Goal: Task Accomplishment & Management: Manage account settings

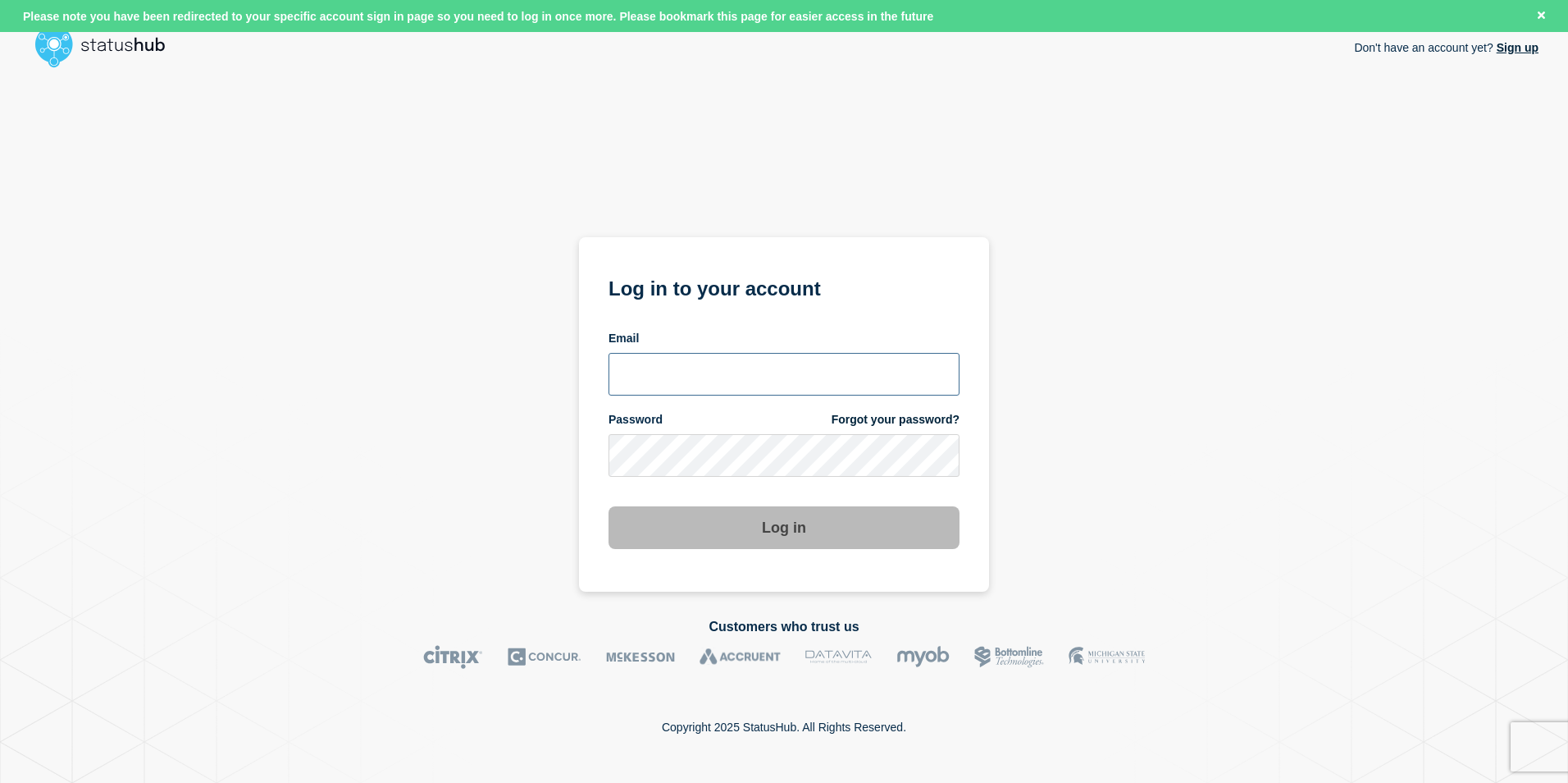
type input "tj.boparan@kocho.co.uk"
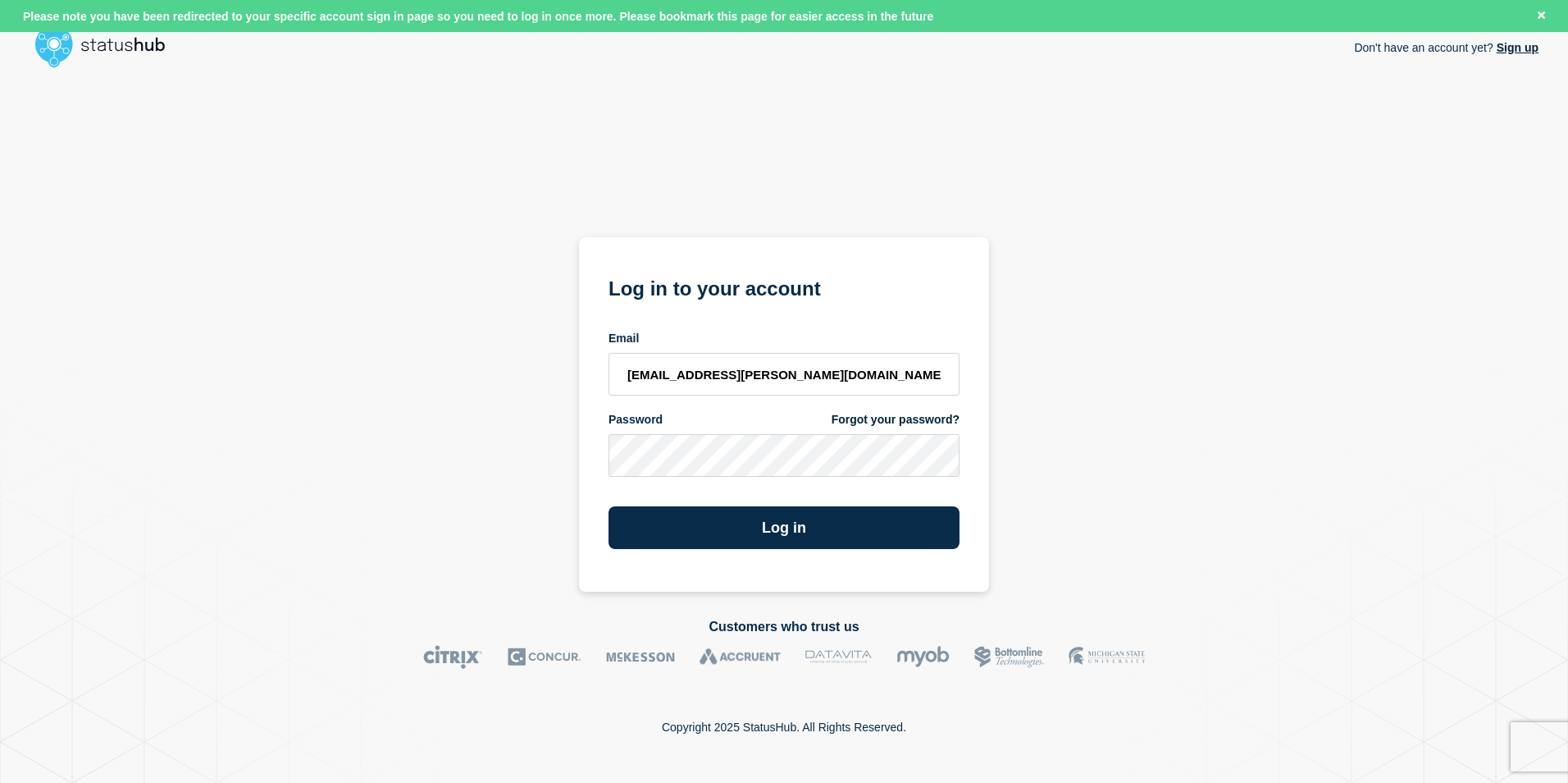
click at [1280, 378] on div "Don't have an account yet? Sign up Log in to your account Email tj.boparan@koch…" at bounding box center [784, 333] width 1509 height 517
click at [891, 544] on button "Log in" at bounding box center [784, 528] width 351 height 42
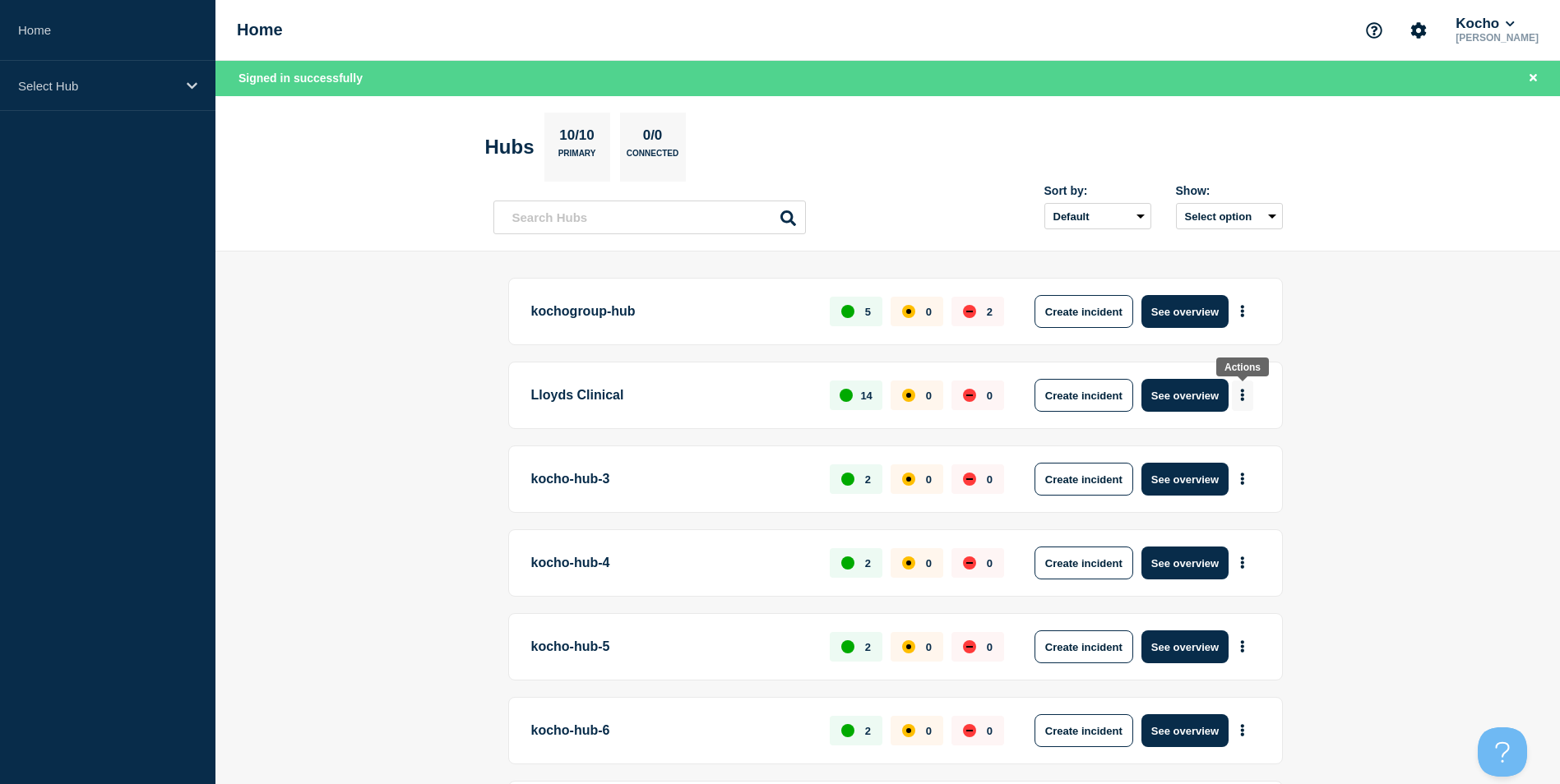
click at [1240, 392] on icon "More actions" at bounding box center [1242, 394] width 5 height 13
click at [1248, 468] on link "View Status Page" at bounding box center [1240, 467] width 121 height 14
click at [1247, 388] on button "More actions" at bounding box center [1243, 396] width 21 height 31
click at [1248, 400] on button "More actions" at bounding box center [1243, 396] width 21 height 31
click at [1245, 443] on button "Create maintenance" at bounding box center [1235, 445] width 111 height 14
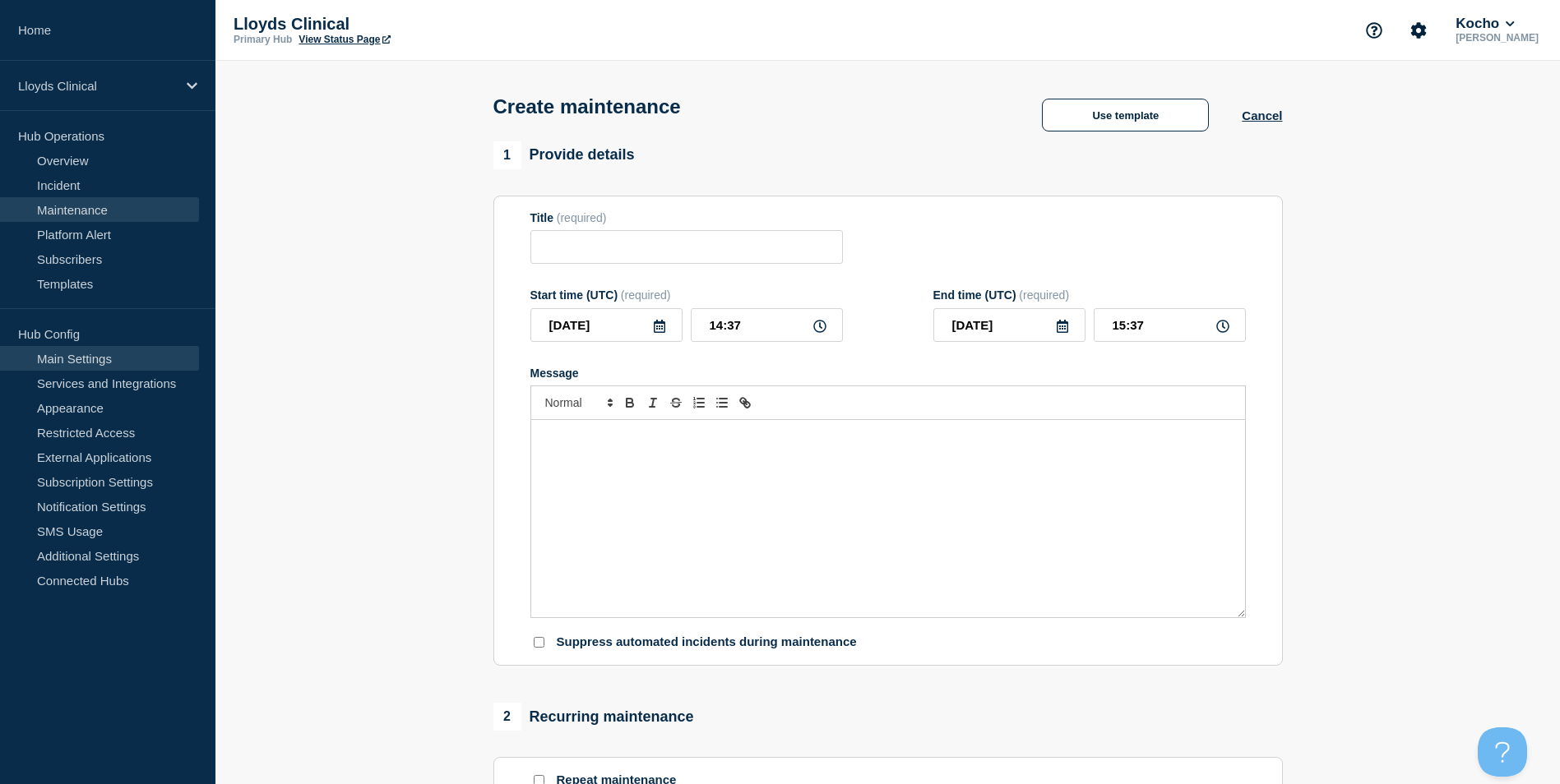
click at [106, 355] on link "Main Settings" at bounding box center [99, 359] width 199 height 25
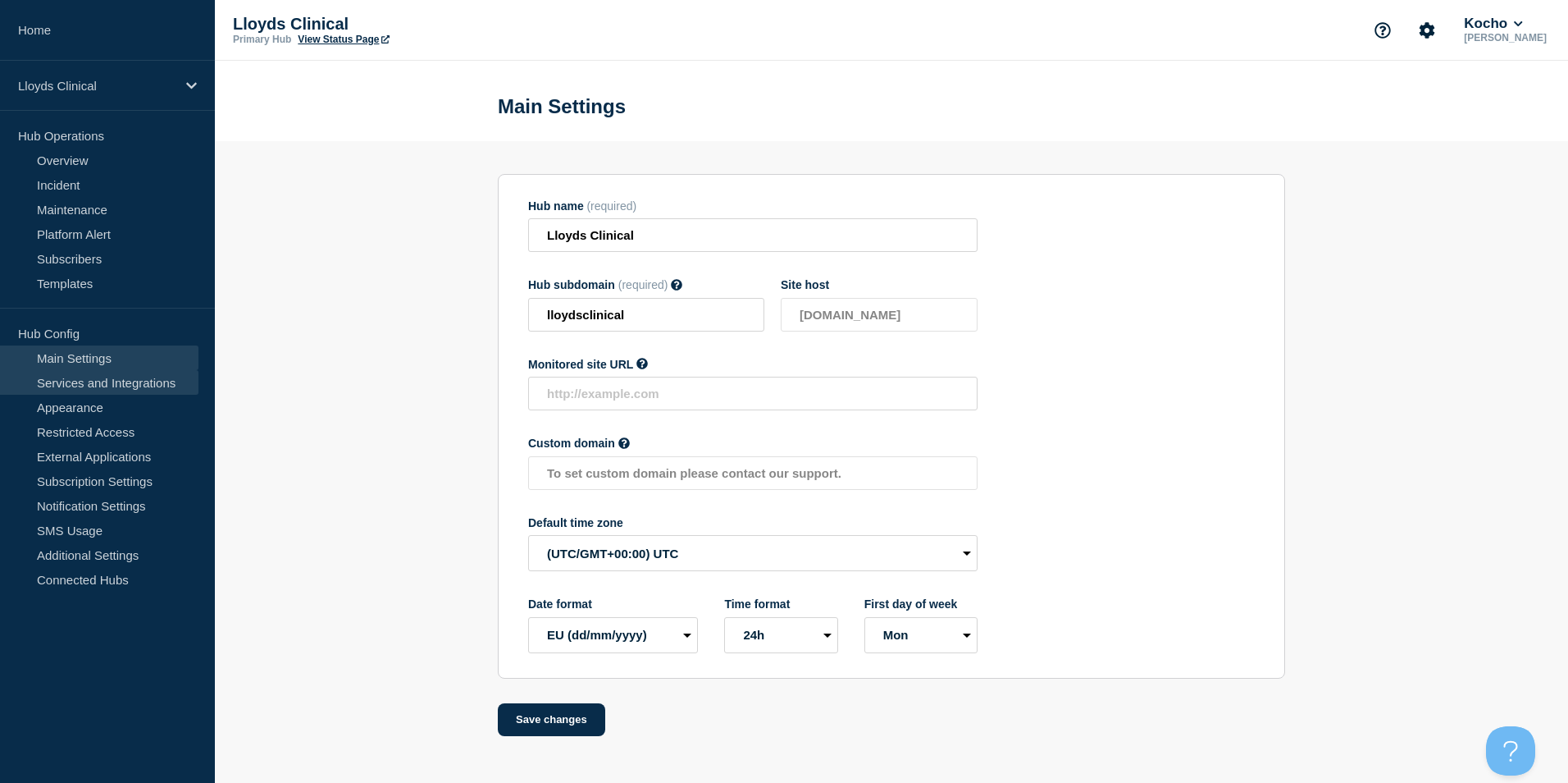
click at [124, 392] on link "Services and Integrations" at bounding box center [99, 382] width 198 height 25
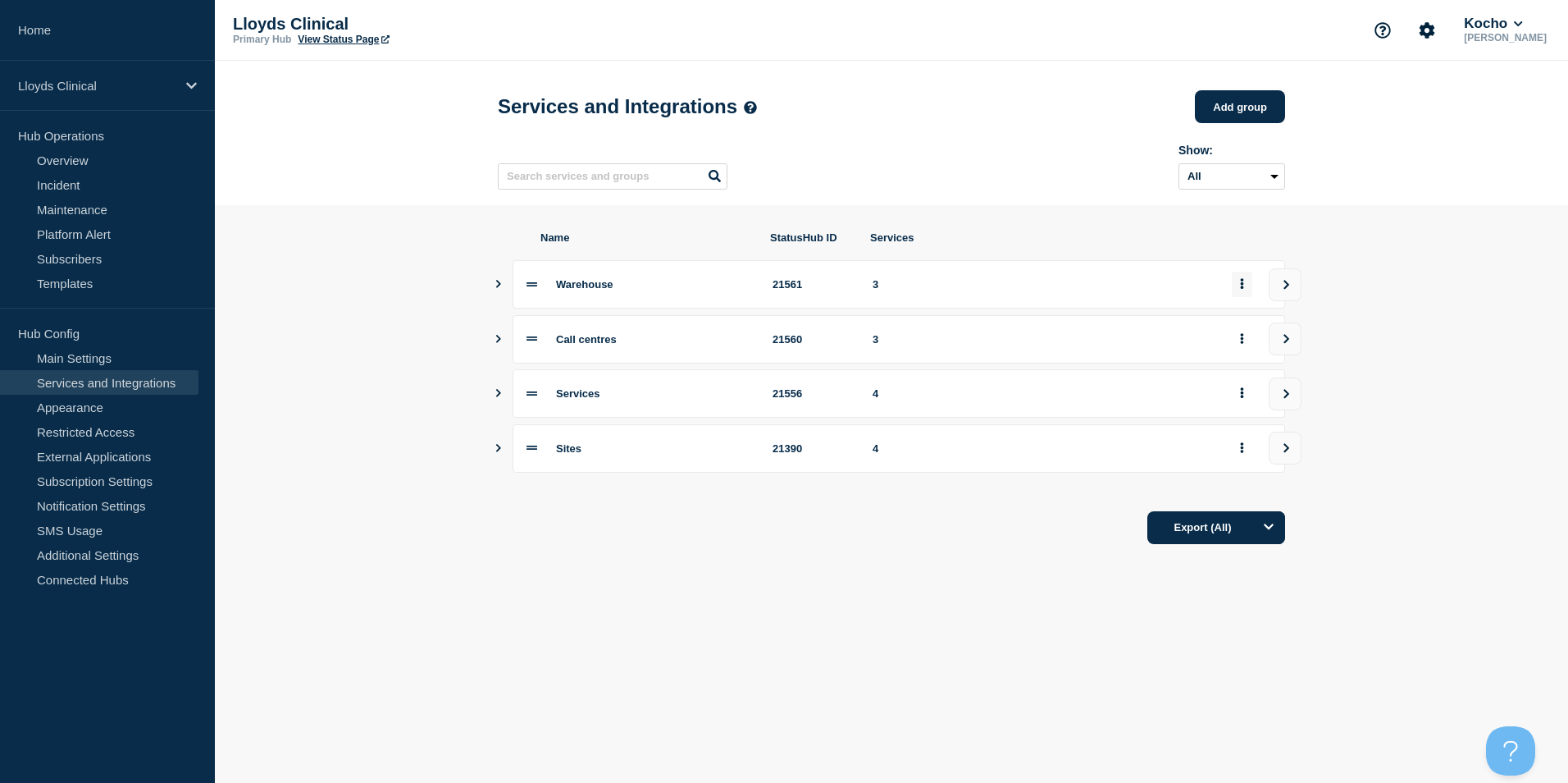
click at [1246, 293] on button "group actions" at bounding box center [1242, 284] width 20 height 25
click at [1240, 343] on button "Delete" at bounding box center [1251, 346] width 82 height 25
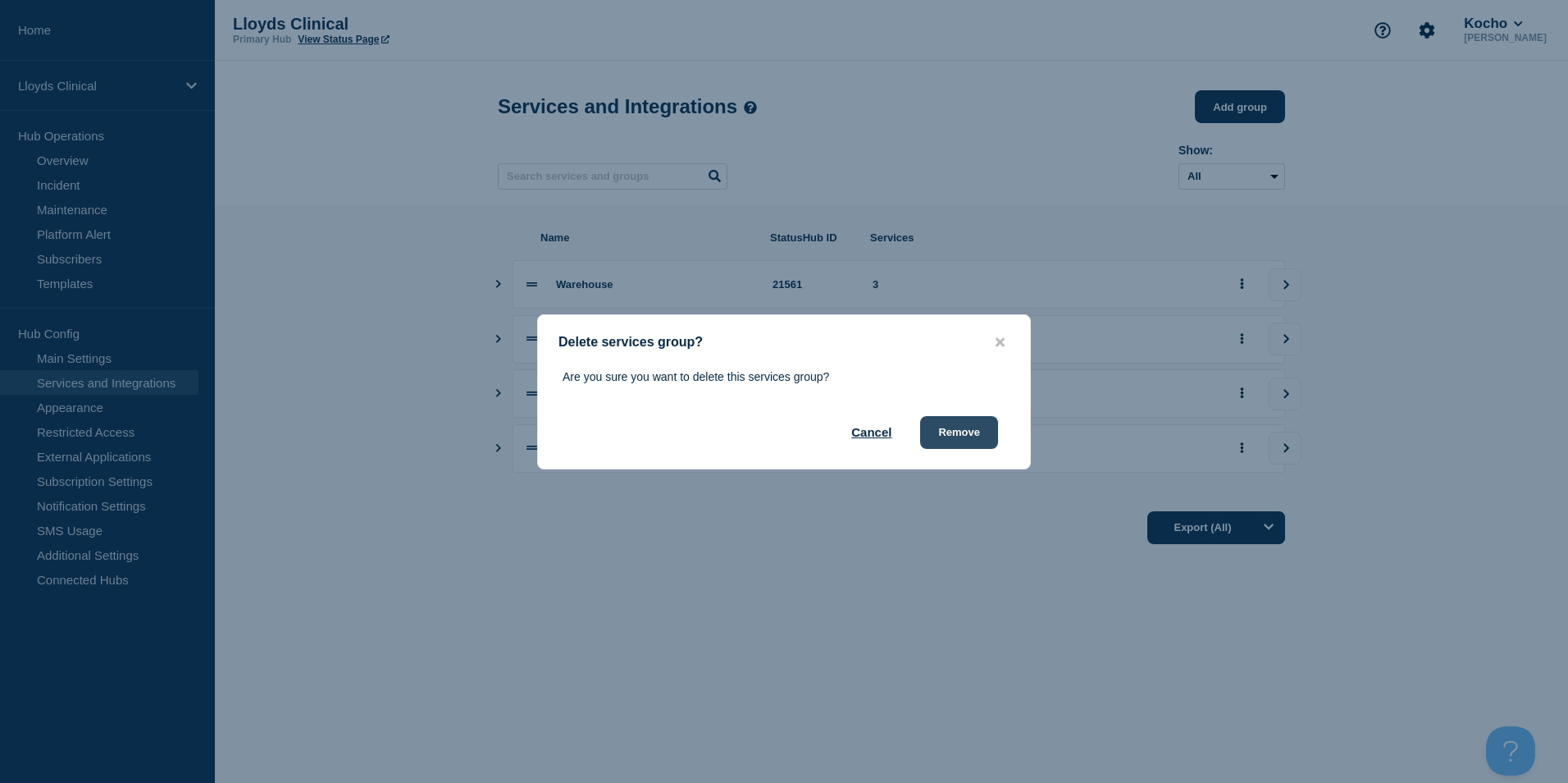
click at [952, 446] on button "Remove" at bounding box center [959, 432] width 78 height 33
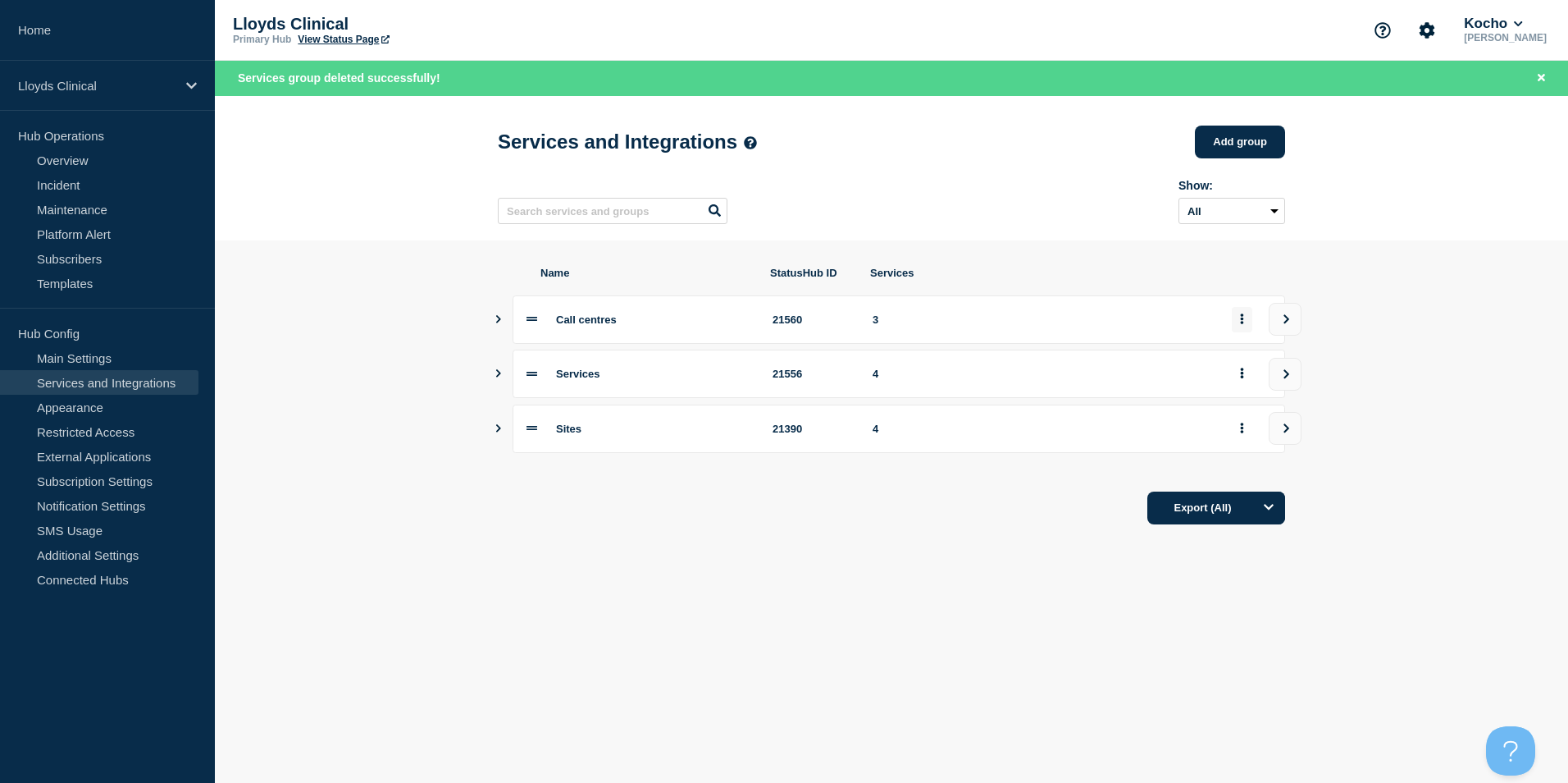
click at [1241, 319] on button "group actions" at bounding box center [1242, 320] width 20 height 25
click at [1234, 386] on button "Delete" at bounding box center [1251, 381] width 82 height 25
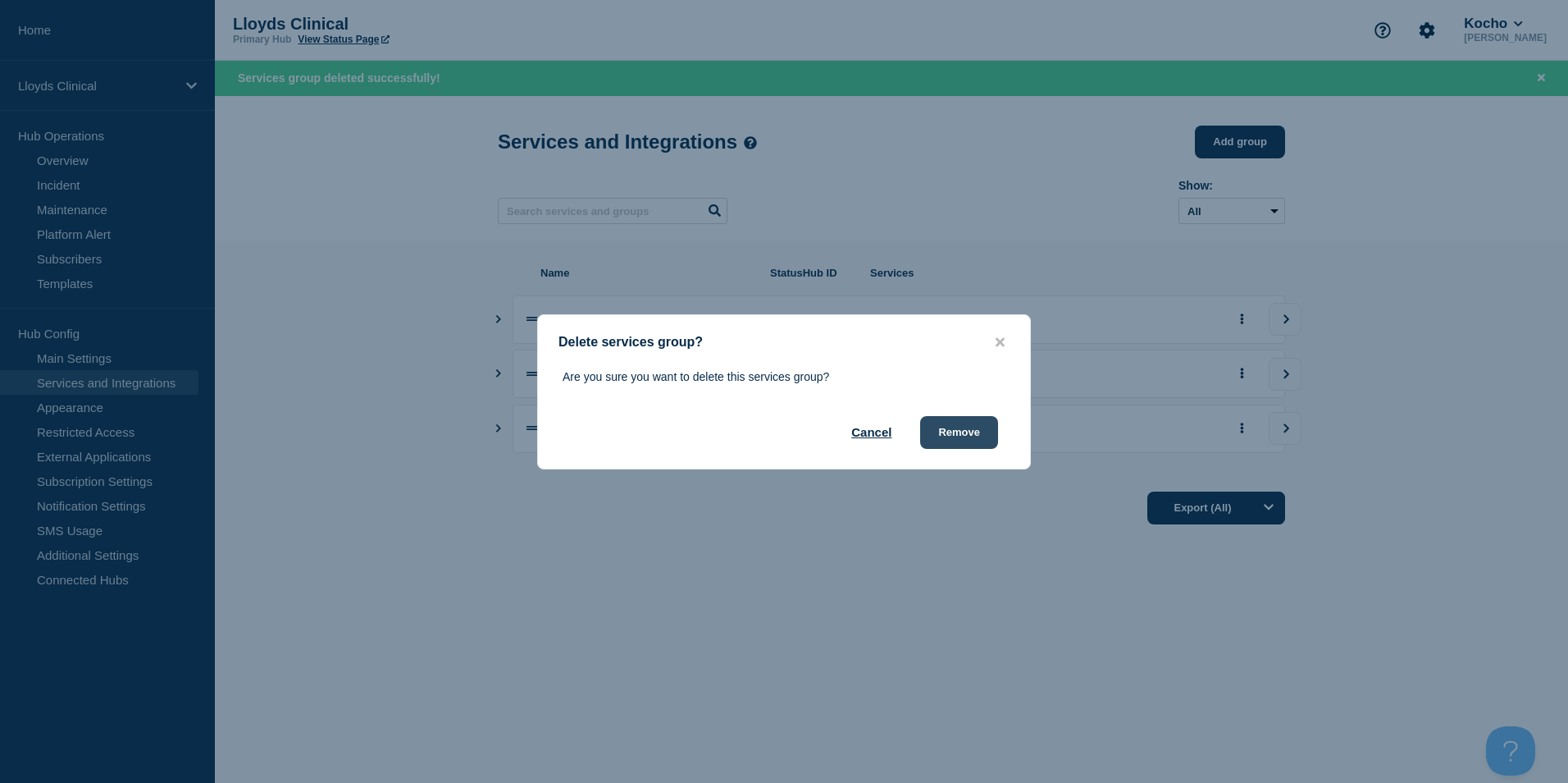
click at [951, 441] on button "Remove" at bounding box center [959, 432] width 78 height 33
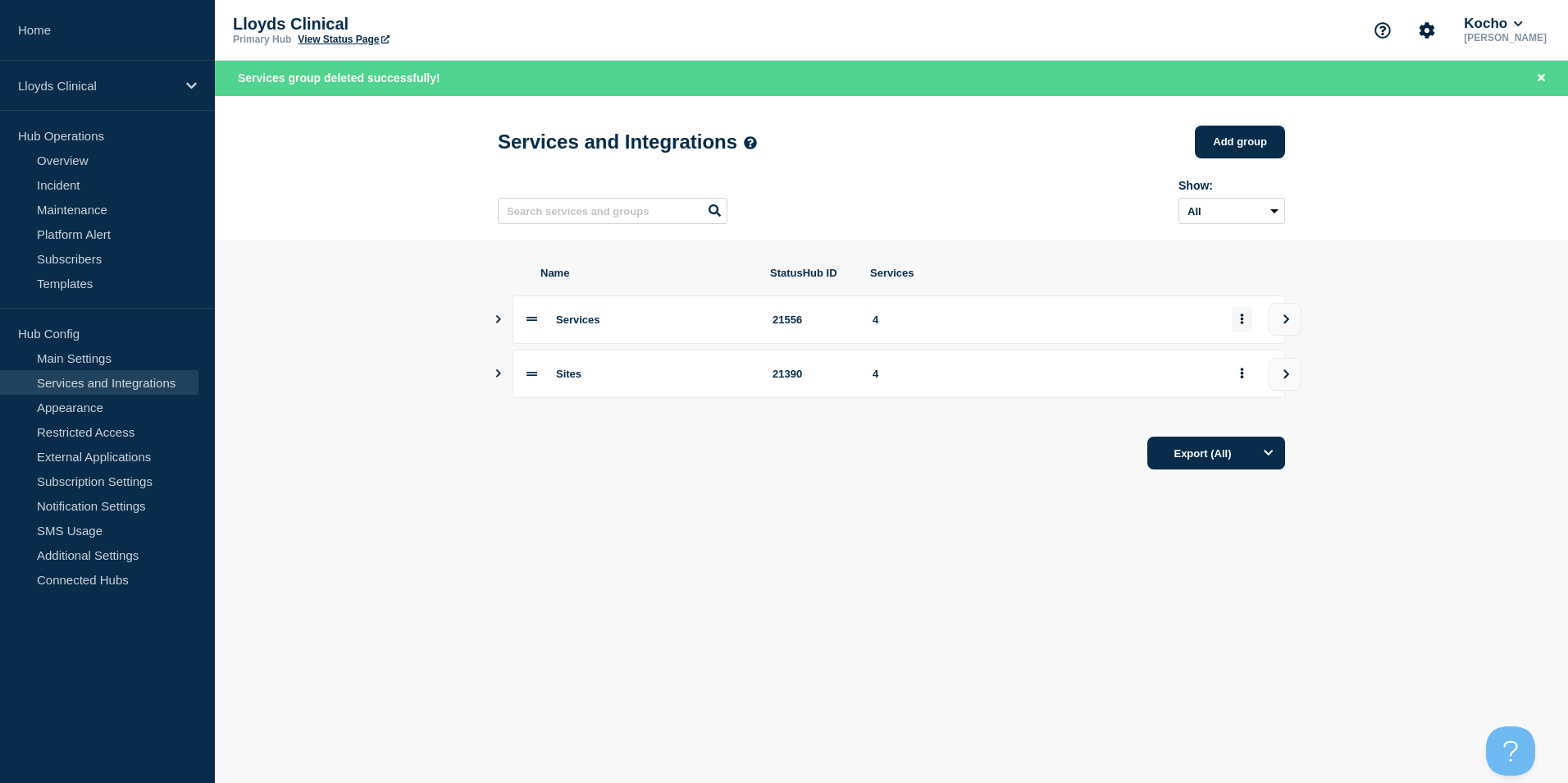
click at [1240, 324] on button "group actions" at bounding box center [1242, 320] width 20 height 25
click at [1236, 380] on button "Delete" at bounding box center [1251, 381] width 82 height 25
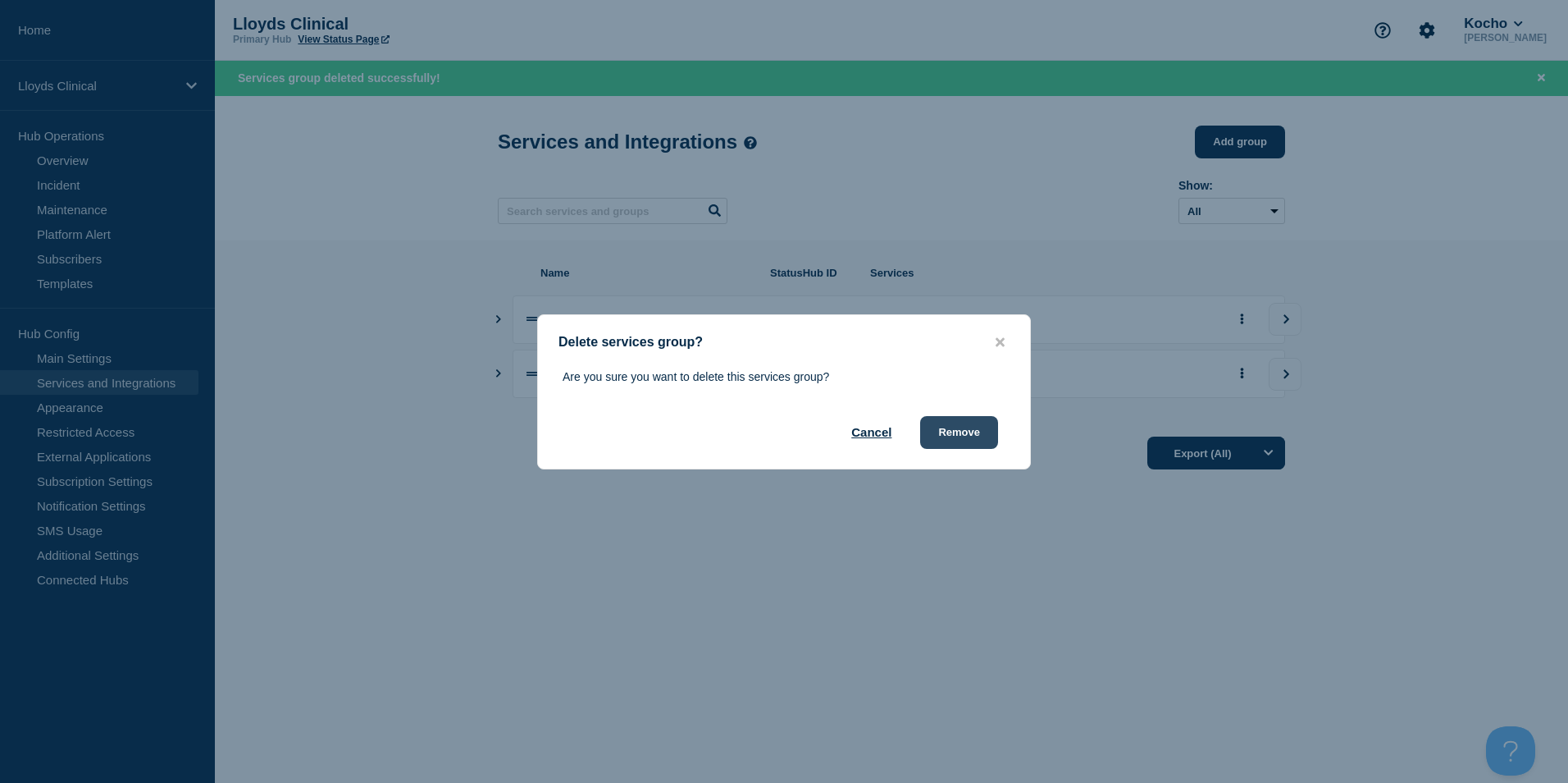
click at [956, 431] on button "Remove" at bounding box center [959, 432] width 78 height 33
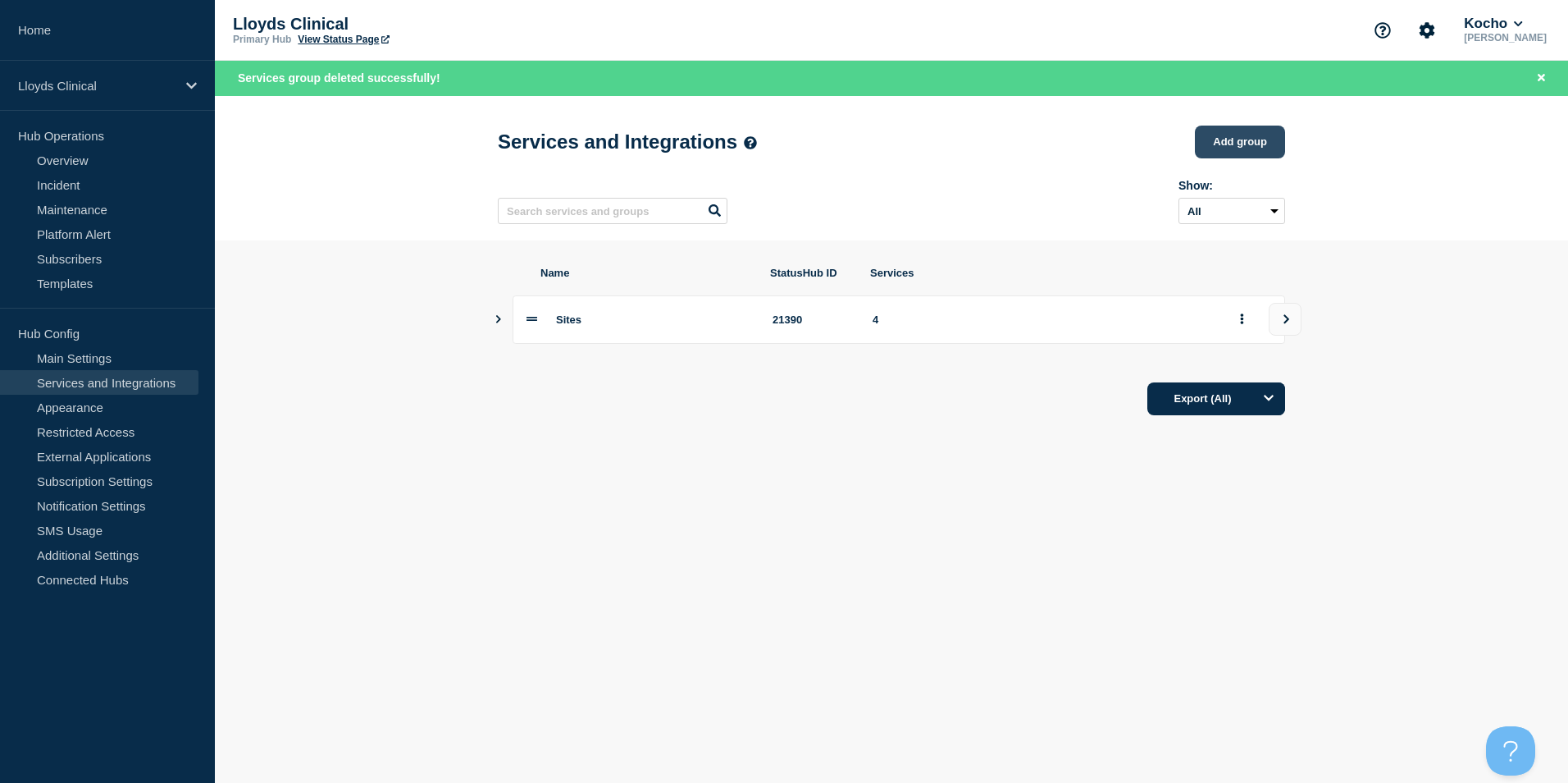
click at [1255, 144] on button "Add group" at bounding box center [1241, 142] width 90 height 33
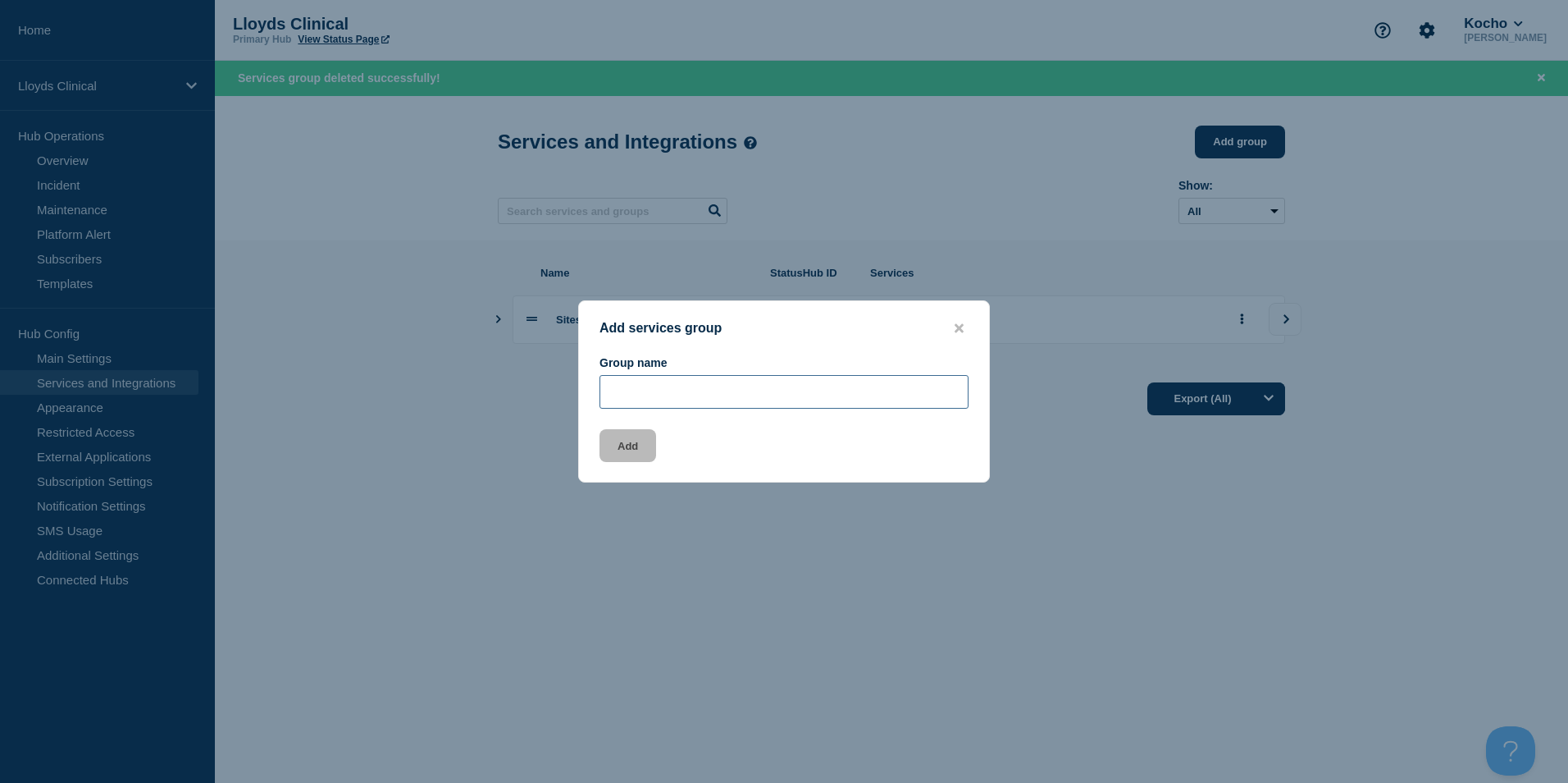
click at [659, 390] on input "Group name" at bounding box center [784, 391] width 370 height 34
type input "Central Services"
click at [621, 454] on button "Add" at bounding box center [628, 446] width 57 height 33
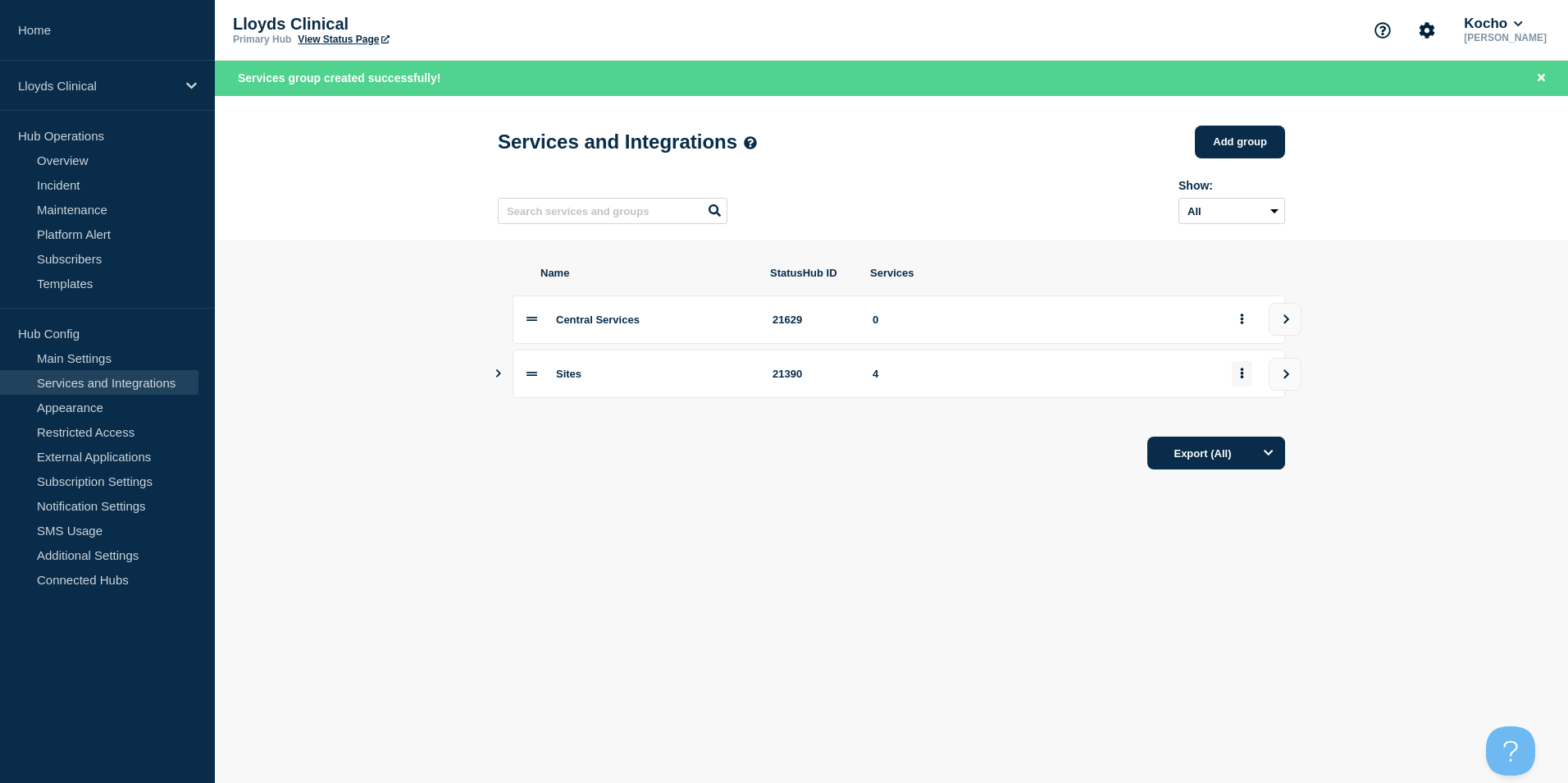
click at [1246, 380] on button "group actions" at bounding box center [1242, 374] width 20 height 25
click at [1241, 430] on button "Delete" at bounding box center [1251, 435] width 82 height 25
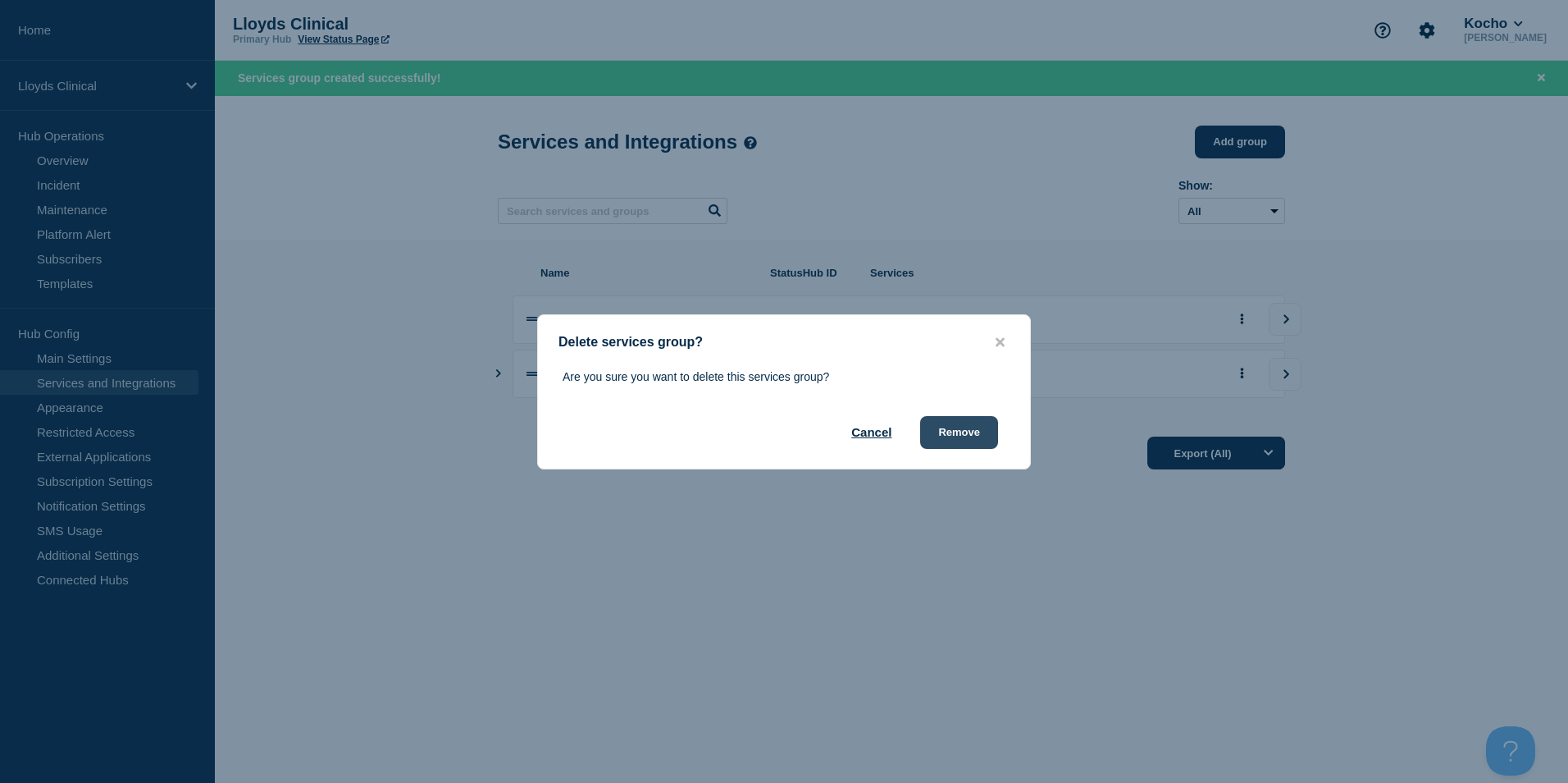
click at [948, 426] on button "Remove" at bounding box center [959, 432] width 78 height 33
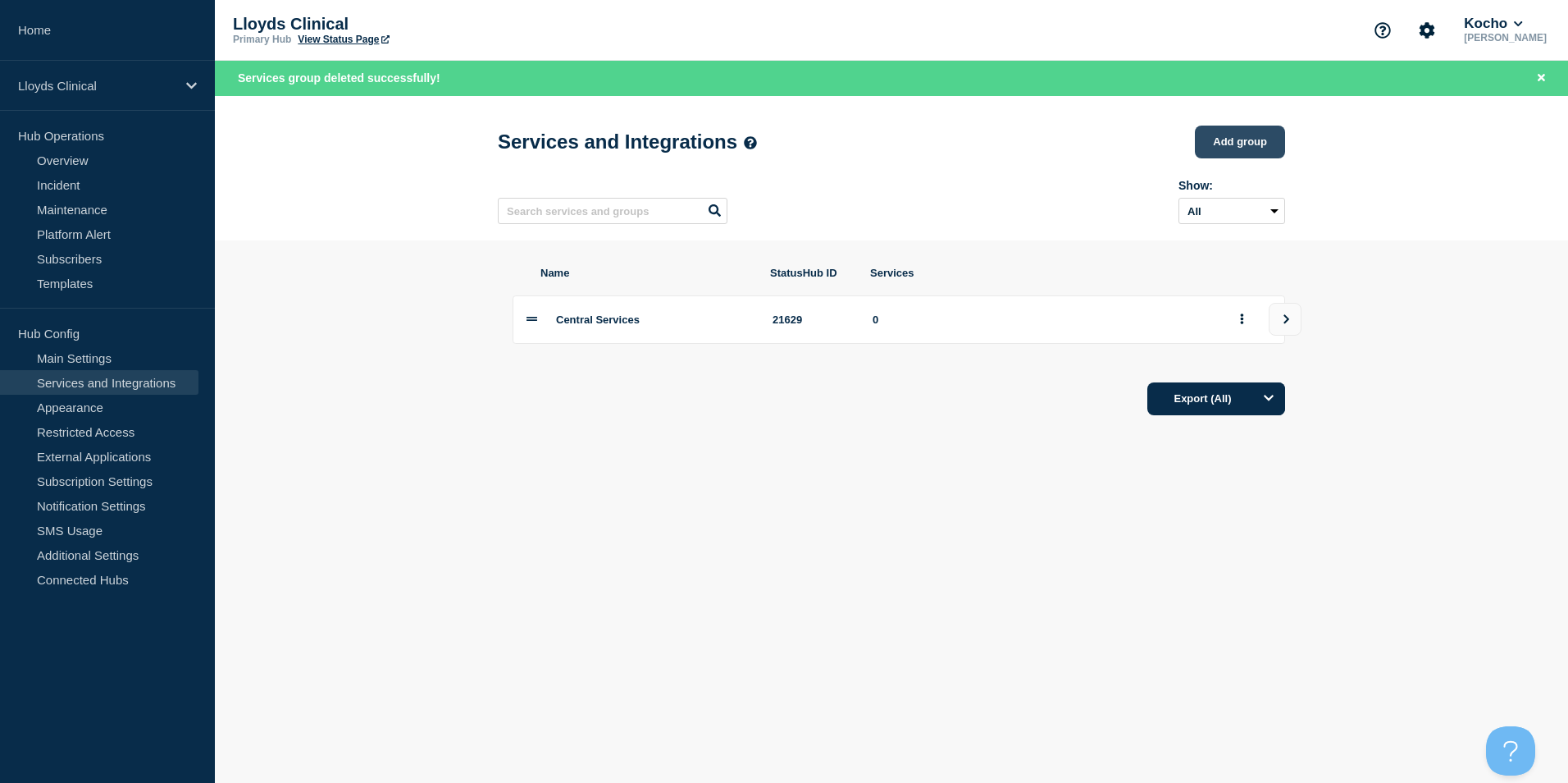
click at [1238, 139] on button "Add group" at bounding box center [1241, 142] width 90 height 33
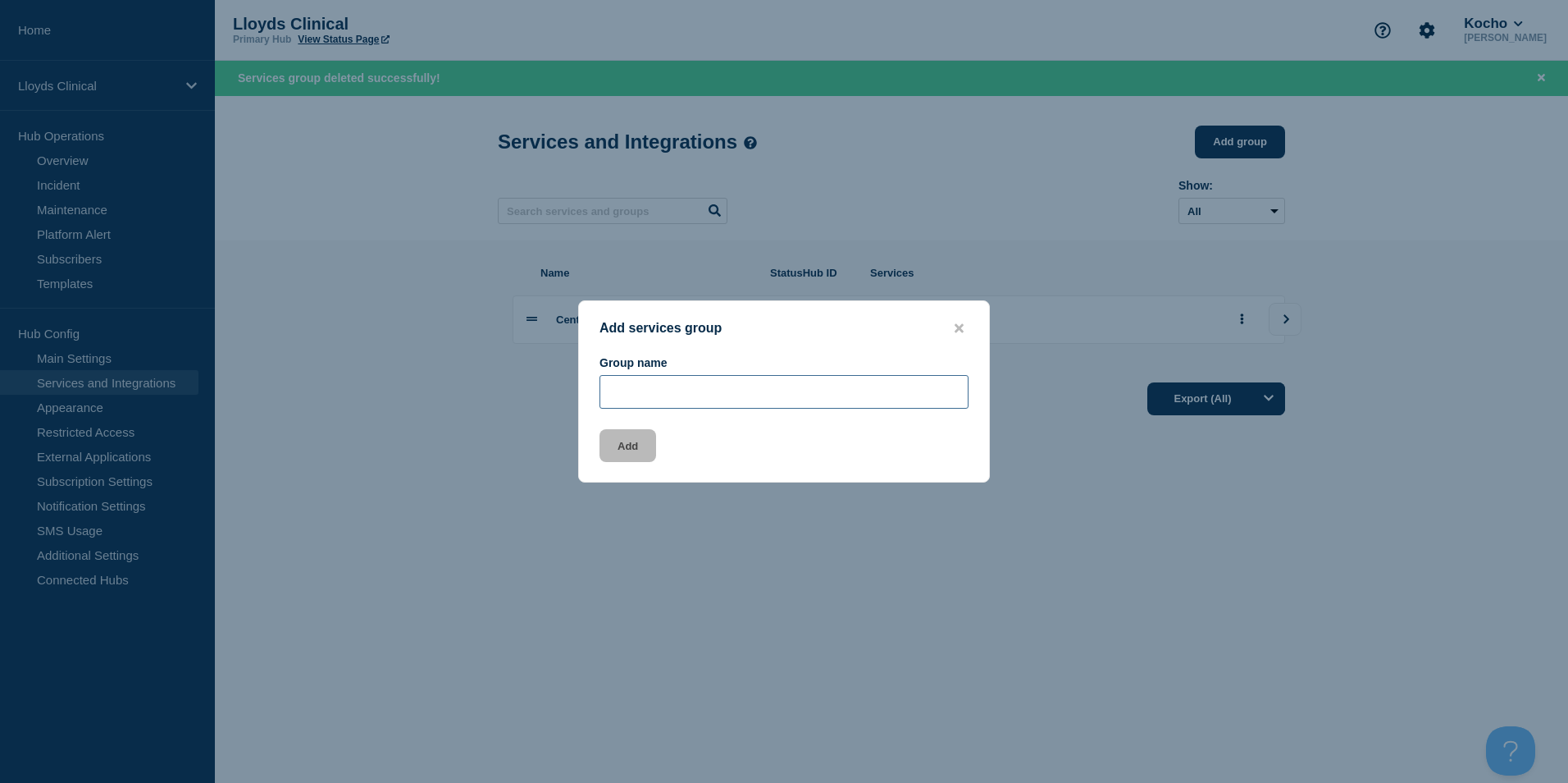
click at [821, 389] on input "Group name" at bounding box center [784, 391] width 370 height 34
click at [638, 394] on input "[PERSON_NAME]" at bounding box center [784, 391] width 370 height 34
click at [686, 396] on input "Scimitar PArk" at bounding box center [784, 391] width 370 height 34
type input "[GEOGRAPHIC_DATA]"
click at [661, 451] on div "Add" at bounding box center [784, 446] width 410 height 33
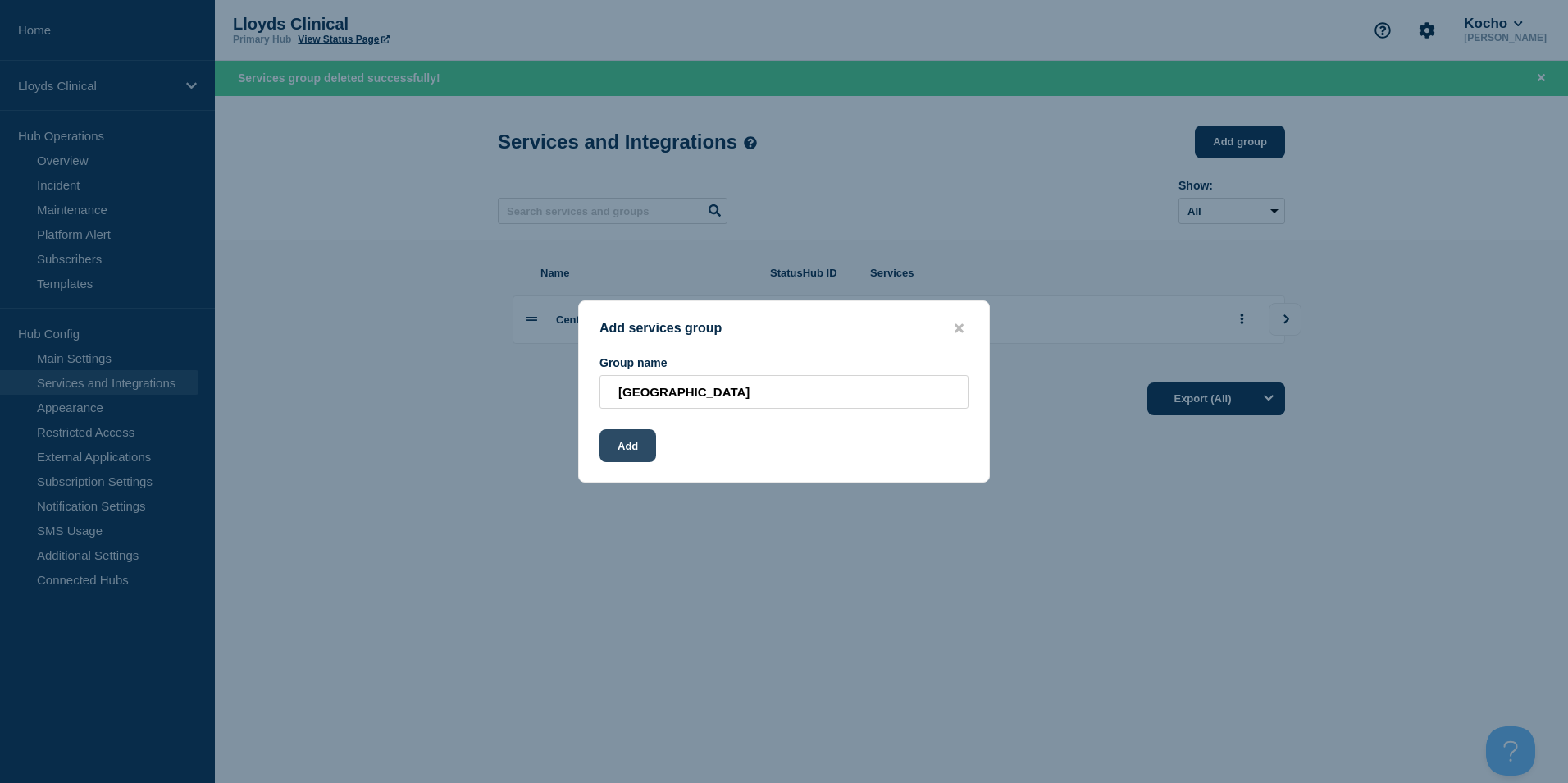
click at [641, 451] on button "Add" at bounding box center [628, 446] width 57 height 33
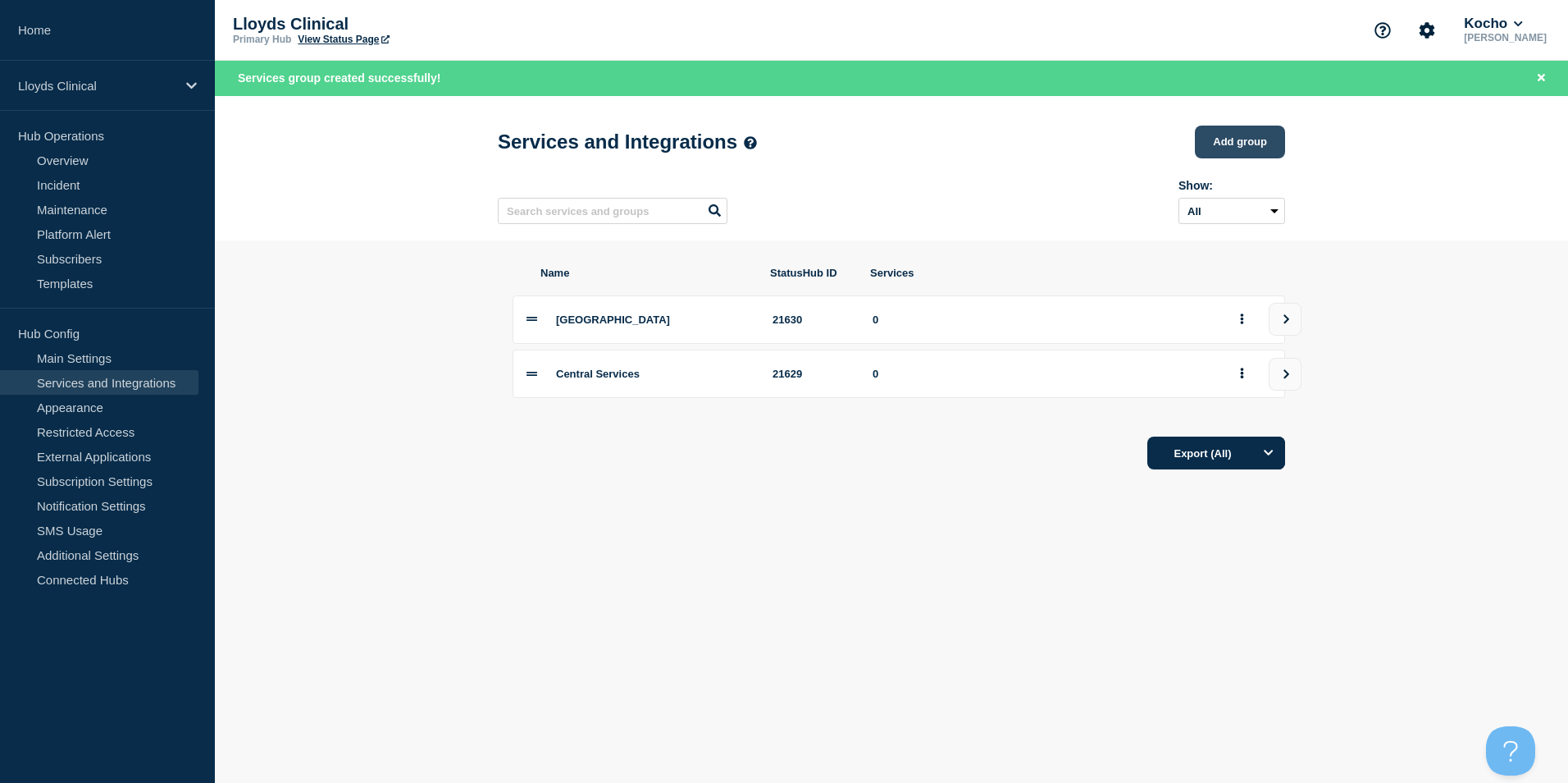
click at [1257, 137] on button "Add group" at bounding box center [1241, 142] width 90 height 33
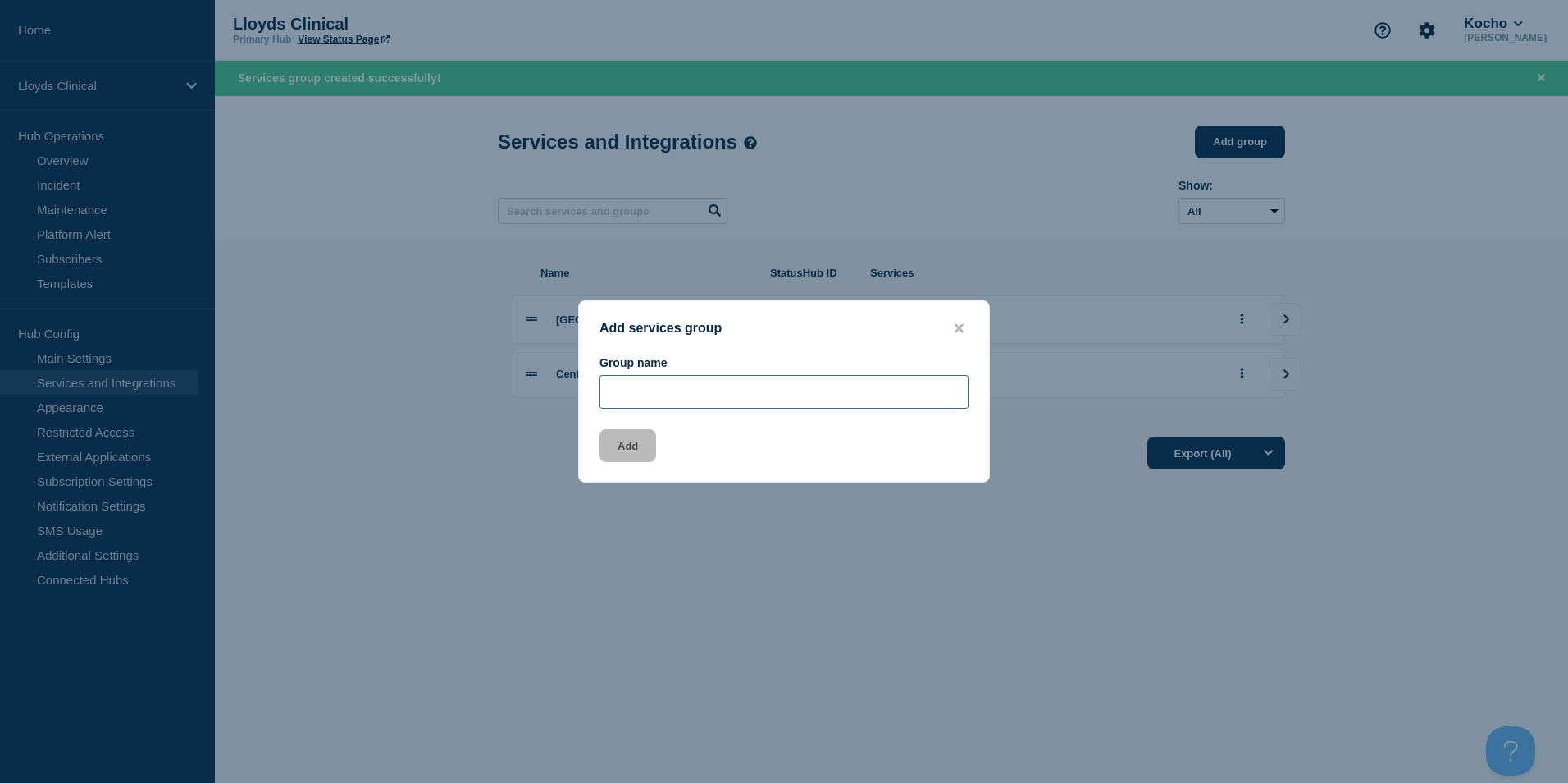
click at [741, 392] on input "Group name" at bounding box center [784, 391] width 370 height 34
type input "Spire Green"
click at [631, 447] on button "Add" at bounding box center [628, 446] width 57 height 33
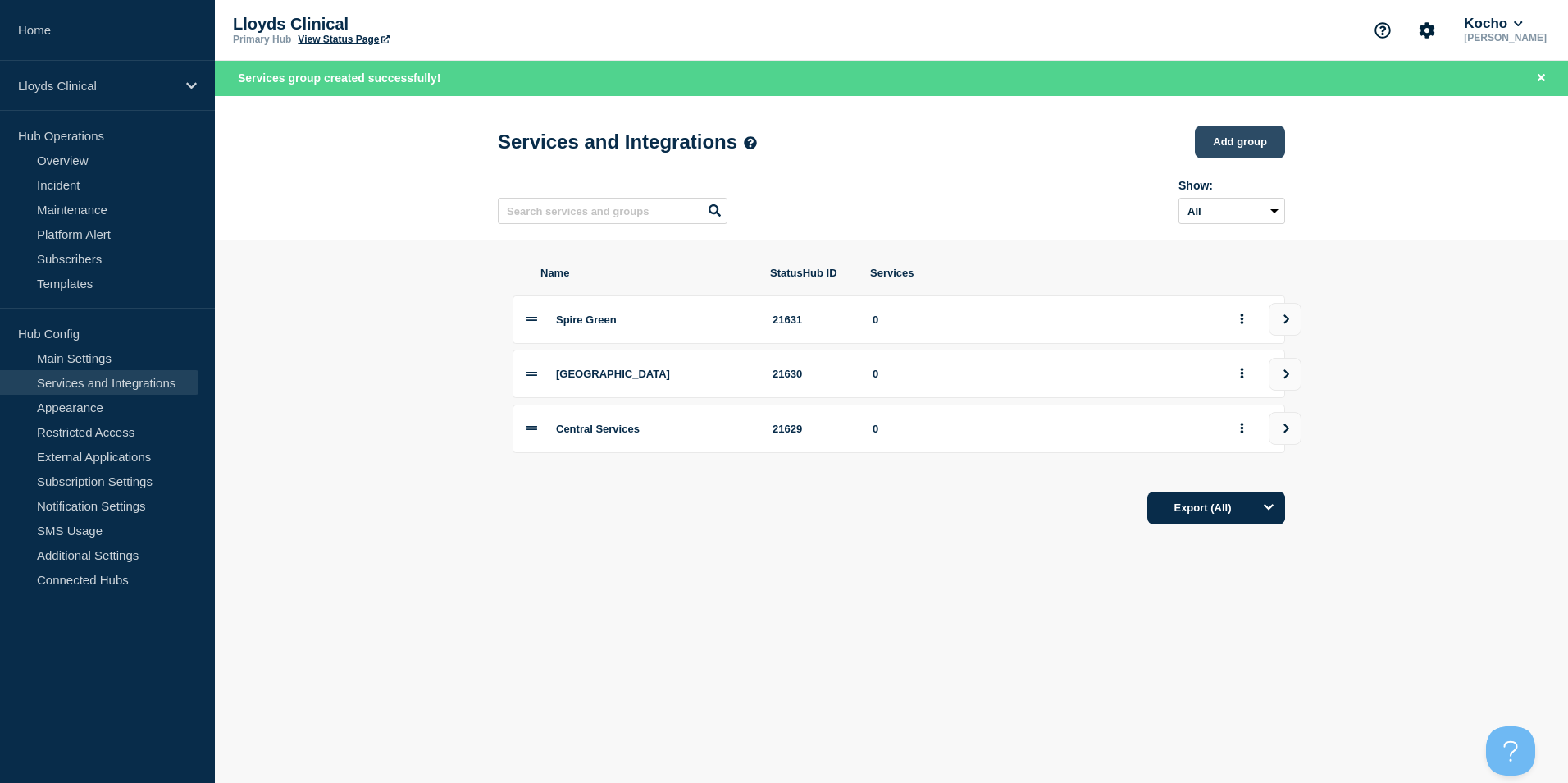
click at [1229, 153] on button "Add group" at bounding box center [1241, 142] width 90 height 33
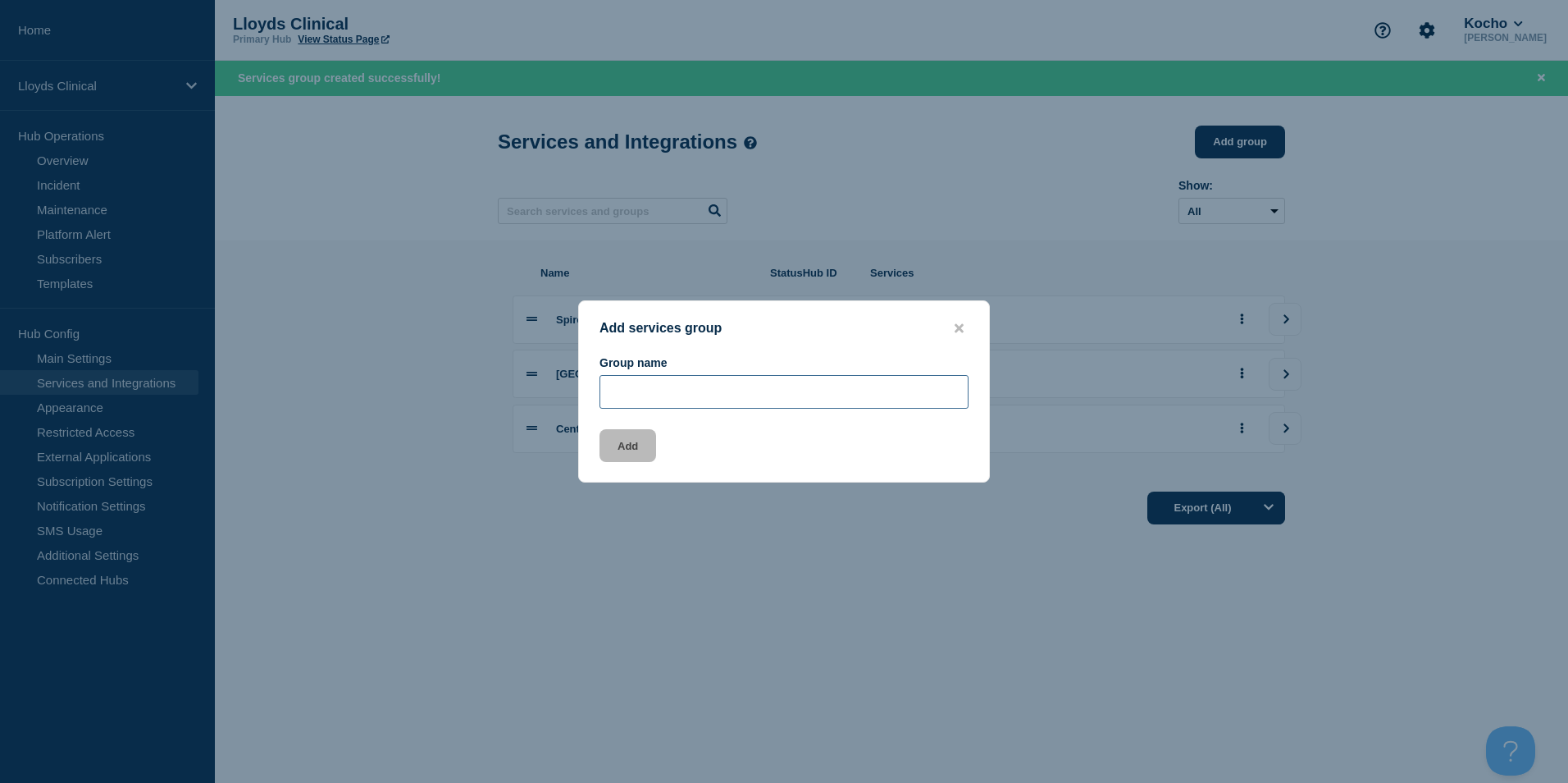
click at [845, 397] on input "Group name" at bounding box center [784, 391] width 370 height 34
type input "[GEOGRAPHIC_DATA]"
click at [614, 436] on button "Add" at bounding box center [628, 446] width 57 height 33
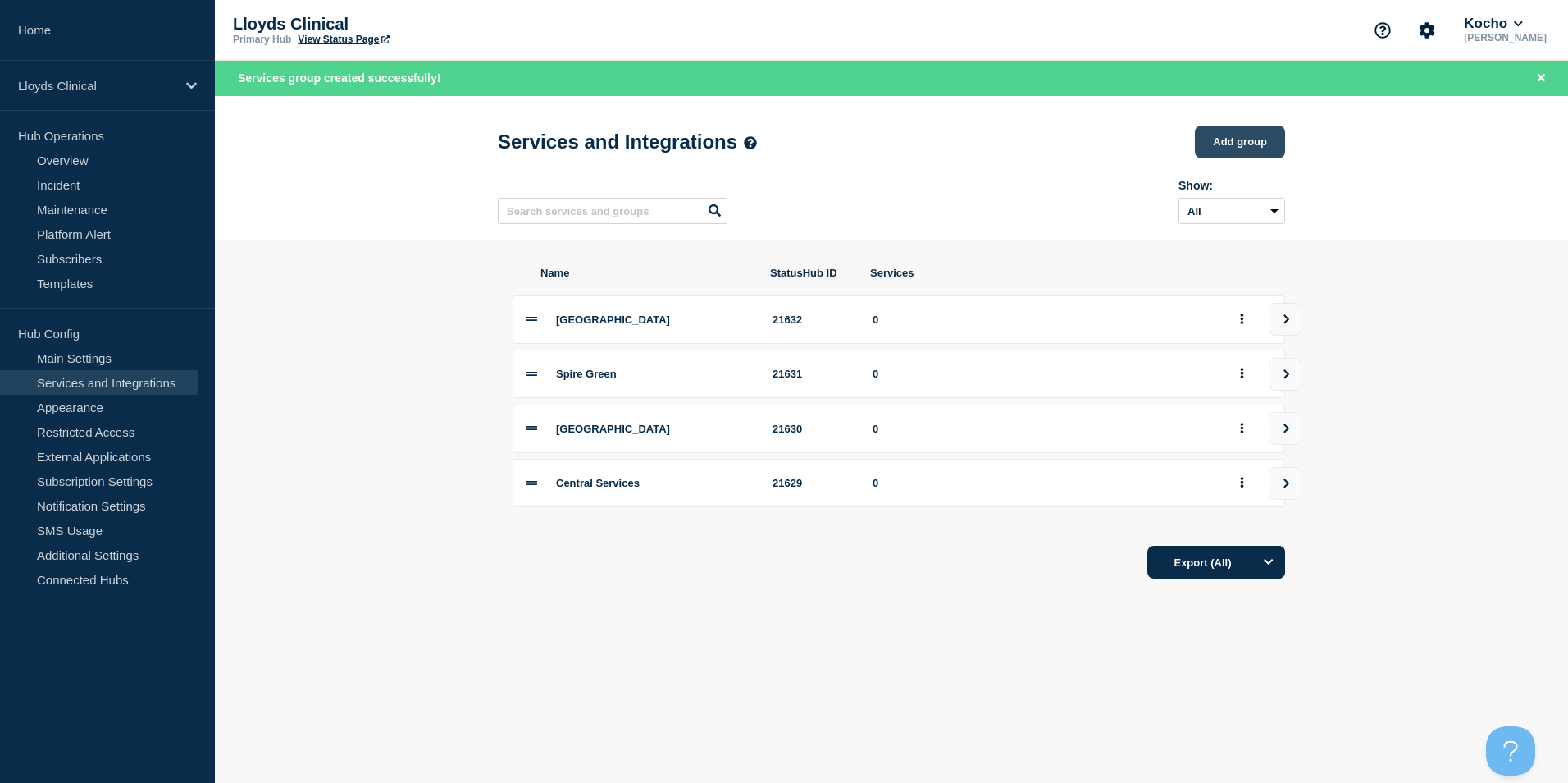
click at [1213, 135] on button "Add group" at bounding box center [1241, 142] width 90 height 33
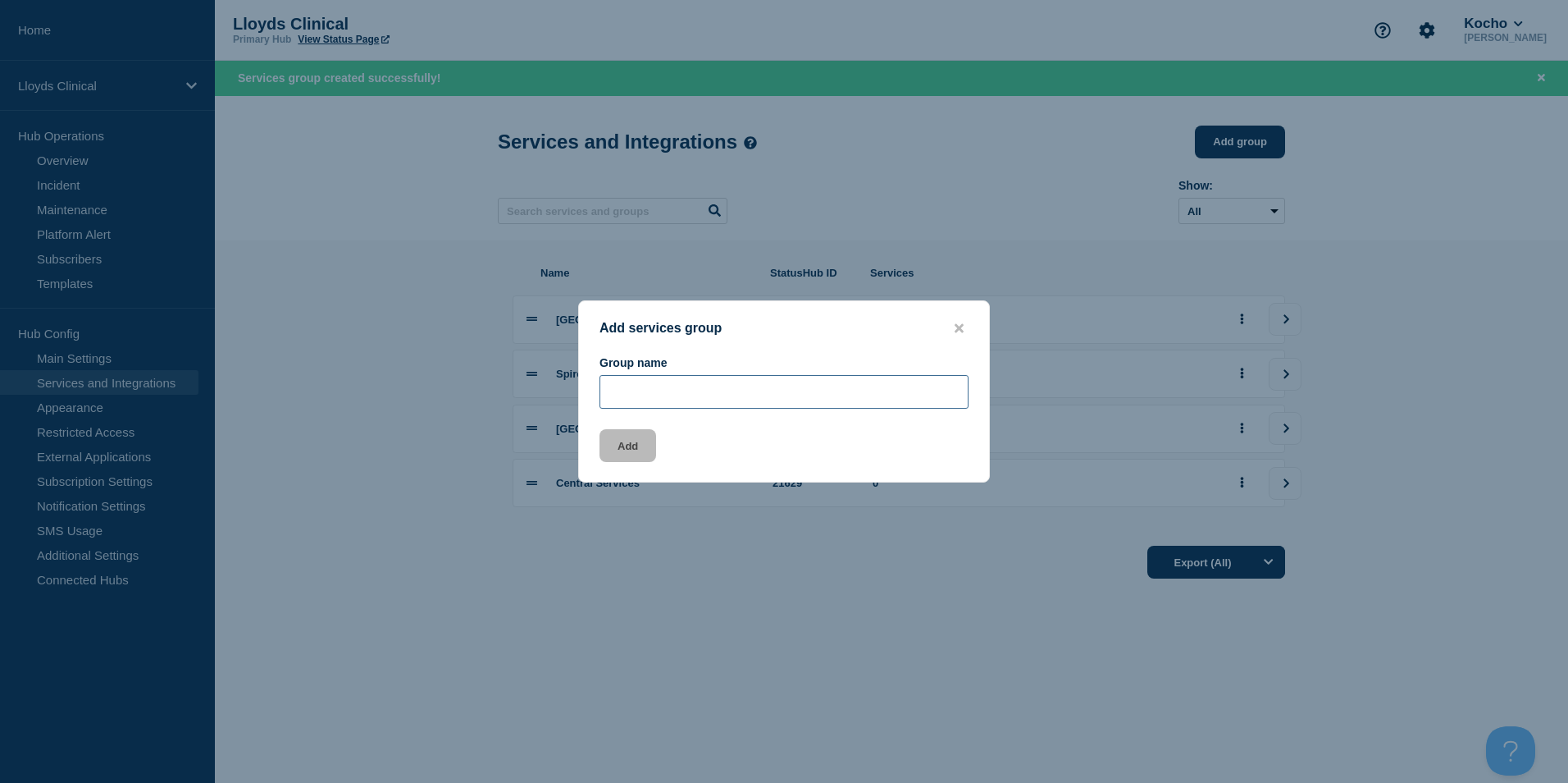
click at [802, 397] on input "Group name" at bounding box center [784, 391] width 370 height 34
type input "[GEOGRAPHIC_DATA]"
click at [630, 446] on button "Add" at bounding box center [628, 446] width 57 height 33
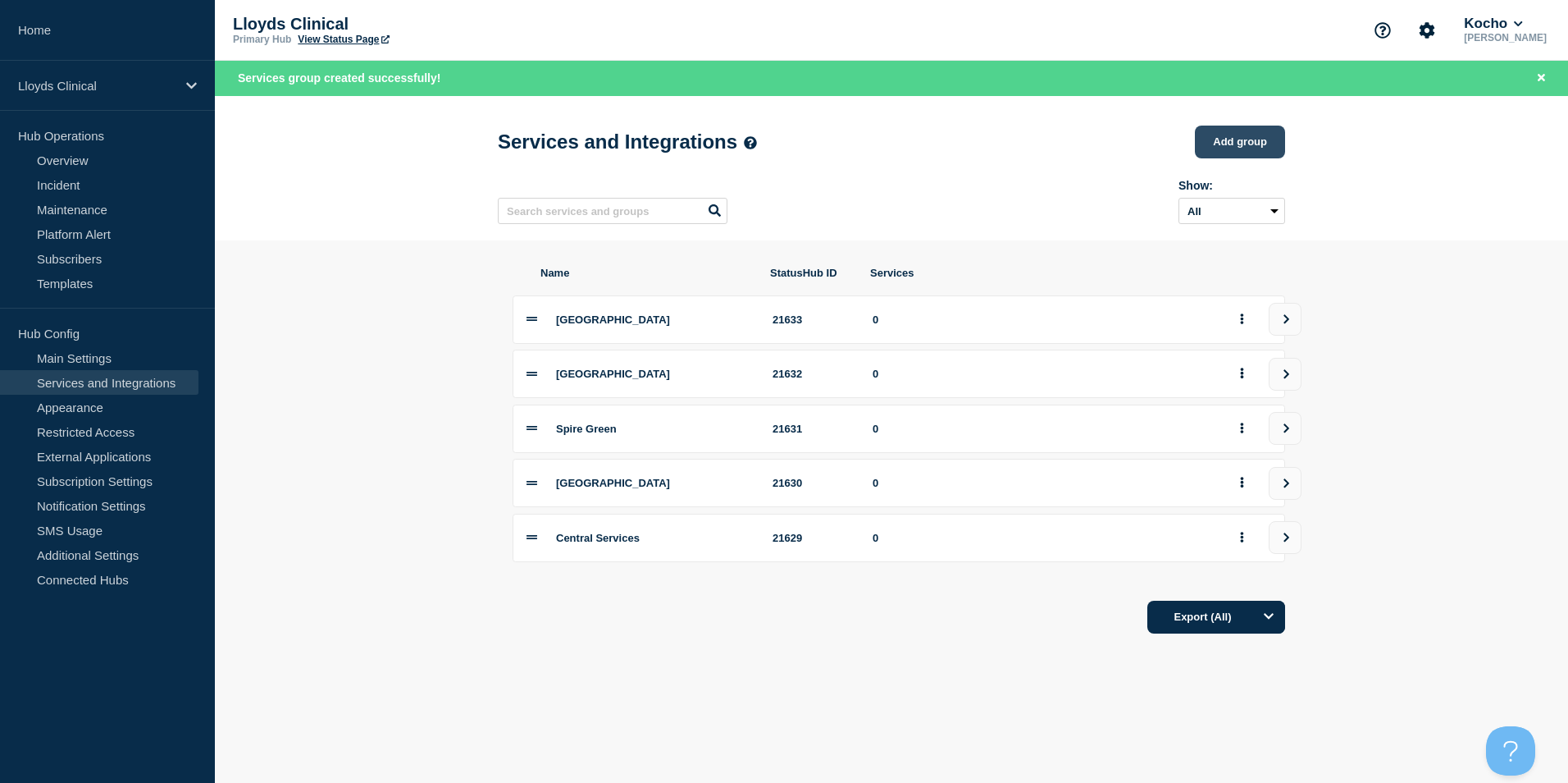
click at [1262, 146] on button "Add group" at bounding box center [1241, 142] width 90 height 33
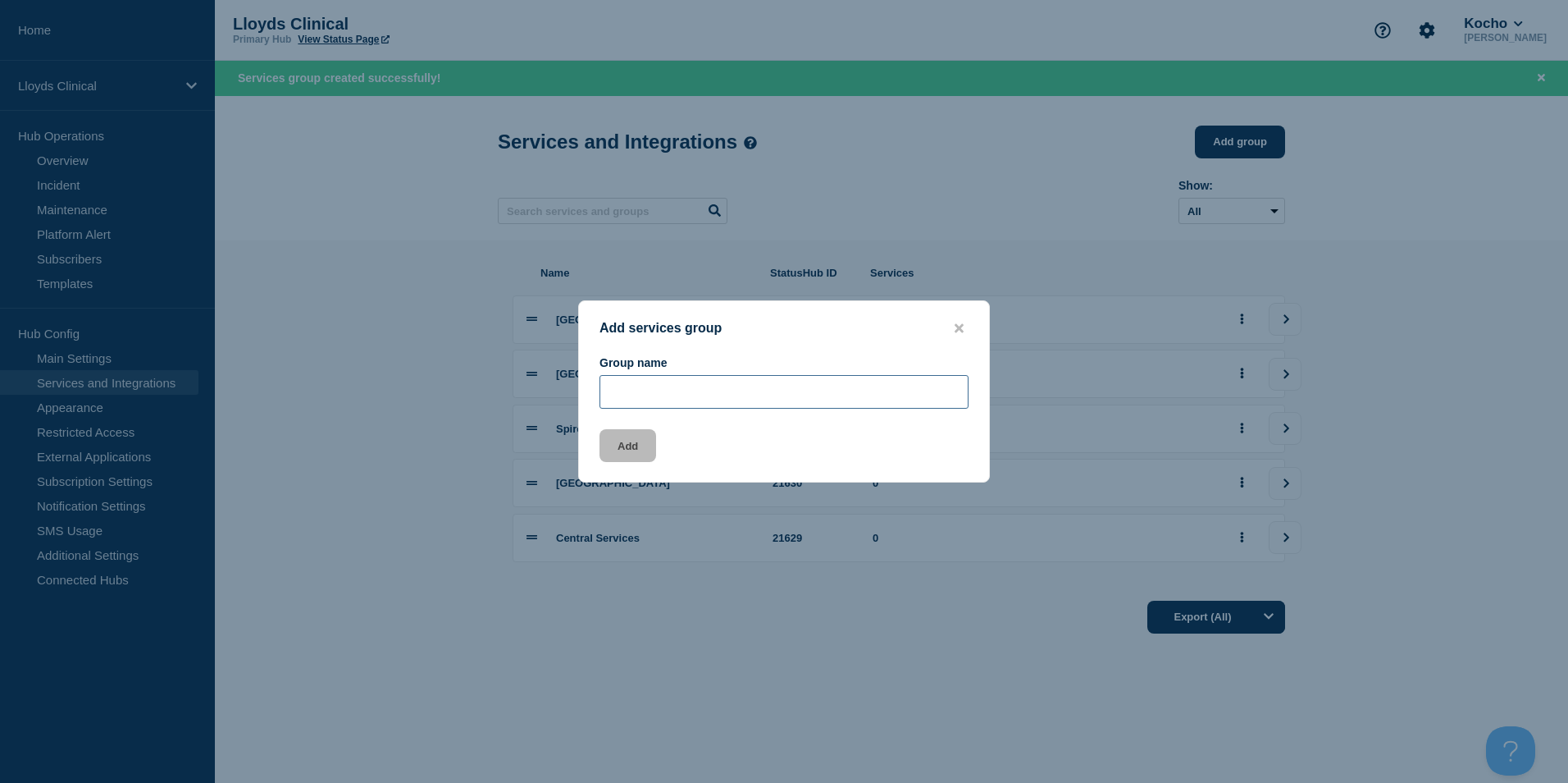
click at [876, 395] on input "Group name" at bounding box center [784, 391] width 370 height 34
type input "Scunthorp"
click at [644, 446] on button "Add" at bounding box center [628, 446] width 57 height 33
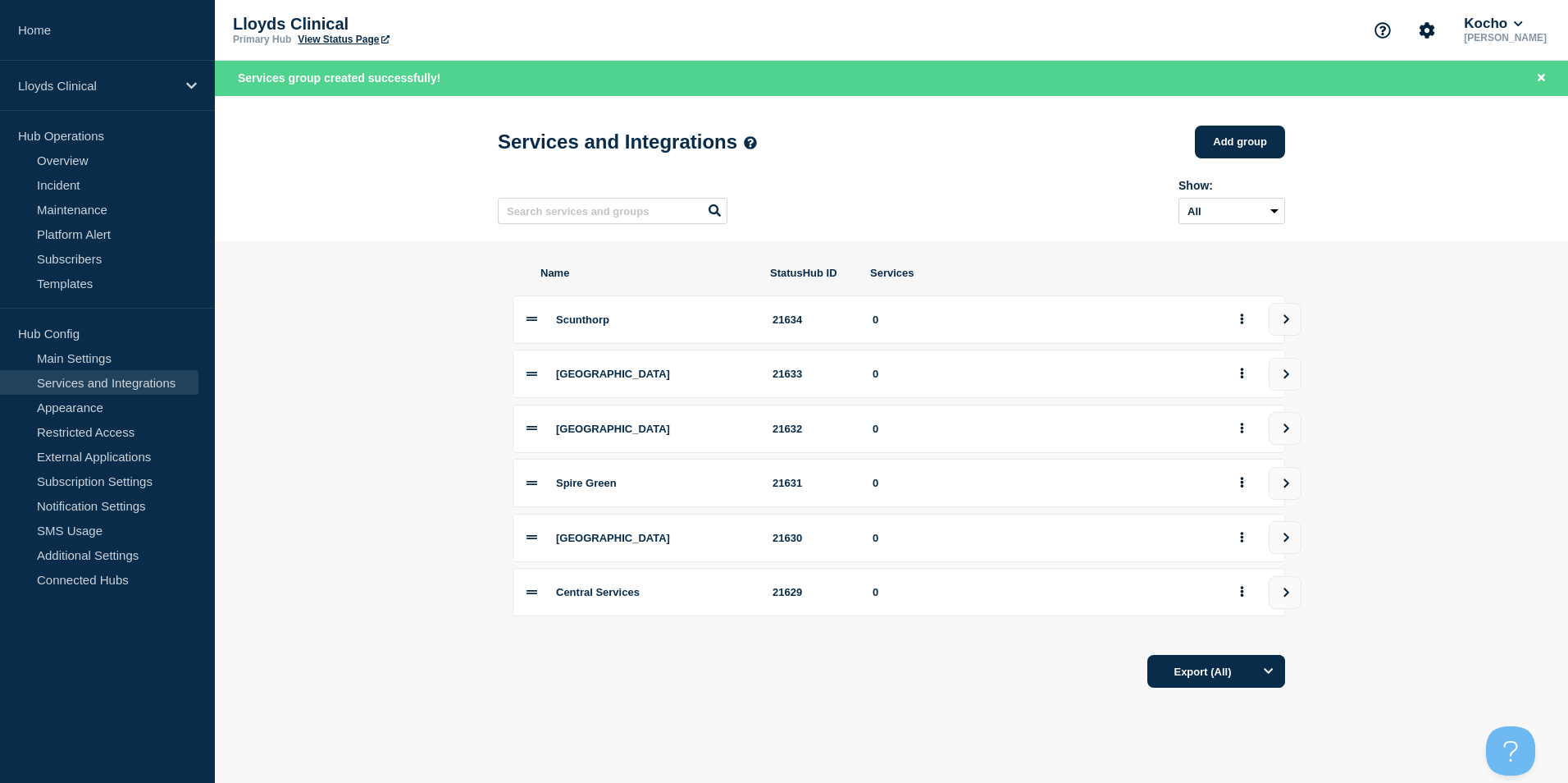
click at [584, 334] on div "Scunthorp 21634 0" at bounding box center [899, 320] width 773 height 48
click at [584, 326] on span "Scunthorp" at bounding box center [582, 320] width 53 height 13
click at [1241, 319] on button "group actions" at bounding box center [1242, 320] width 20 height 25
click at [1245, 352] on button "Edit" at bounding box center [1251, 355] width 82 height 25
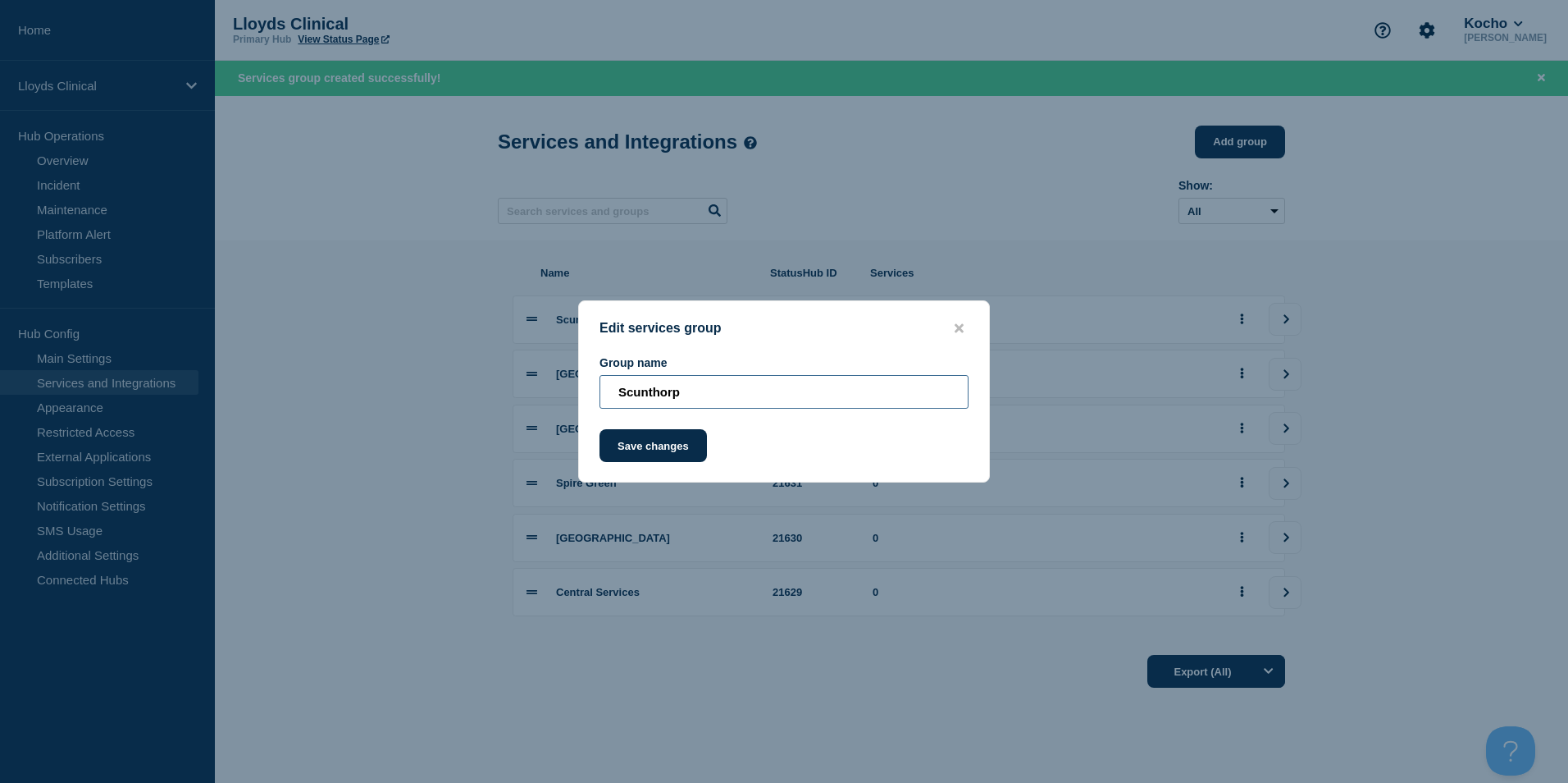
click at [729, 396] on input "Scunthorp" at bounding box center [784, 391] width 370 height 34
type input "[GEOGRAPHIC_DATA]"
click at [673, 448] on button "Save changes" at bounding box center [654, 446] width 108 height 33
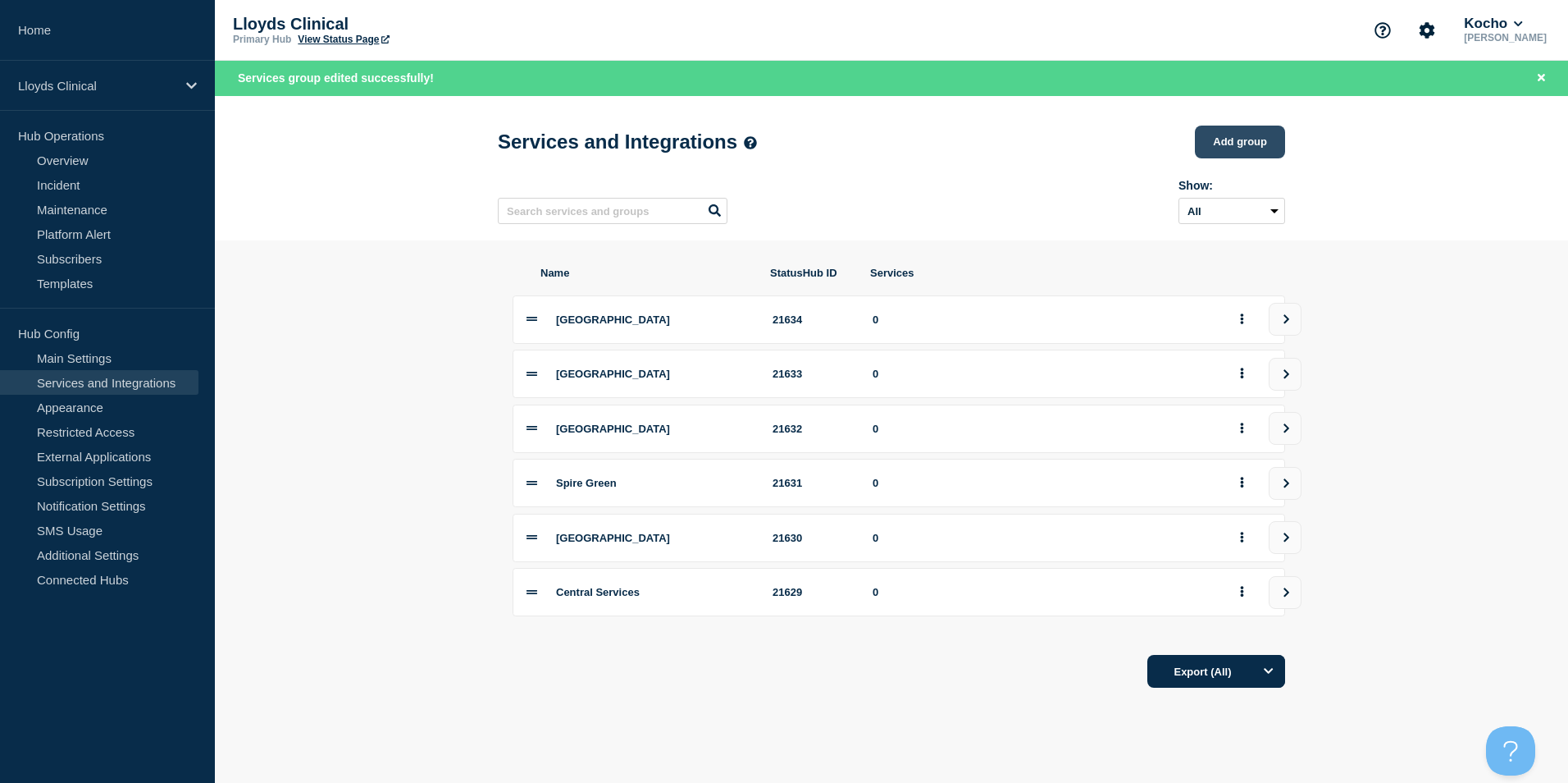
click at [1226, 147] on button "Add group" at bounding box center [1241, 142] width 90 height 33
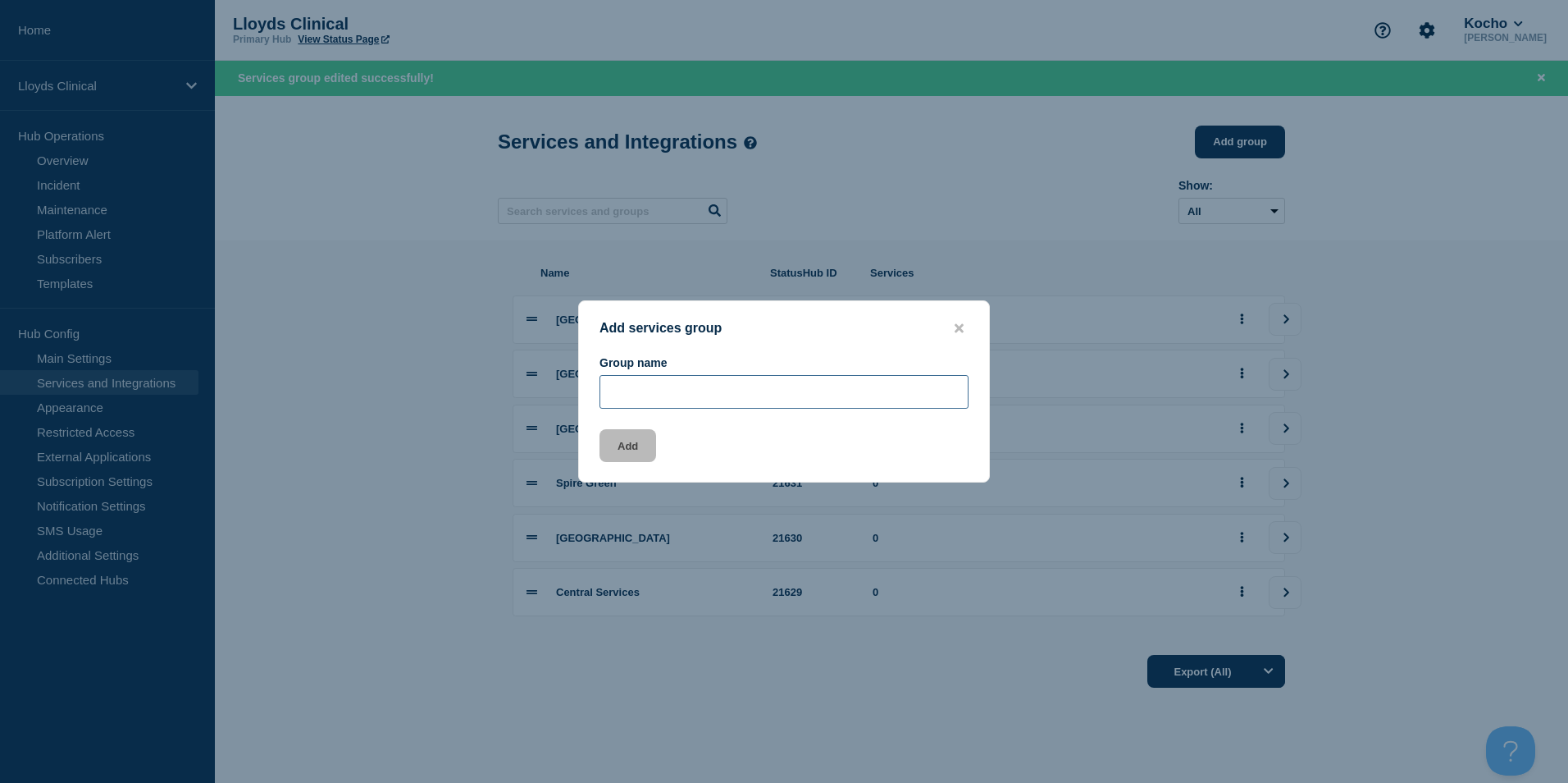
click at [675, 392] on input "Group name" at bounding box center [784, 391] width 370 height 34
type input "[GEOGRAPHIC_DATA]"
click at [635, 445] on button "Add" at bounding box center [628, 446] width 57 height 33
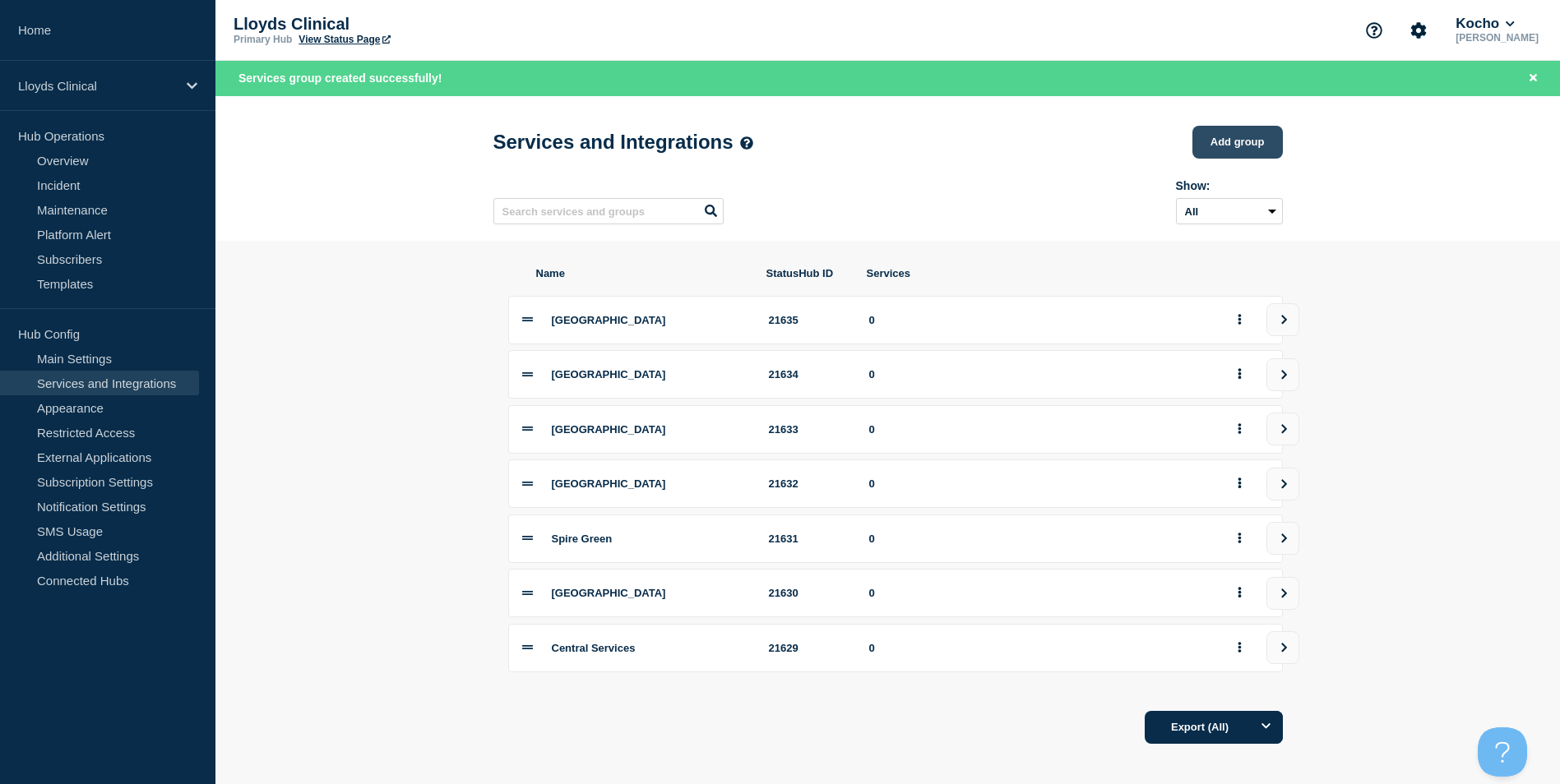
click at [1245, 149] on button "Add group" at bounding box center [1238, 142] width 91 height 33
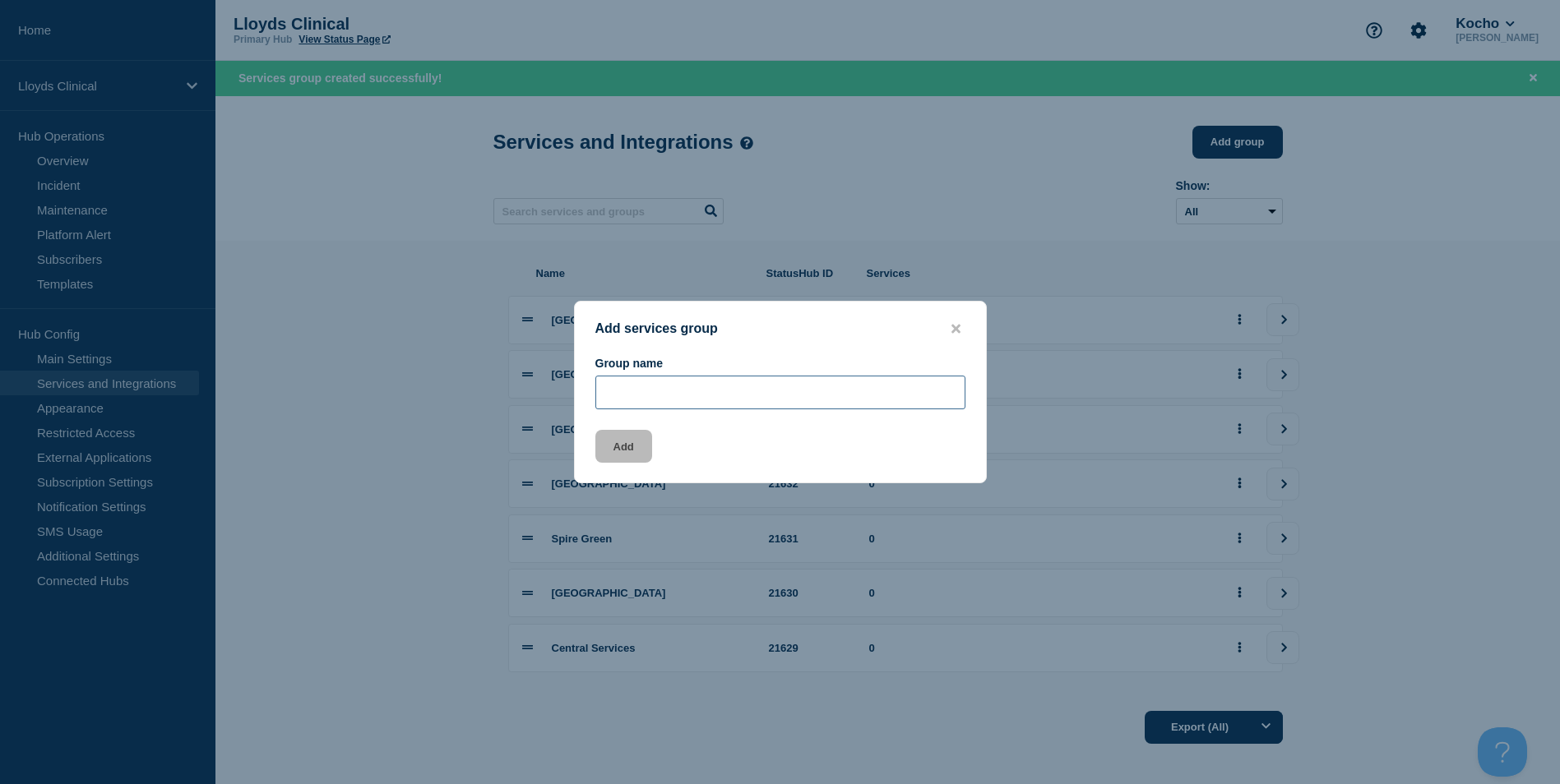
click at [731, 407] on input "Group name" at bounding box center [780, 392] width 370 height 34
type input "[GEOGRAPHIC_DATA]"
click at [625, 446] on button "Add" at bounding box center [623, 446] width 57 height 33
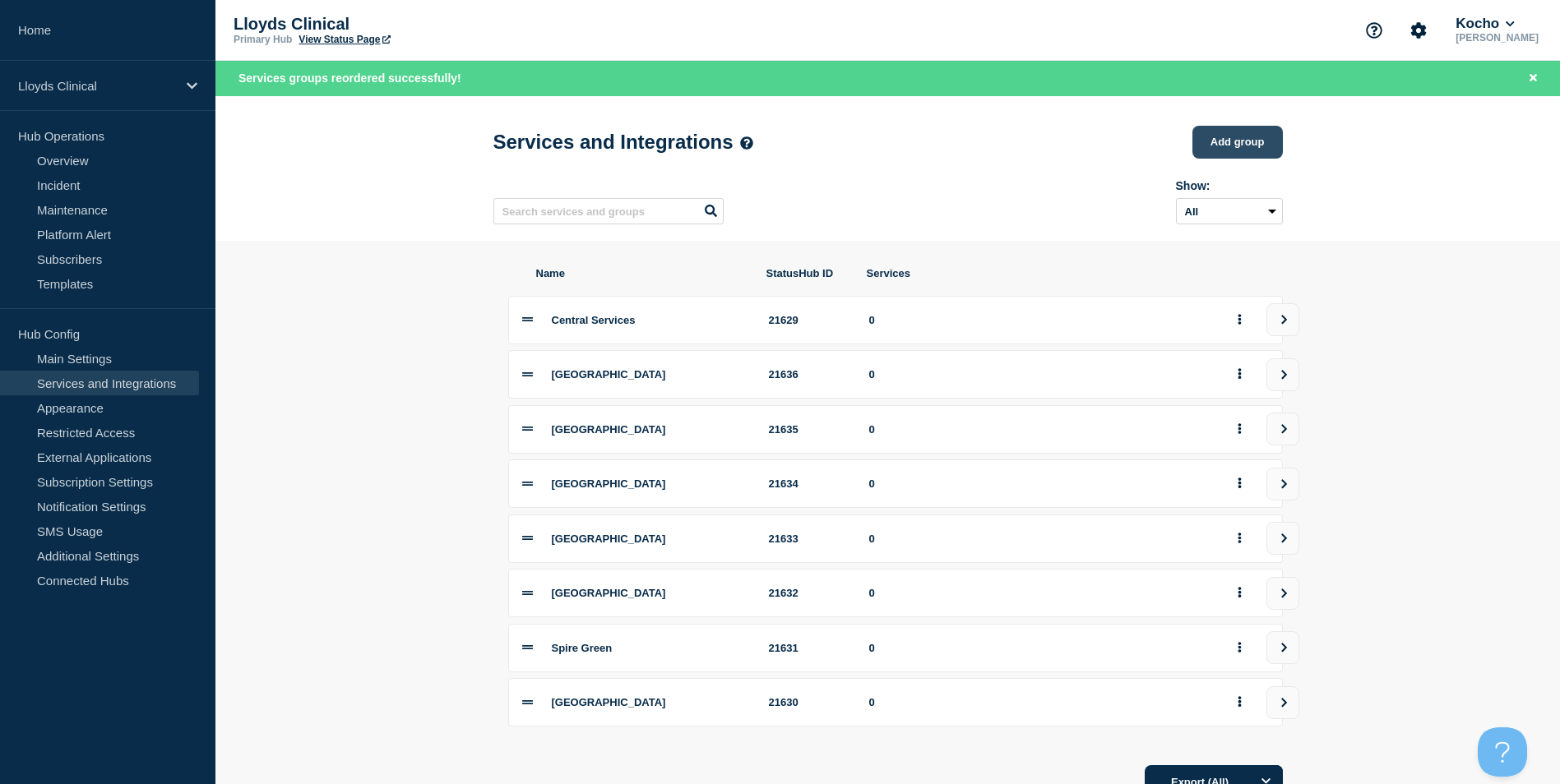
click at [1247, 140] on button "Add group" at bounding box center [1238, 142] width 91 height 33
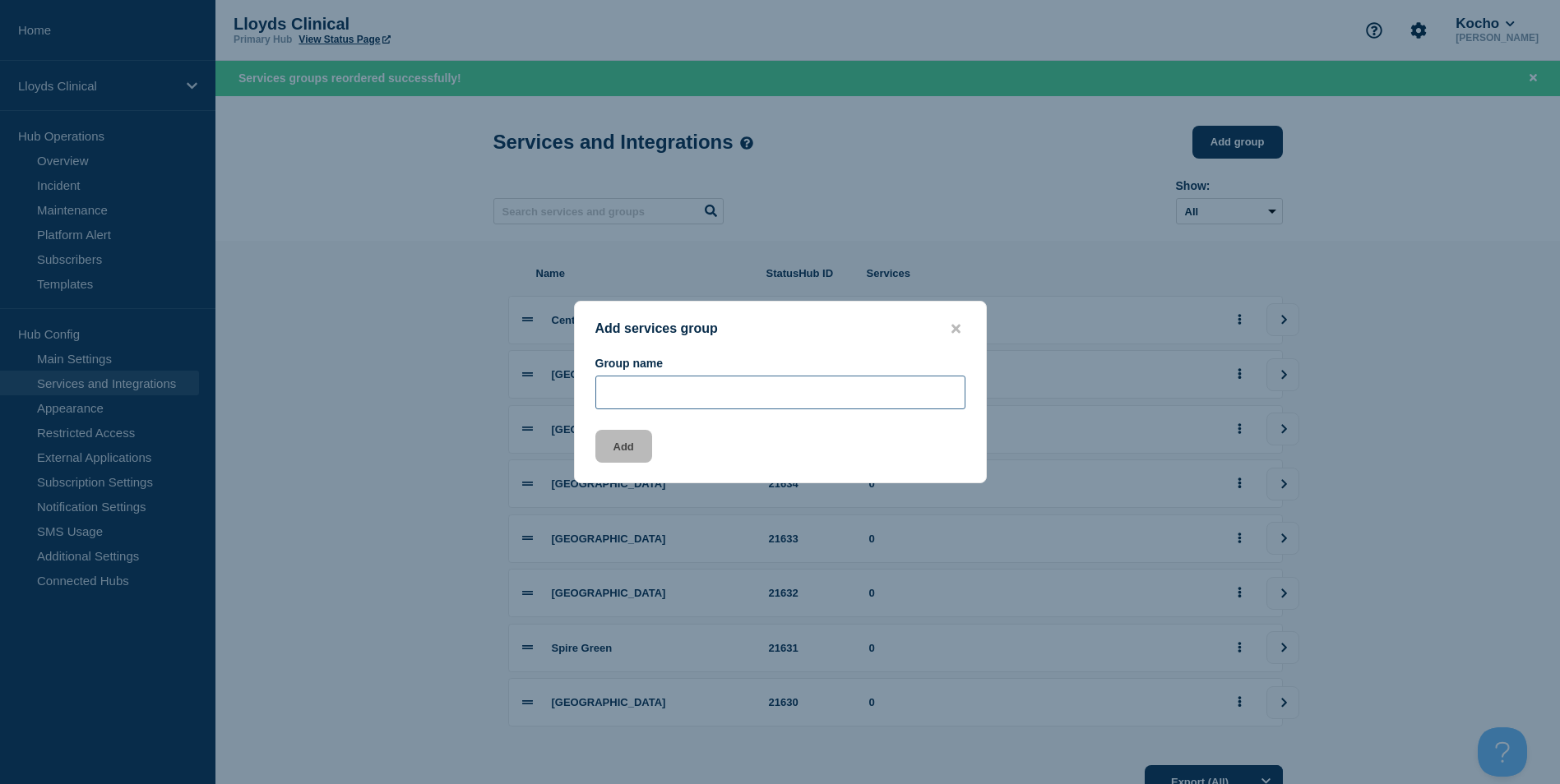
click at [682, 403] on input "Group name" at bounding box center [780, 392] width 370 height 34
type input "[PERSON_NAME]"
click at [612, 443] on button "Add" at bounding box center [623, 446] width 57 height 33
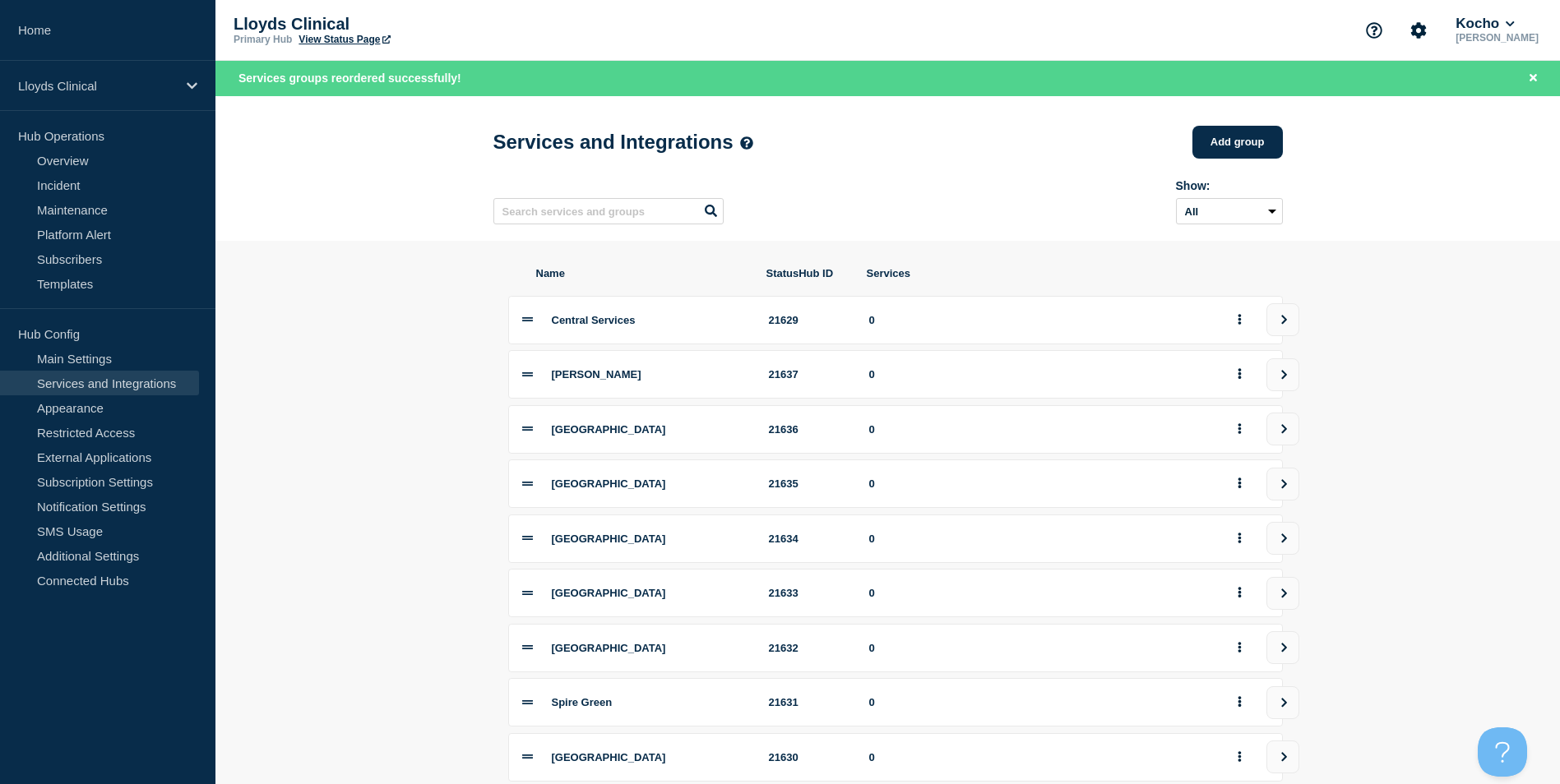
click at [620, 326] on span "Central Services" at bounding box center [593, 320] width 84 height 13
click at [532, 325] on icon at bounding box center [527, 319] width 11 height 11
click at [1275, 322] on button "view group" at bounding box center [1282, 319] width 33 height 33
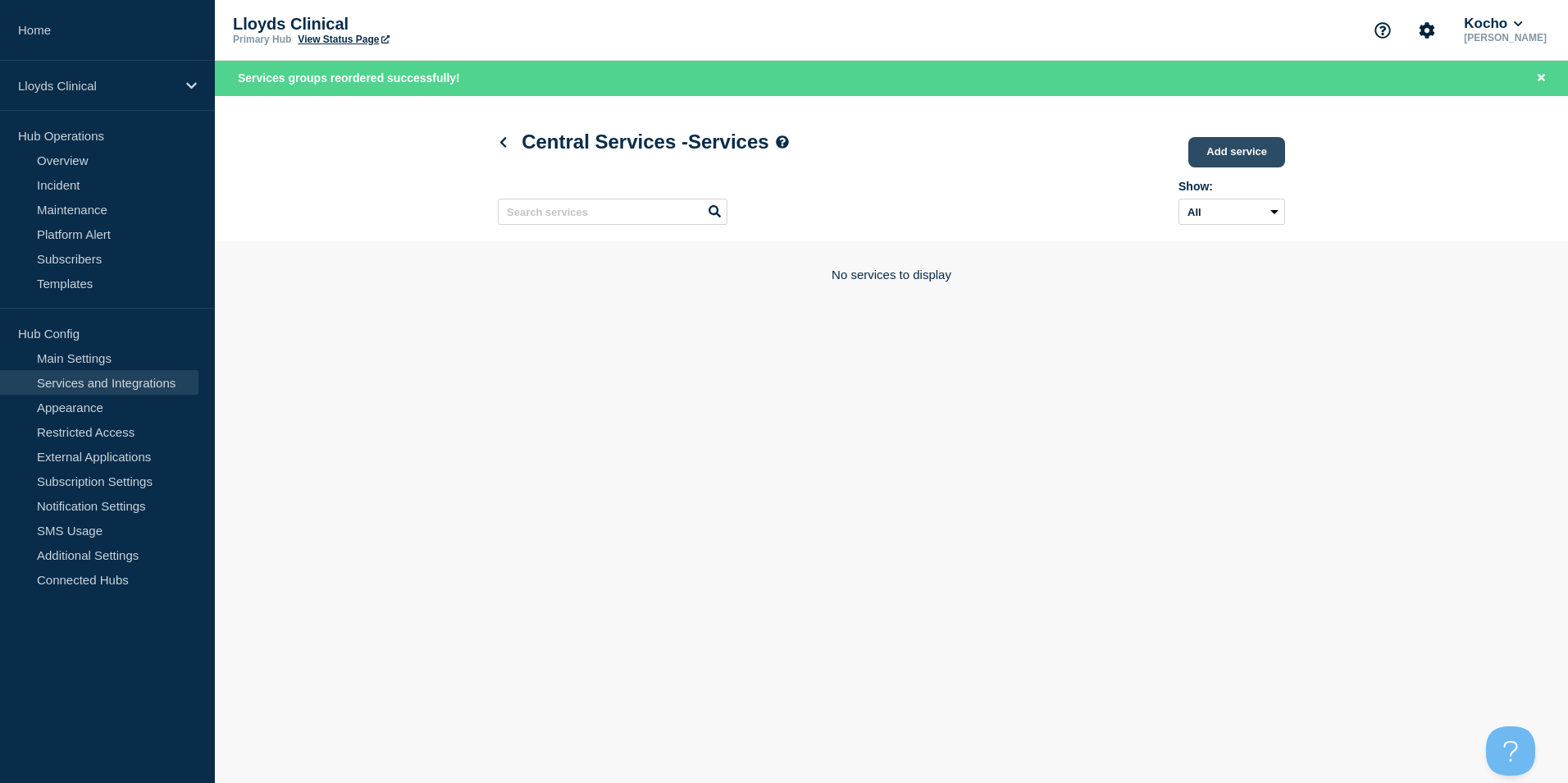
click at [1244, 160] on link "Add service" at bounding box center [1237, 152] width 97 height 31
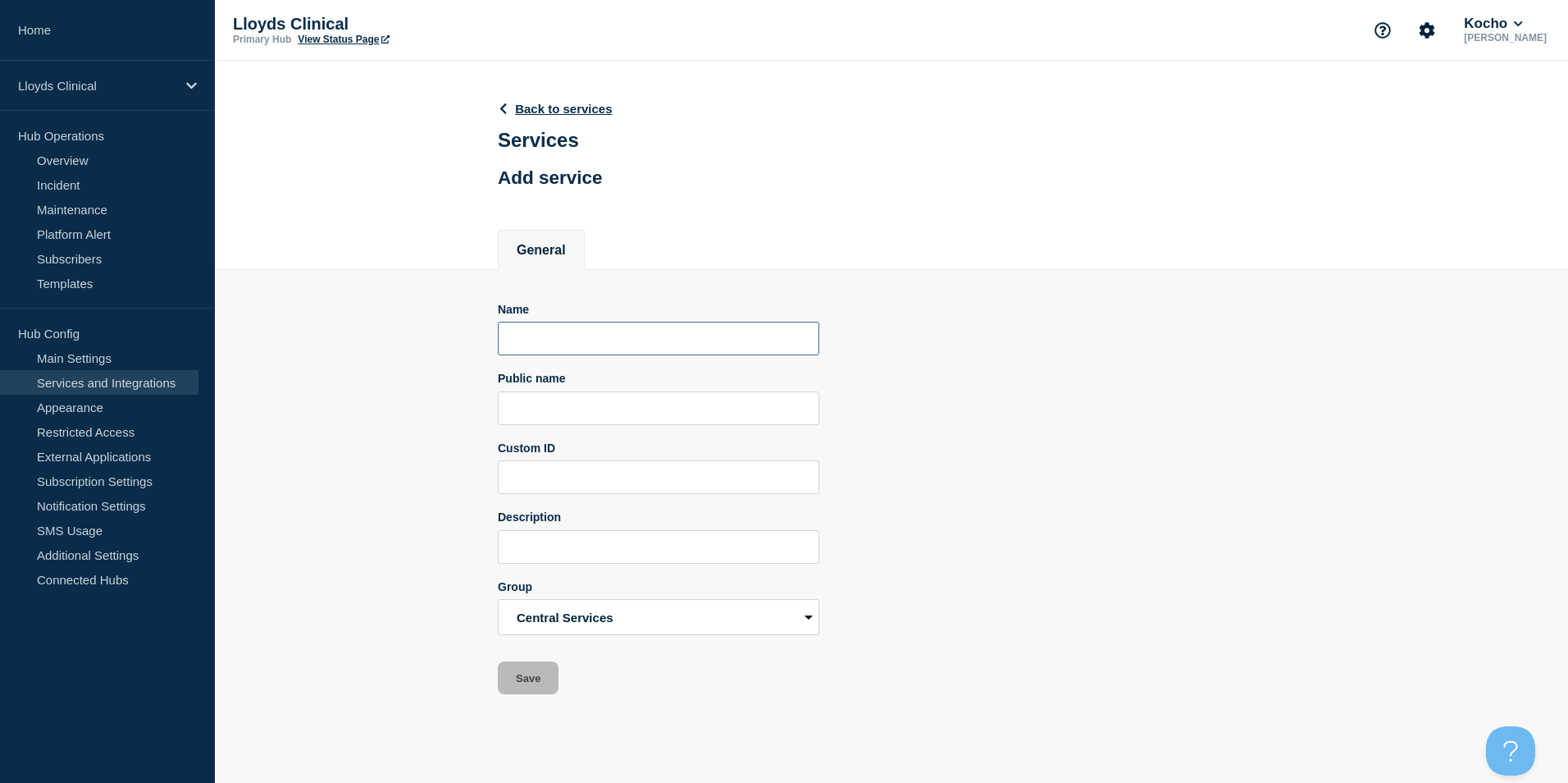
click at [569, 349] on input "Name" at bounding box center [658, 338] width 321 height 34
type input "Navision"
click at [536, 675] on button "Save" at bounding box center [527, 678] width 61 height 33
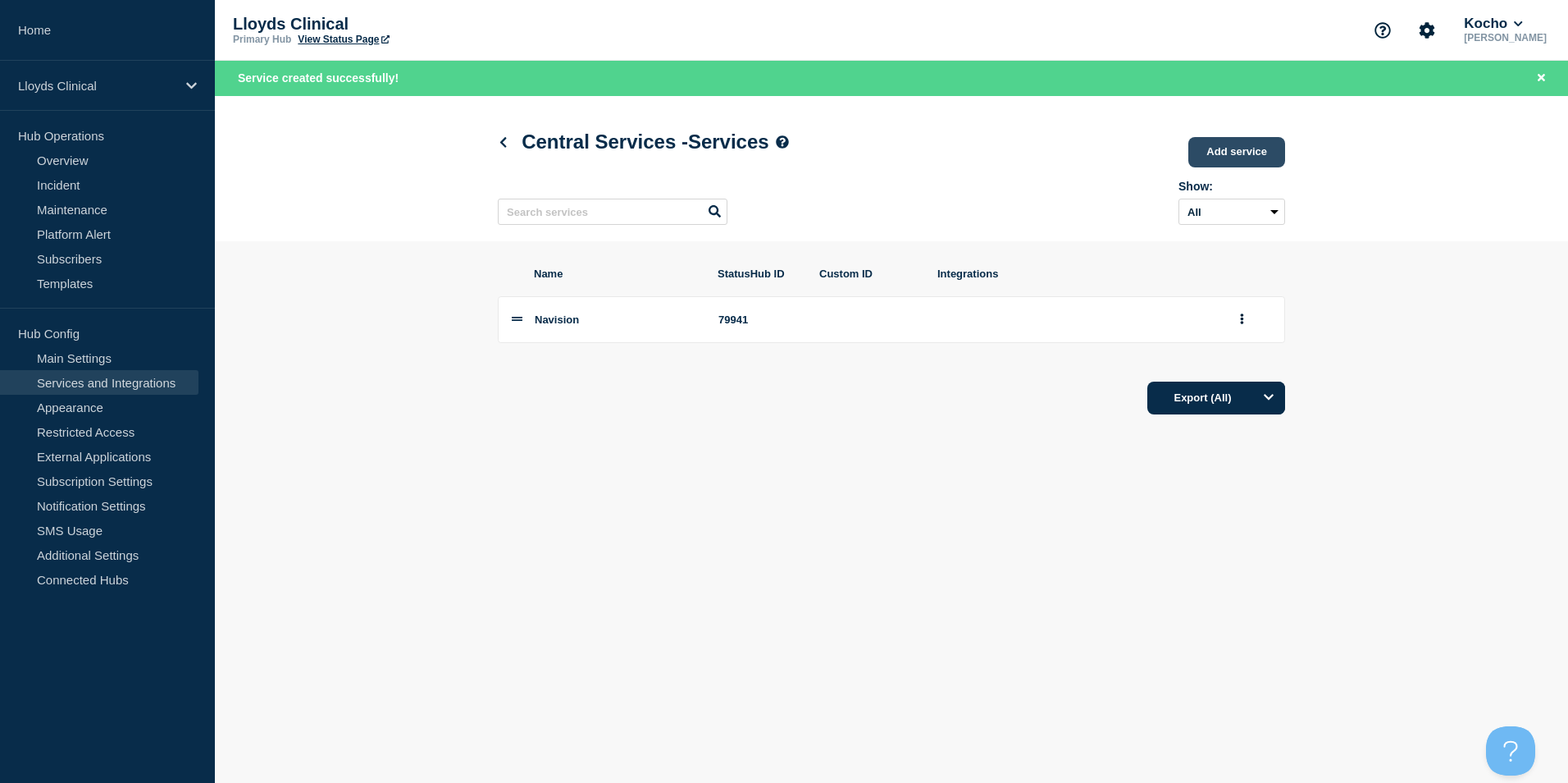
click at [1238, 150] on link "Add service" at bounding box center [1237, 152] width 97 height 31
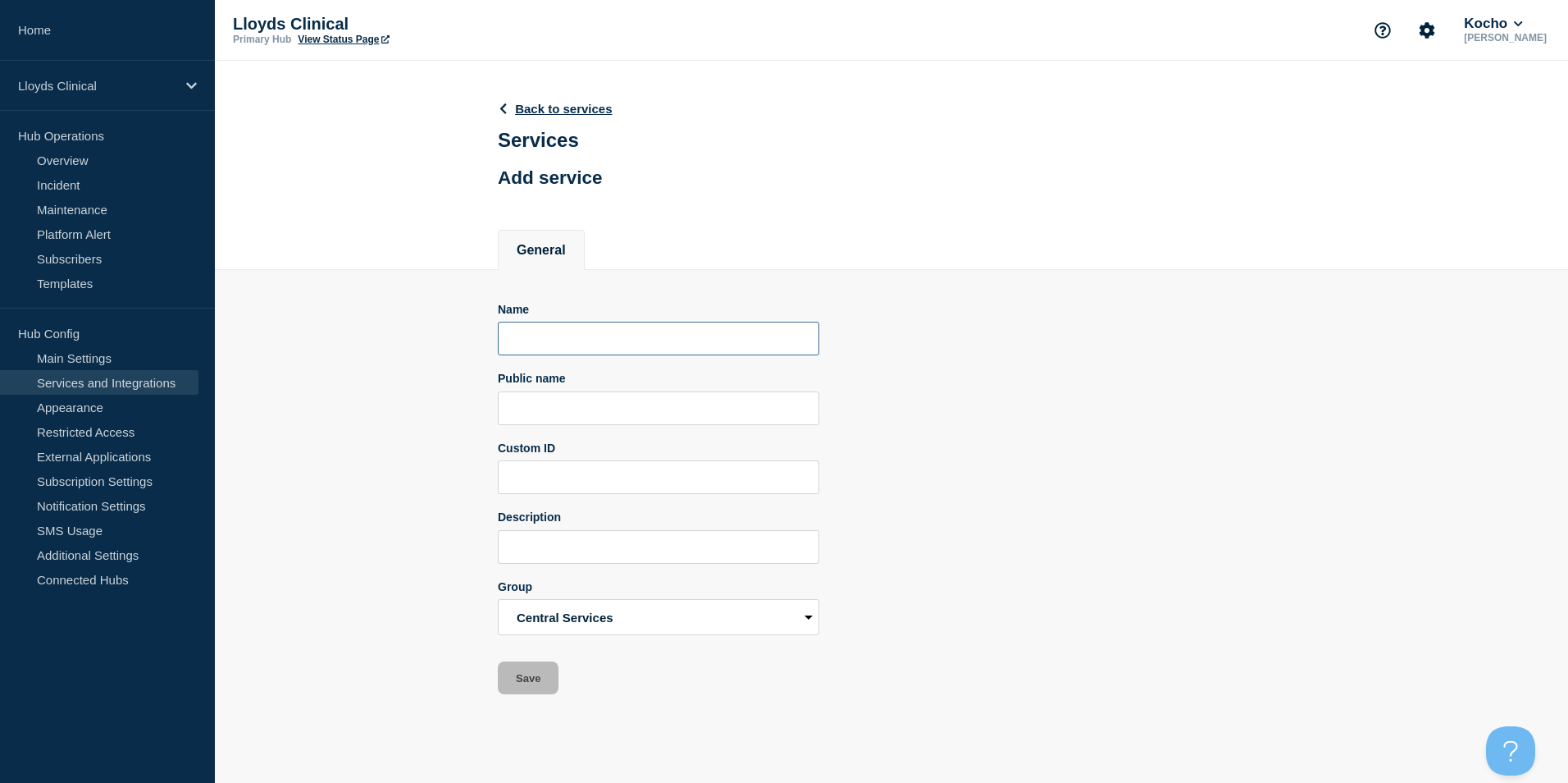
click at [587, 342] on input "Name" at bounding box center [658, 338] width 321 height 34
type input "Patient Portal"
click at [528, 694] on button "Save" at bounding box center [527, 678] width 61 height 33
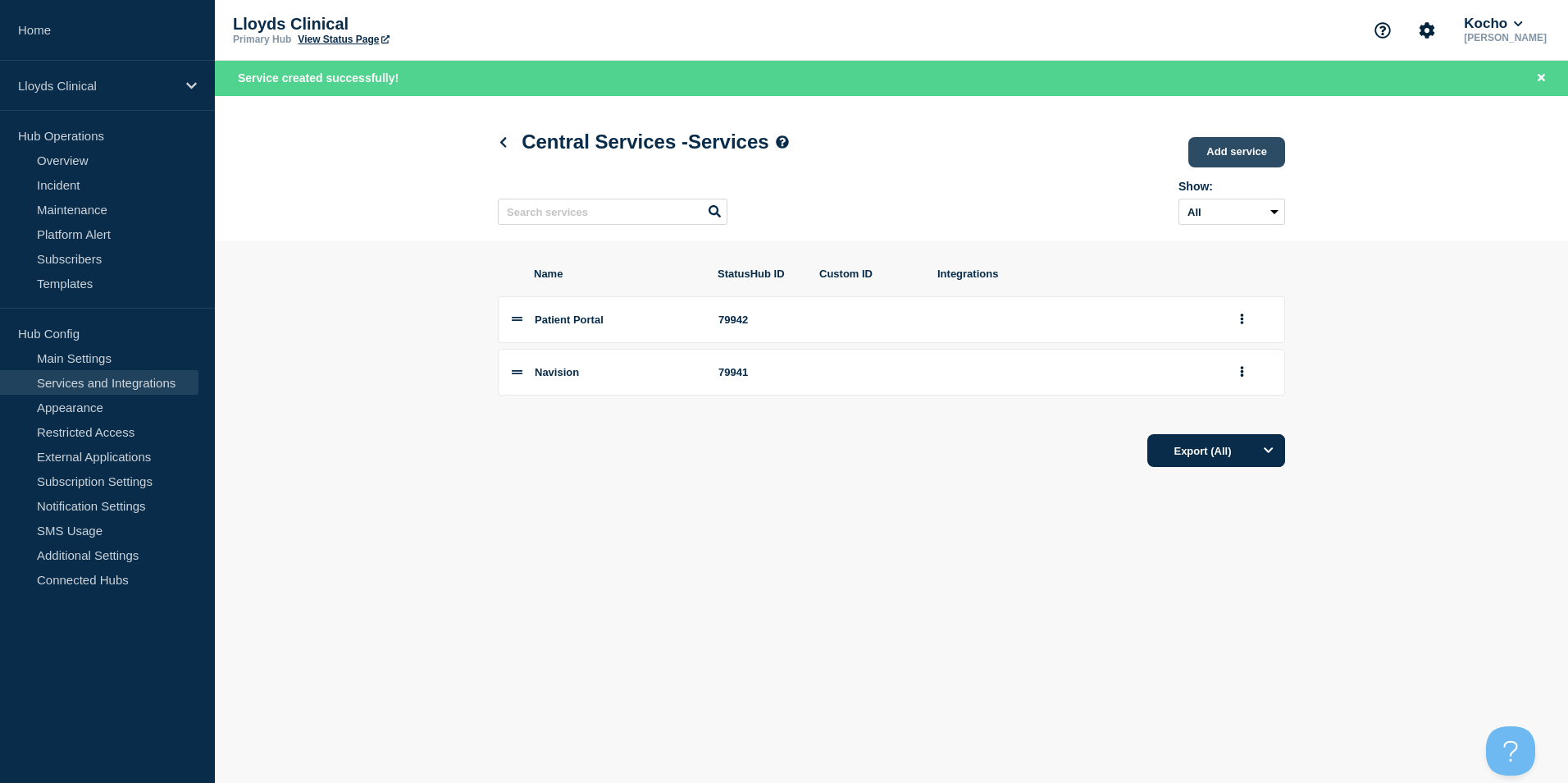
click at [1219, 155] on link "Add service" at bounding box center [1237, 152] width 97 height 31
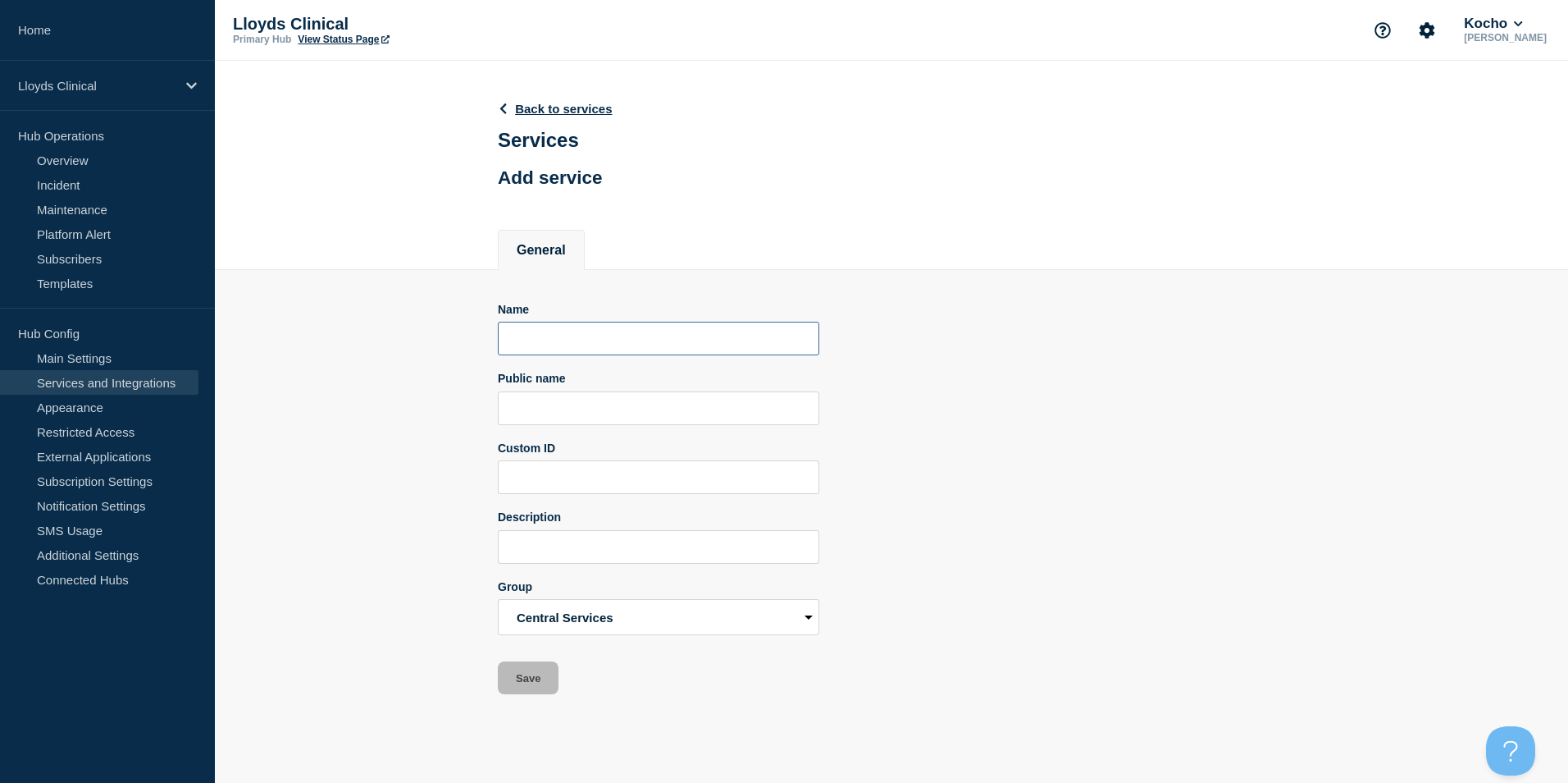
click at [697, 340] on input "Name" at bounding box center [658, 338] width 321 height 34
type input "Telephony"
click at [525, 677] on button "Save" at bounding box center [527, 678] width 61 height 33
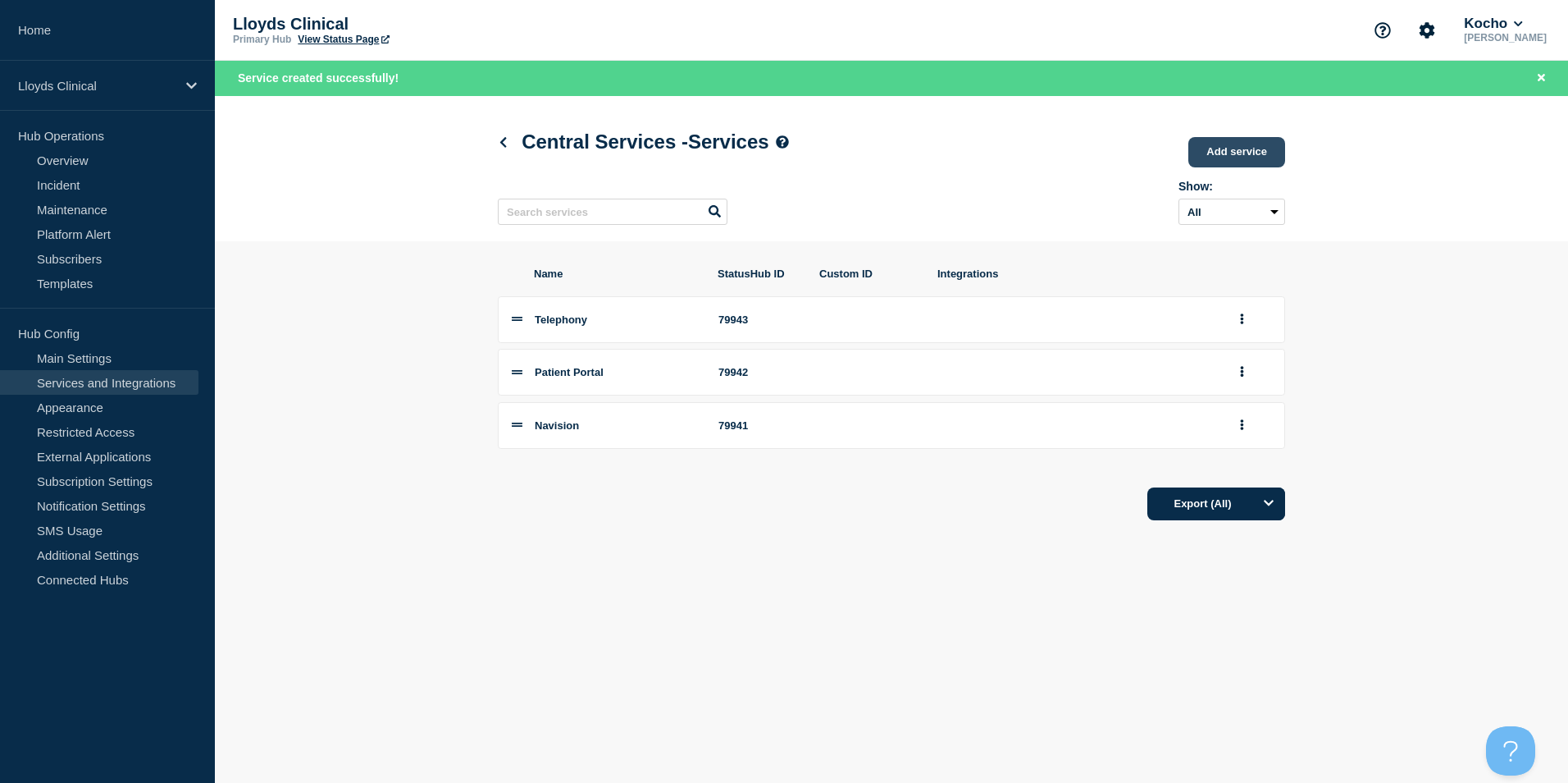
click at [1218, 154] on link "Add service" at bounding box center [1237, 152] width 97 height 31
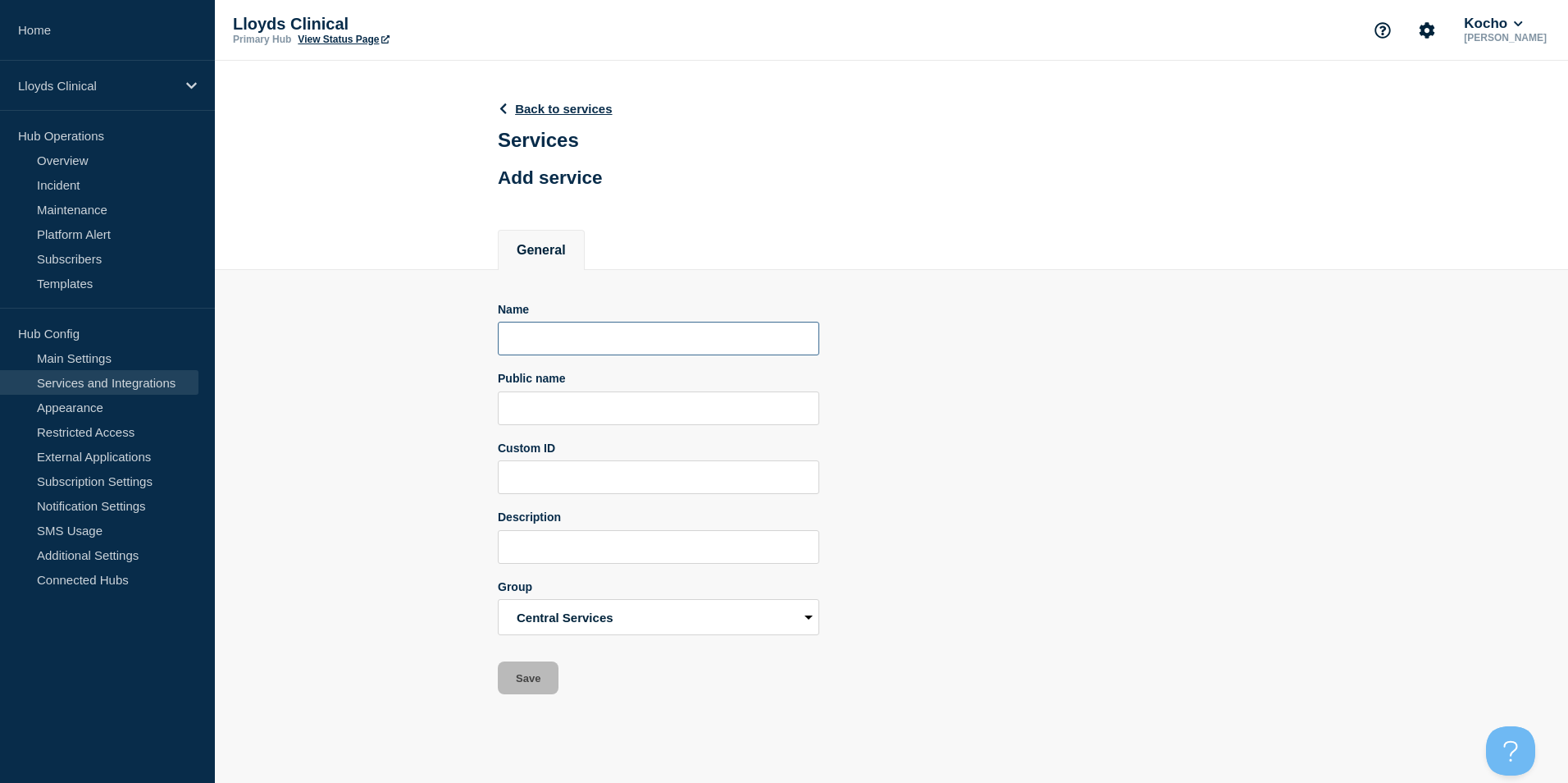
click at [625, 355] on input "Name" at bounding box center [658, 338] width 321 height 34
type input "Patient App"
click at [518, 678] on button "Save" at bounding box center [527, 678] width 61 height 33
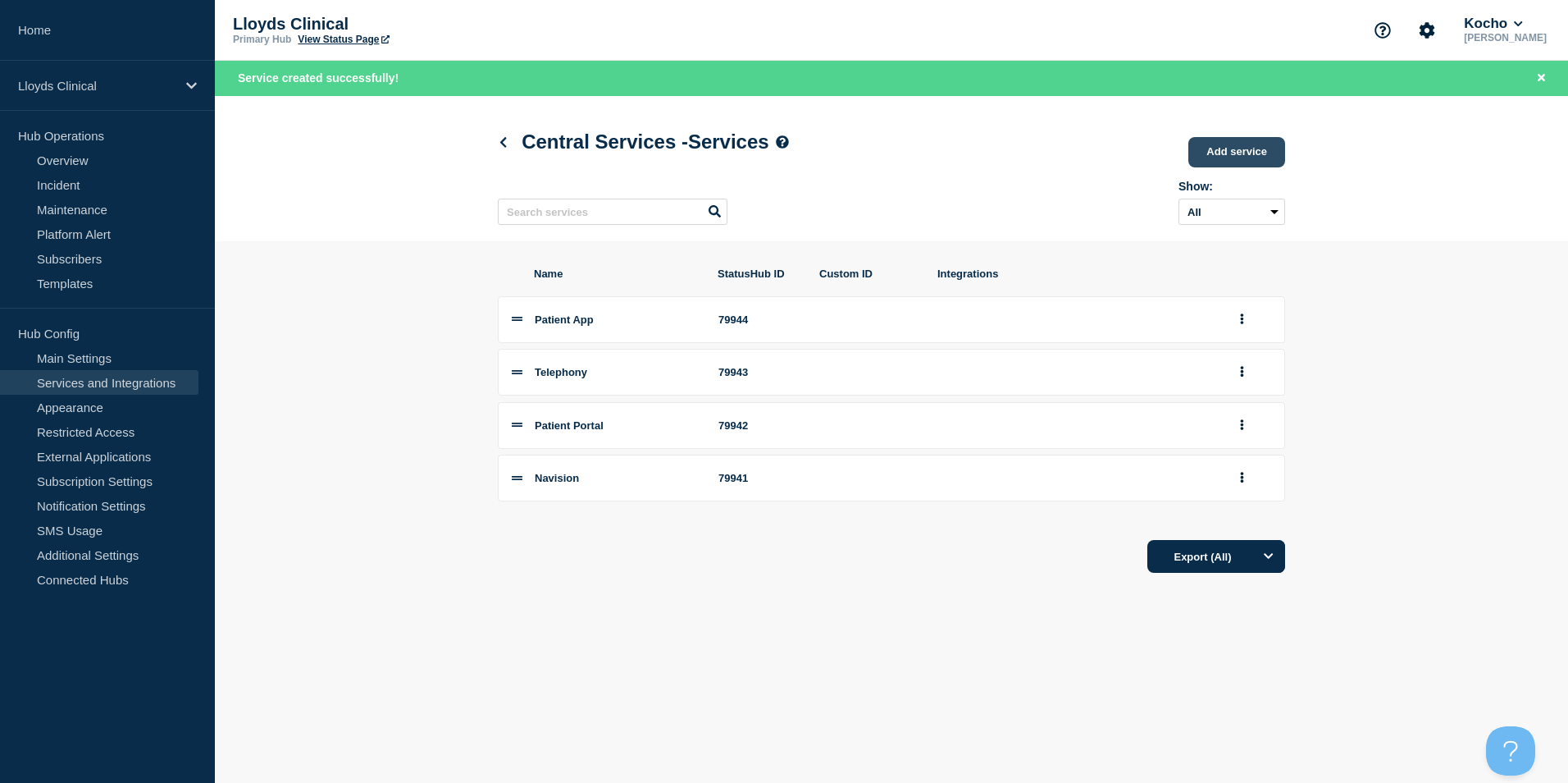
click at [1222, 149] on link "Add service" at bounding box center [1237, 152] width 97 height 31
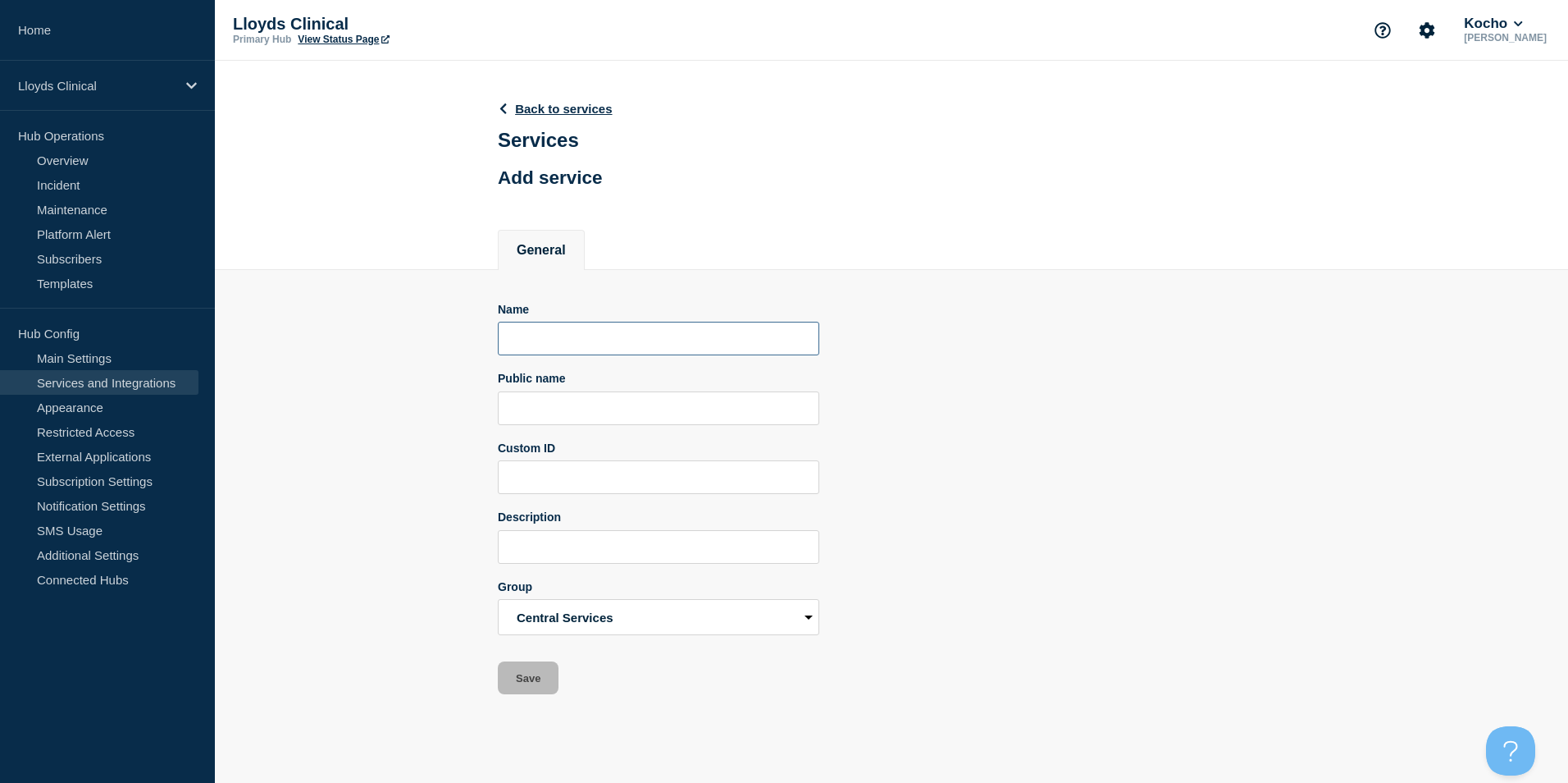
click at [628, 345] on input "Name" at bounding box center [658, 338] width 321 height 34
type input "M365/O365"
drag, startPoint x: 530, startPoint y: 679, endPoint x: 536, endPoint y: 686, distance: 9.2
click at [530, 681] on button "Save" at bounding box center [527, 678] width 61 height 33
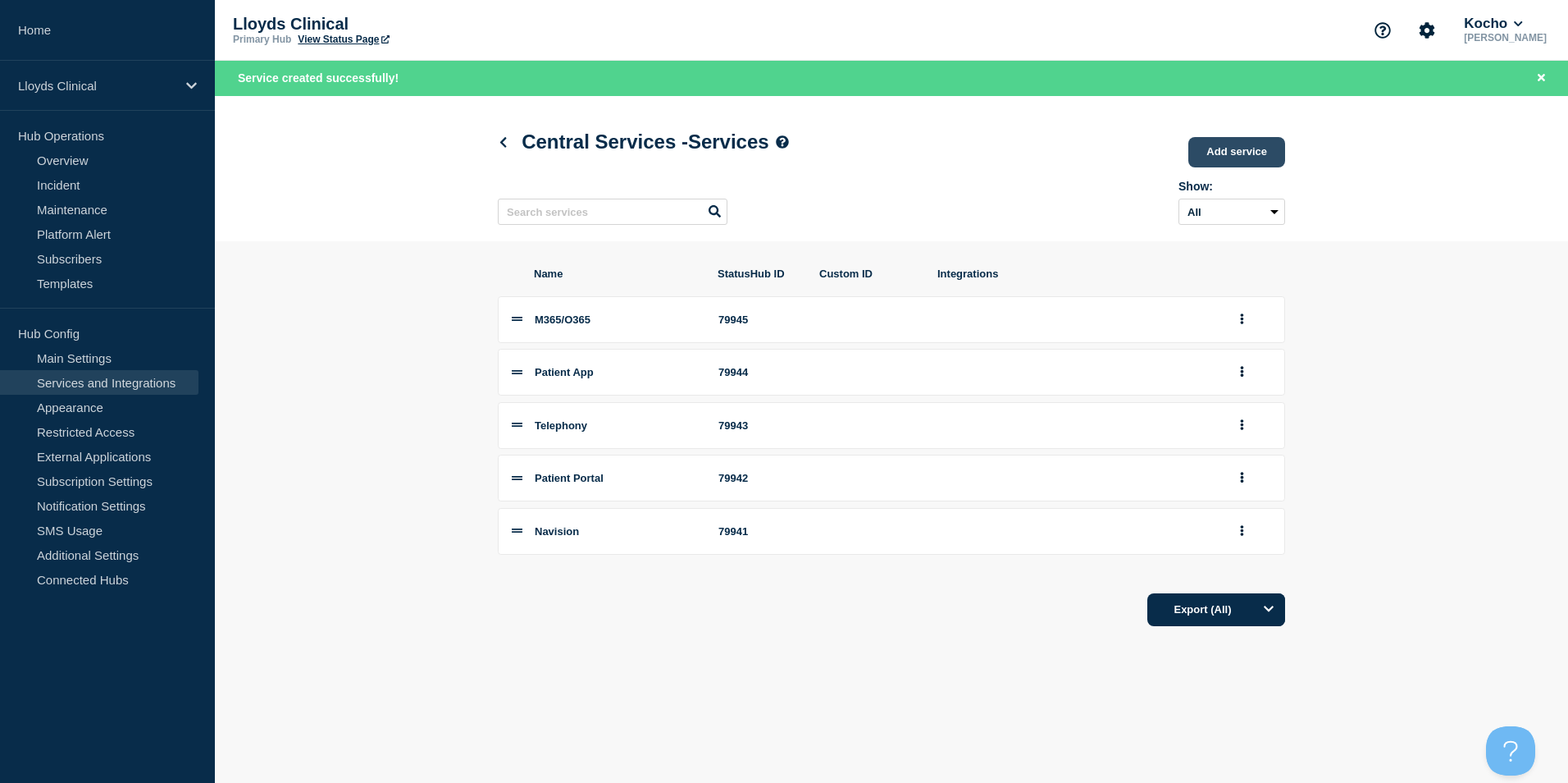
click at [1243, 145] on link "Add service" at bounding box center [1237, 152] width 97 height 31
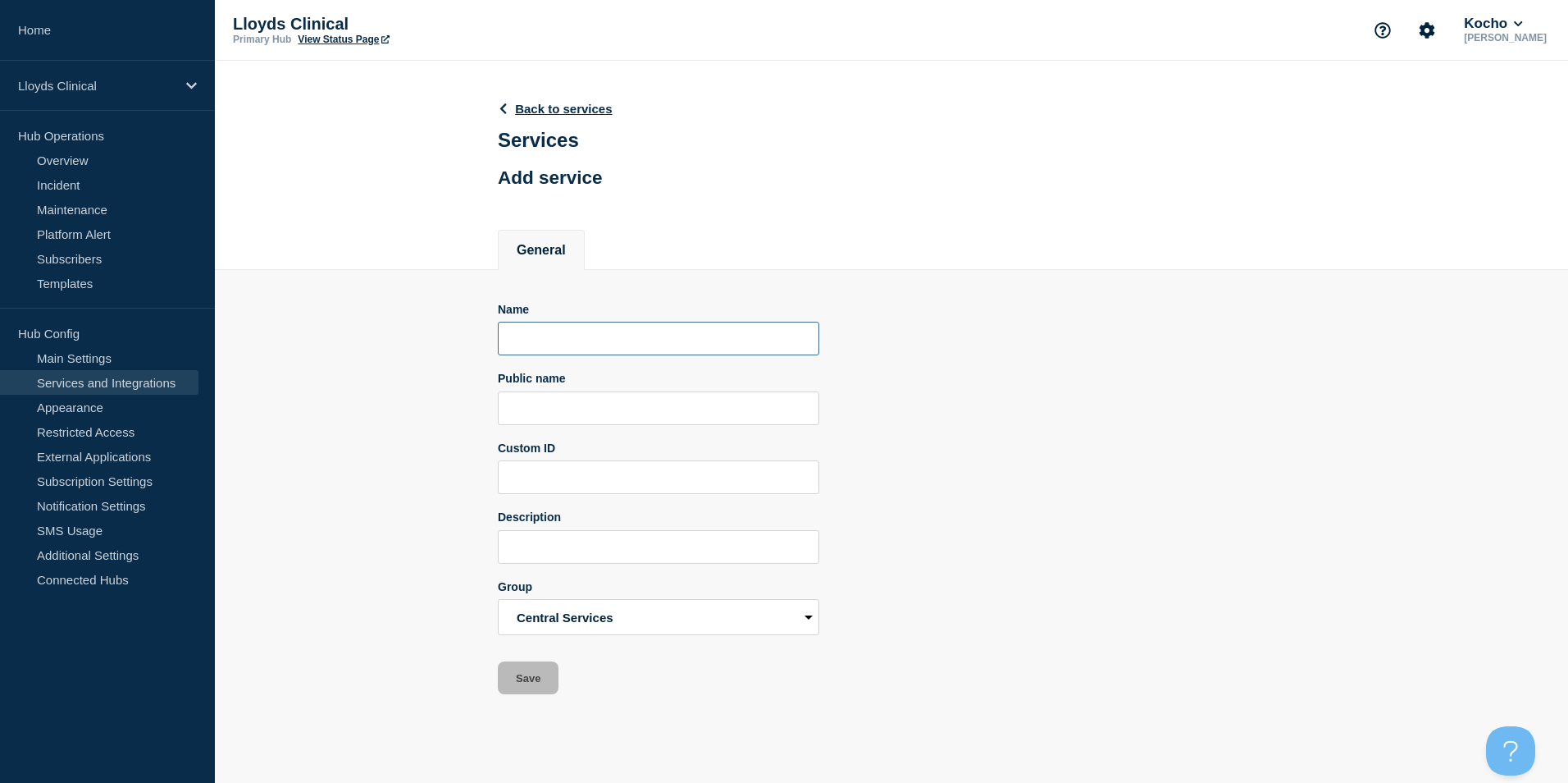
click at [599, 337] on input "Name" at bounding box center [658, 338] width 321 height 34
type input "Network"
click at [525, 679] on button "Save" at bounding box center [527, 678] width 61 height 33
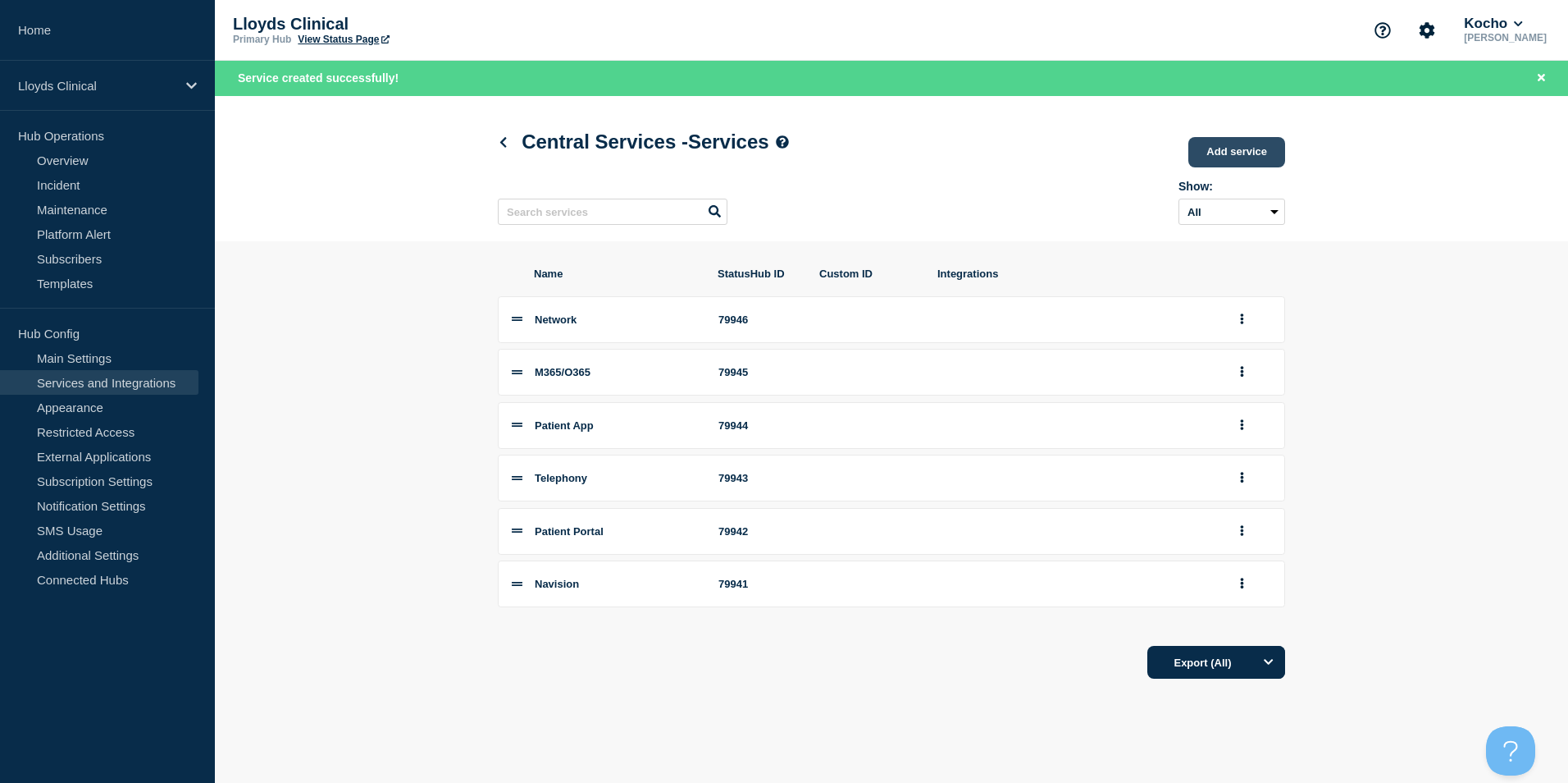
click at [1197, 154] on link "Add service" at bounding box center [1237, 152] width 97 height 31
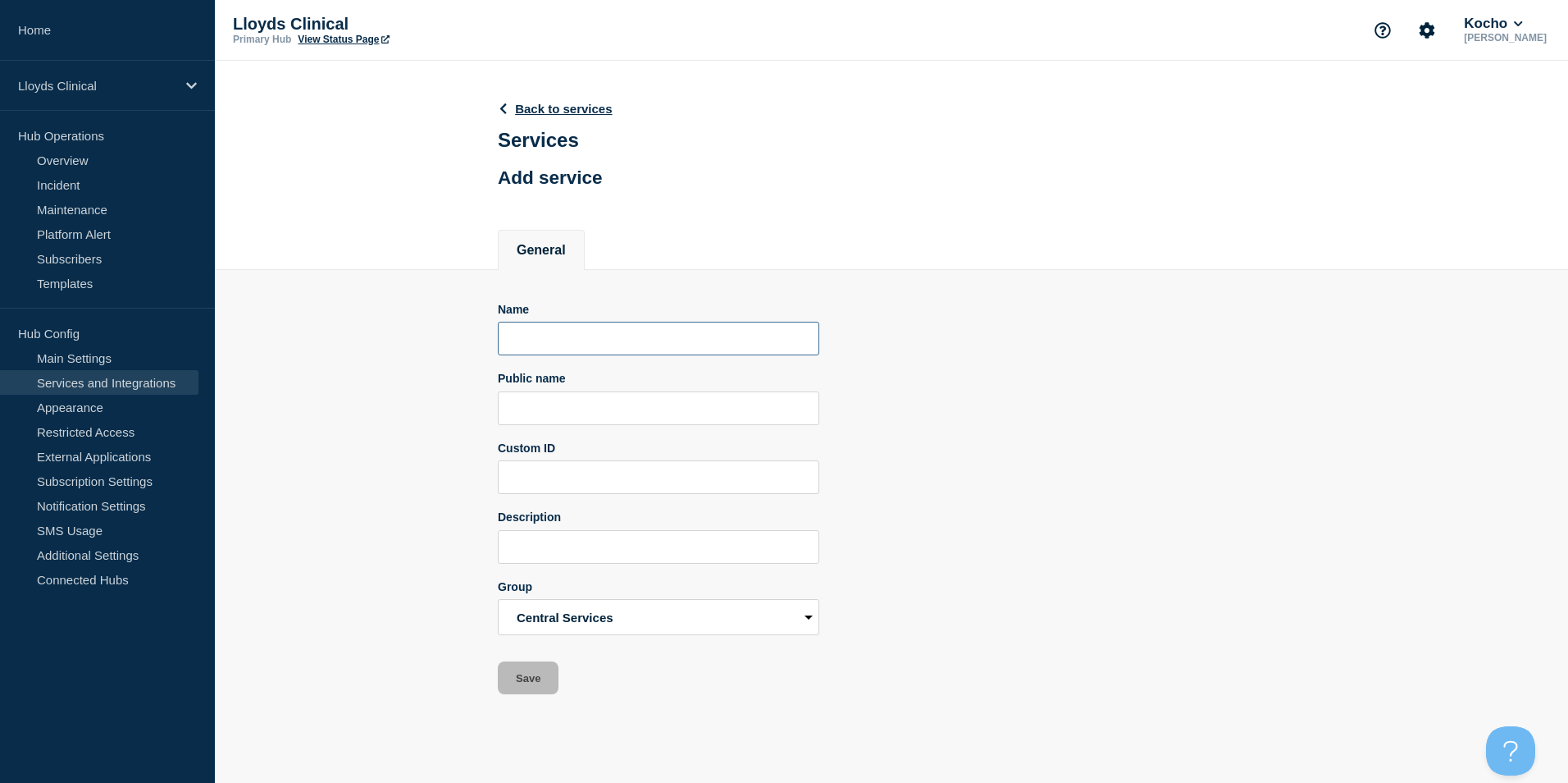
click at [685, 353] on input "Name" at bounding box center [658, 338] width 321 height 34
click at [523, 342] on input "Sdrive" at bounding box center [658, 338] width 321 height 34
type input "S drive"
click at [515, 671] on button "Save" at bounding box center [527, 678] width 61 height 33
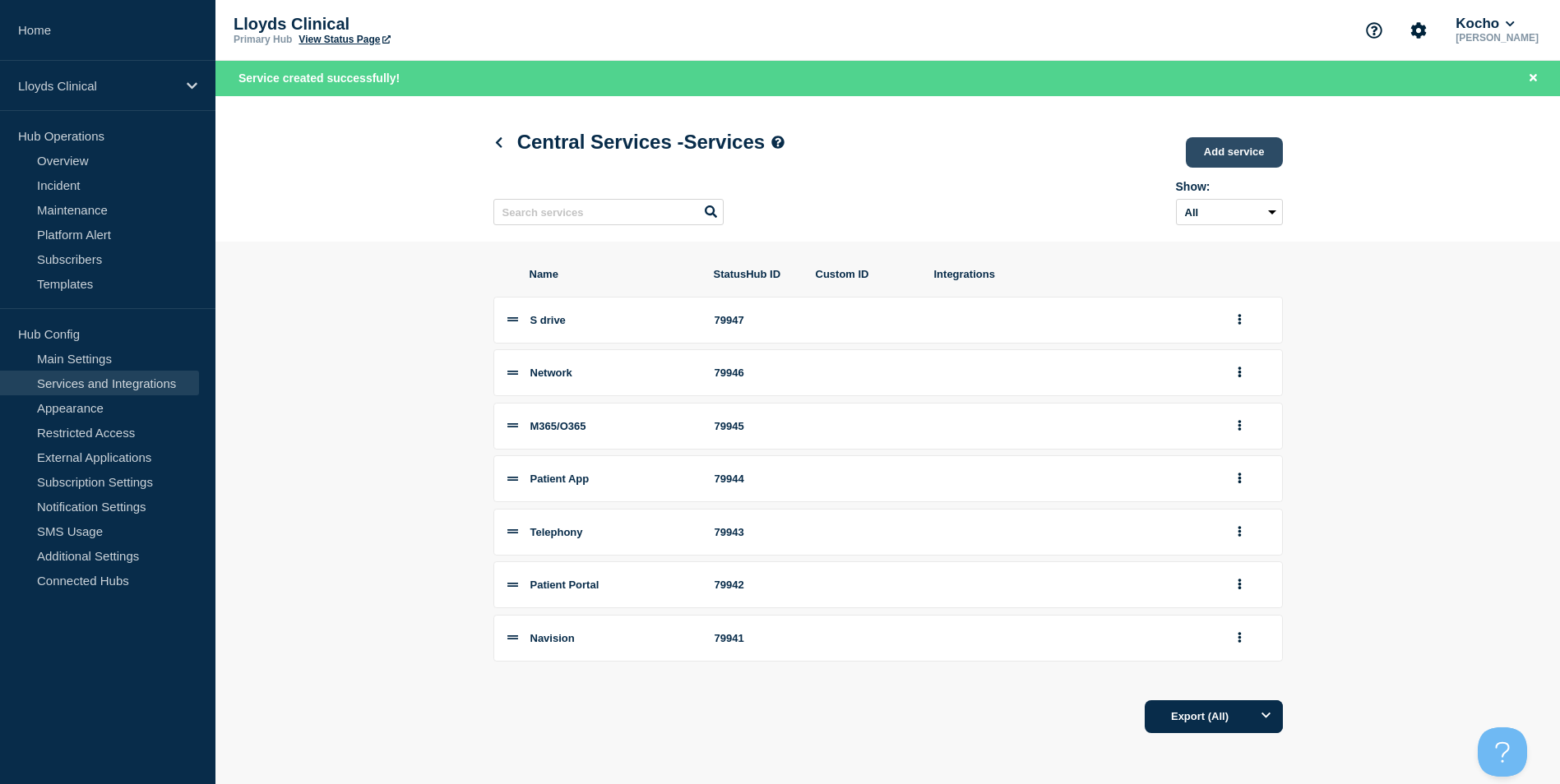
click at [1196, 158] on link "Add service" at bounding box center [1234, 152] width 97 height 31
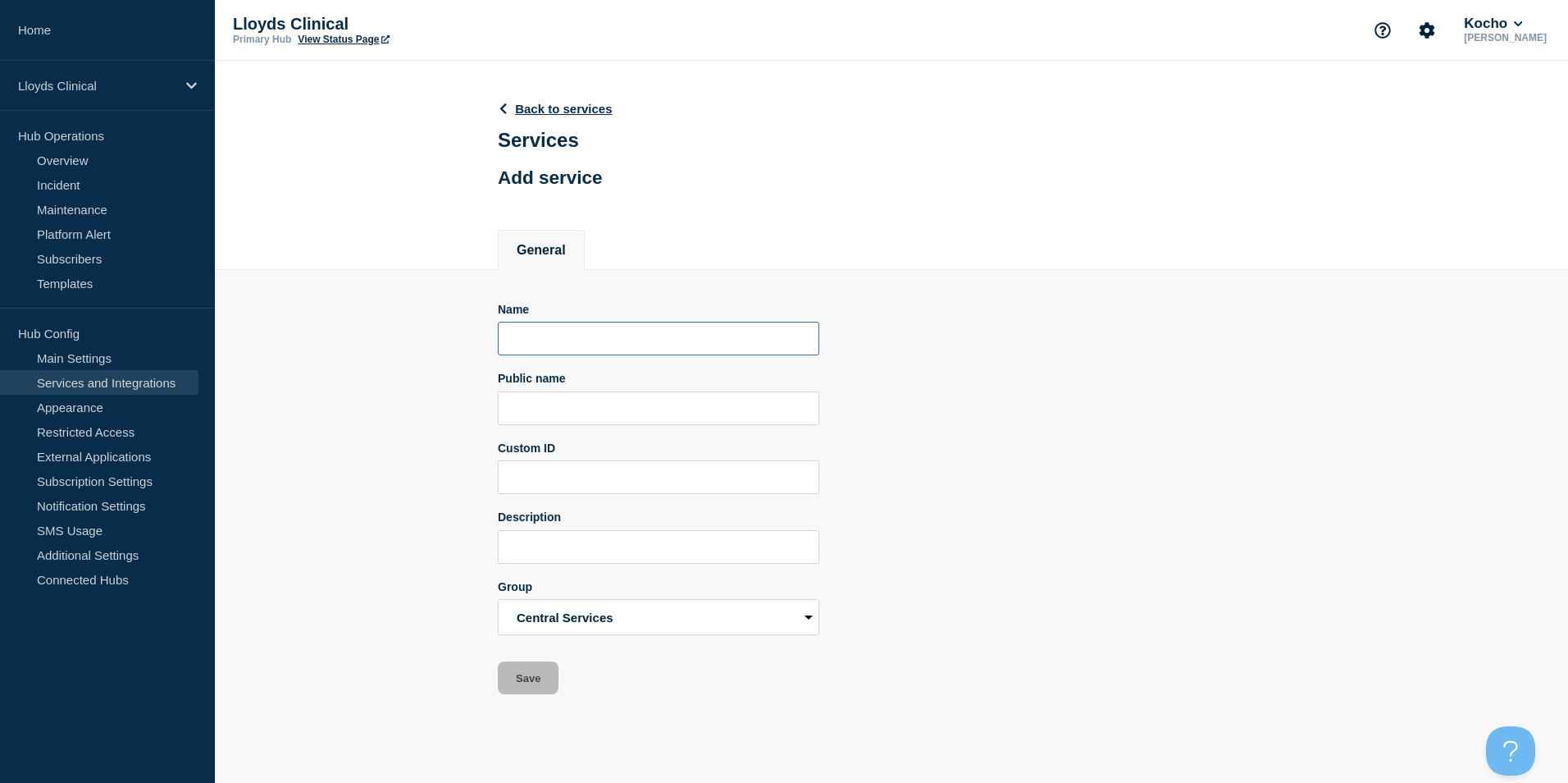
click at [627, 333] on input "Name" at bounding box center [658, 338] width 321 height 34
type input "AVD"
click at [518, 679] on button "Save" at bounding box center [527, 678] width 61 height 33
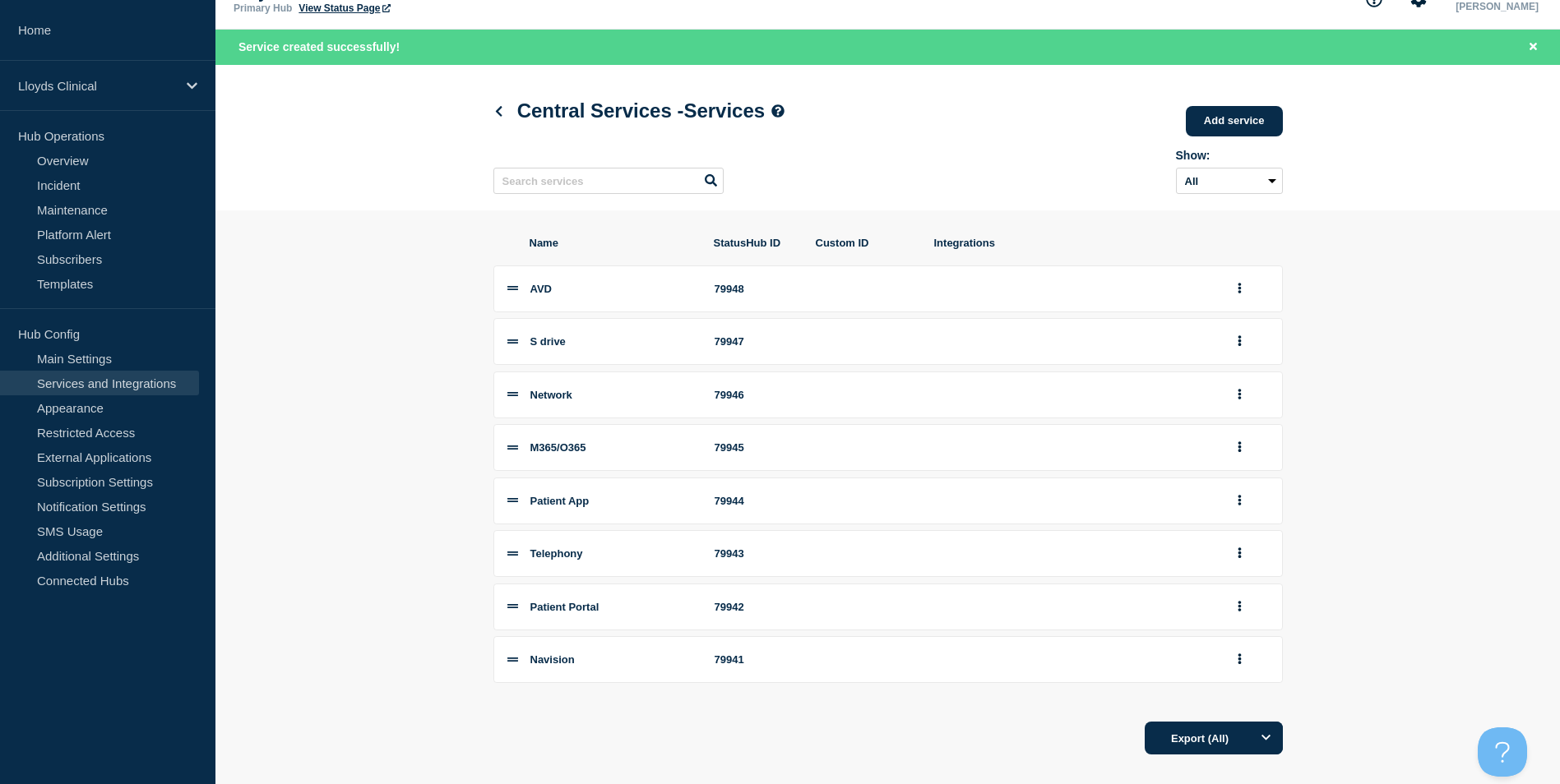
scroll to position [59, 0]
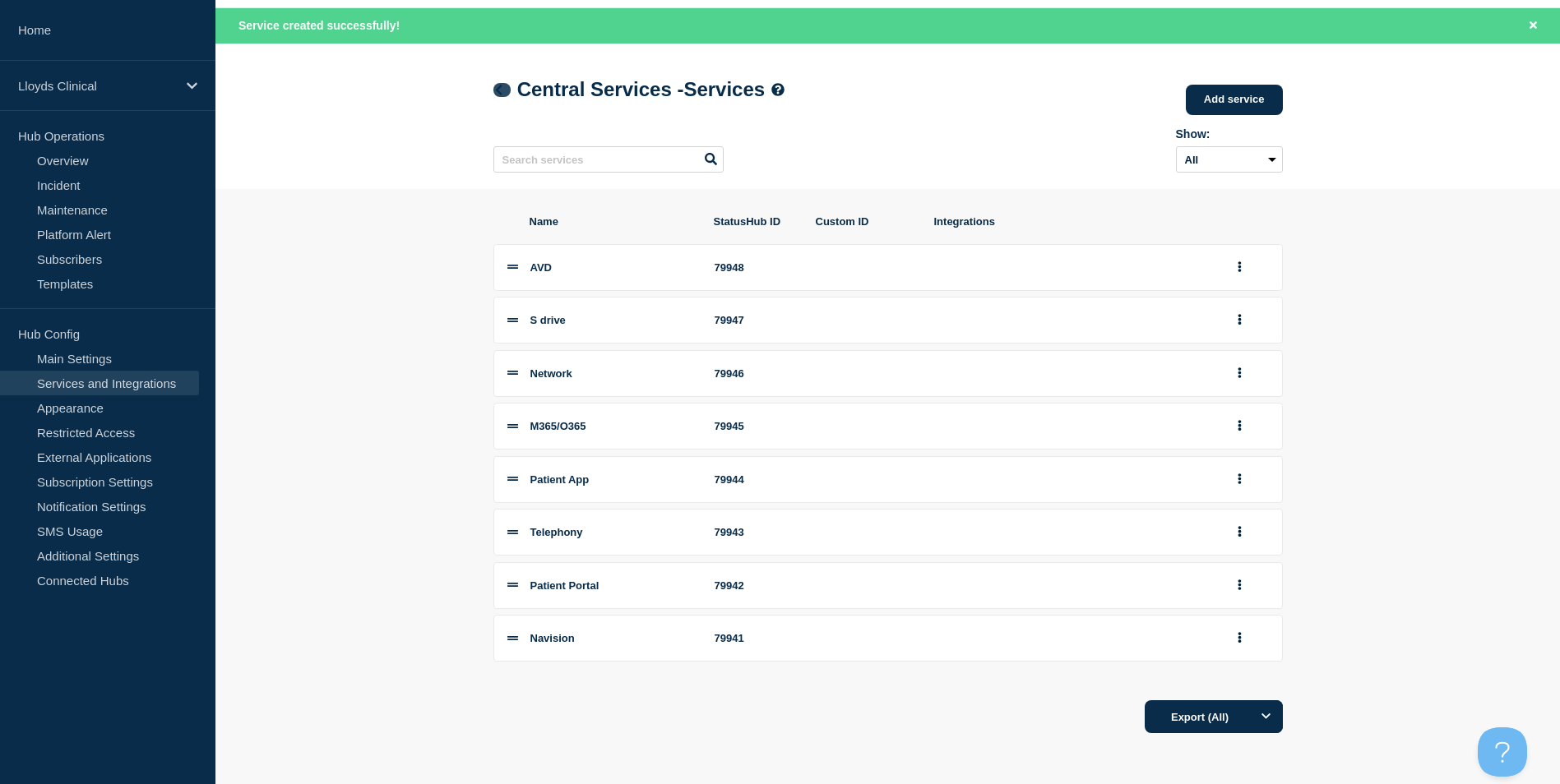
click at [504, 92] on icon at bounding box center [498, 90] width 13 height 11
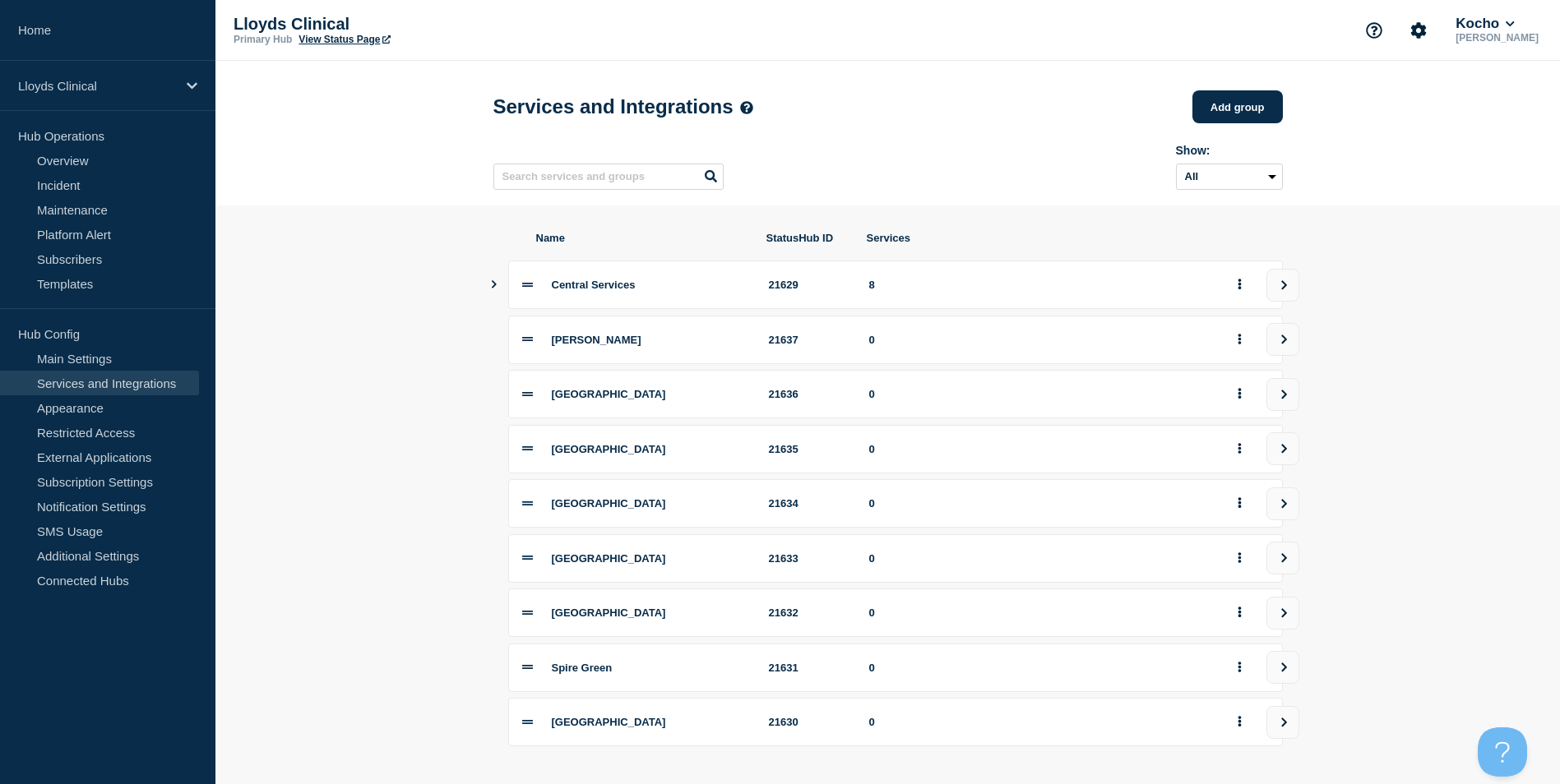
scroll to position [82, 0]
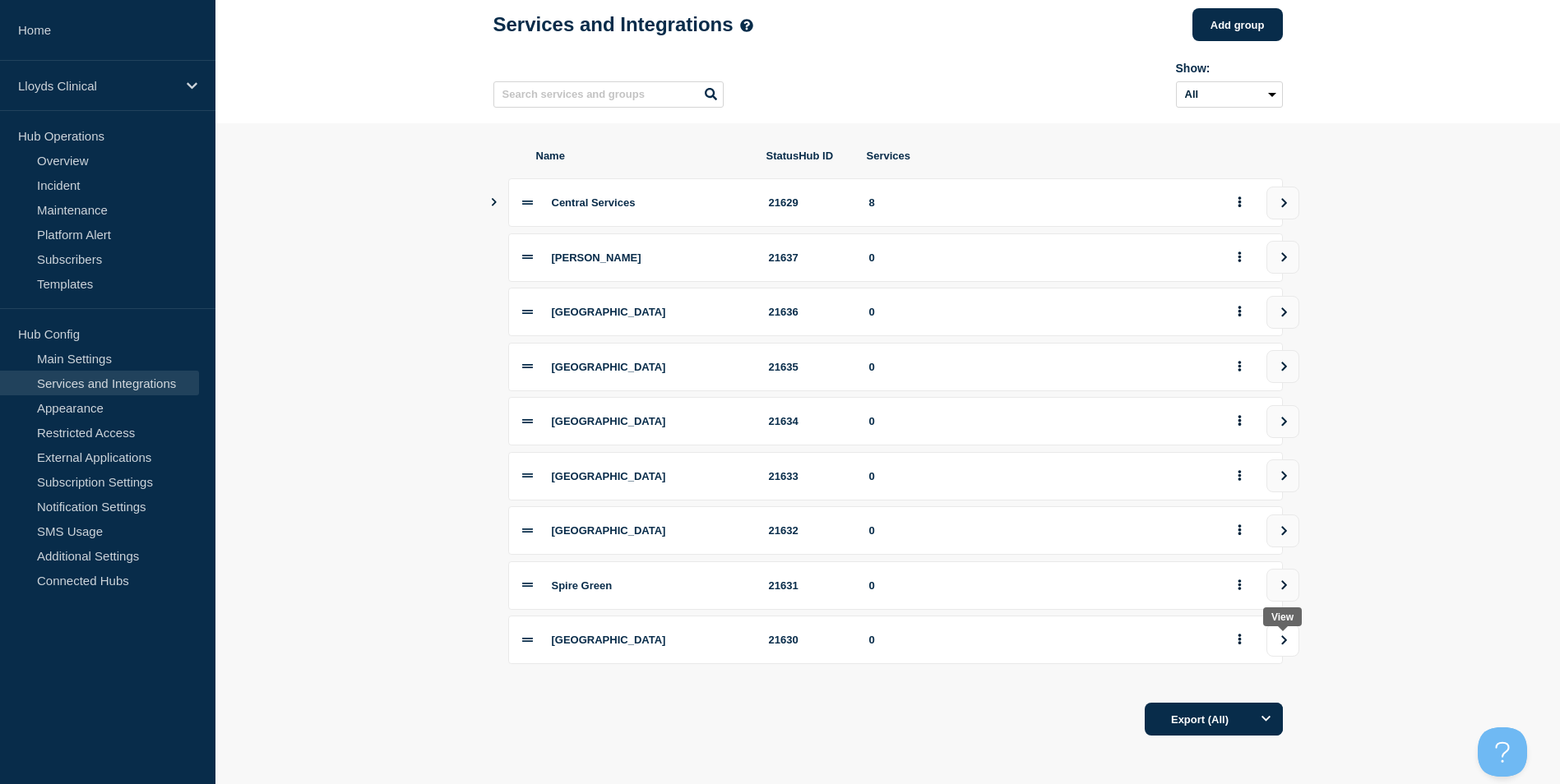
click at [1281, 642] on icon "view group" at bounding box center [1283, 640] width 11 height 10
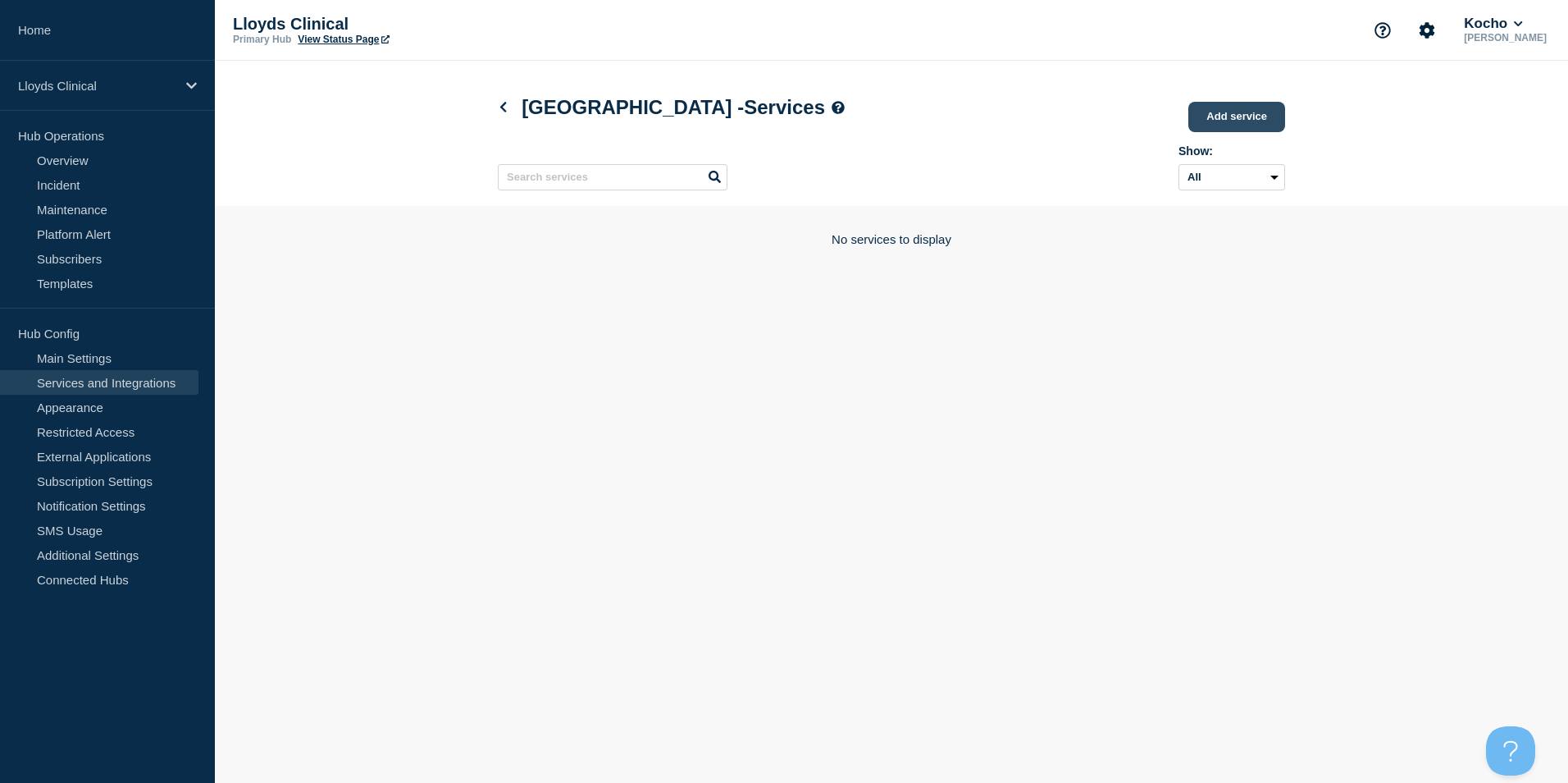
click at [1229, 116] on link "Add service" at bounding box center [1237, 117] width 97 height 31
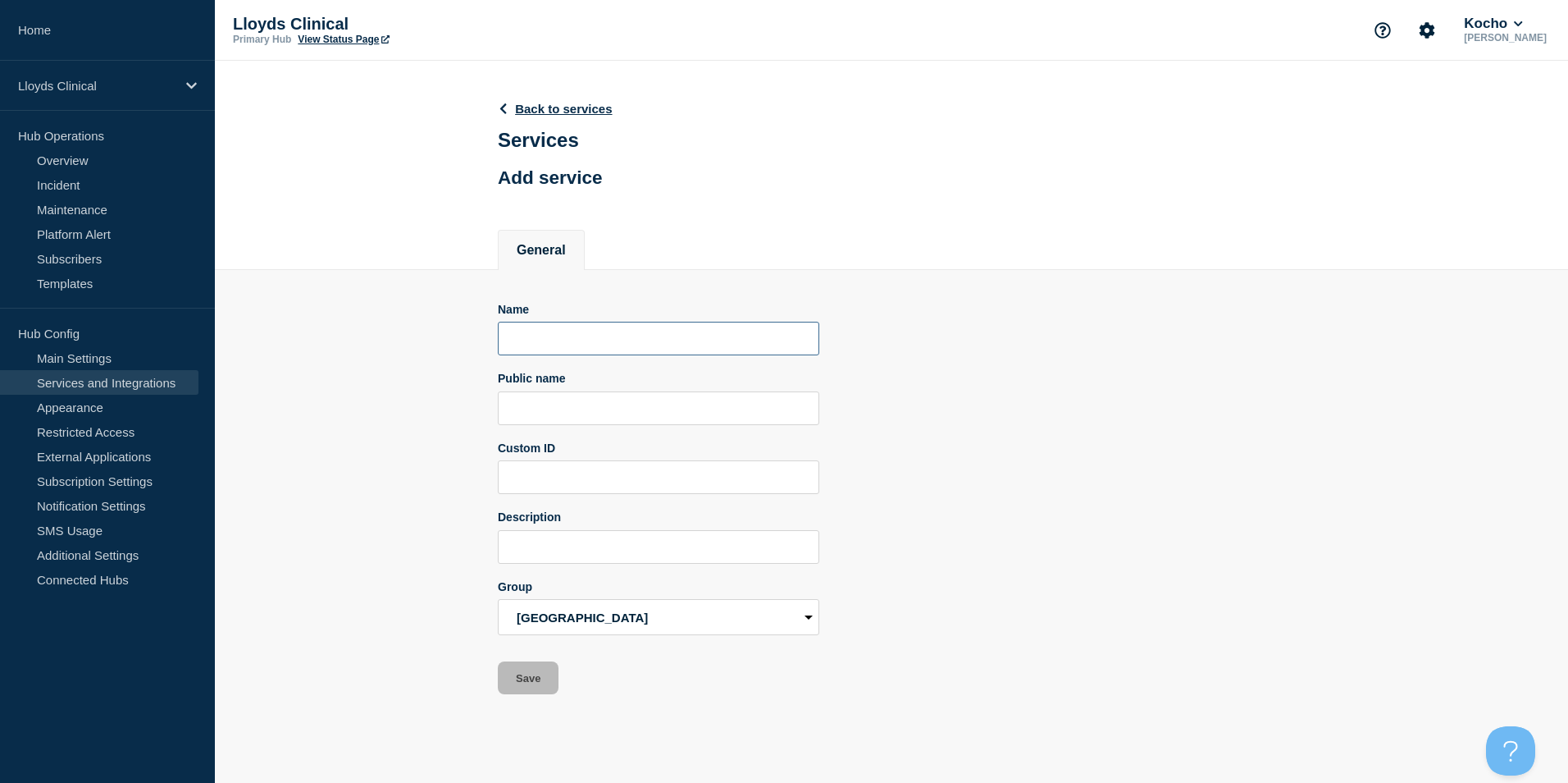
click at [620, 339] on input "Name" at bounding box center [658, 338] width 321 height 34
type input "Wi-Fi"
click at [534, 694] on button "Save" at bounding box center [527, 678] width 61 height 33
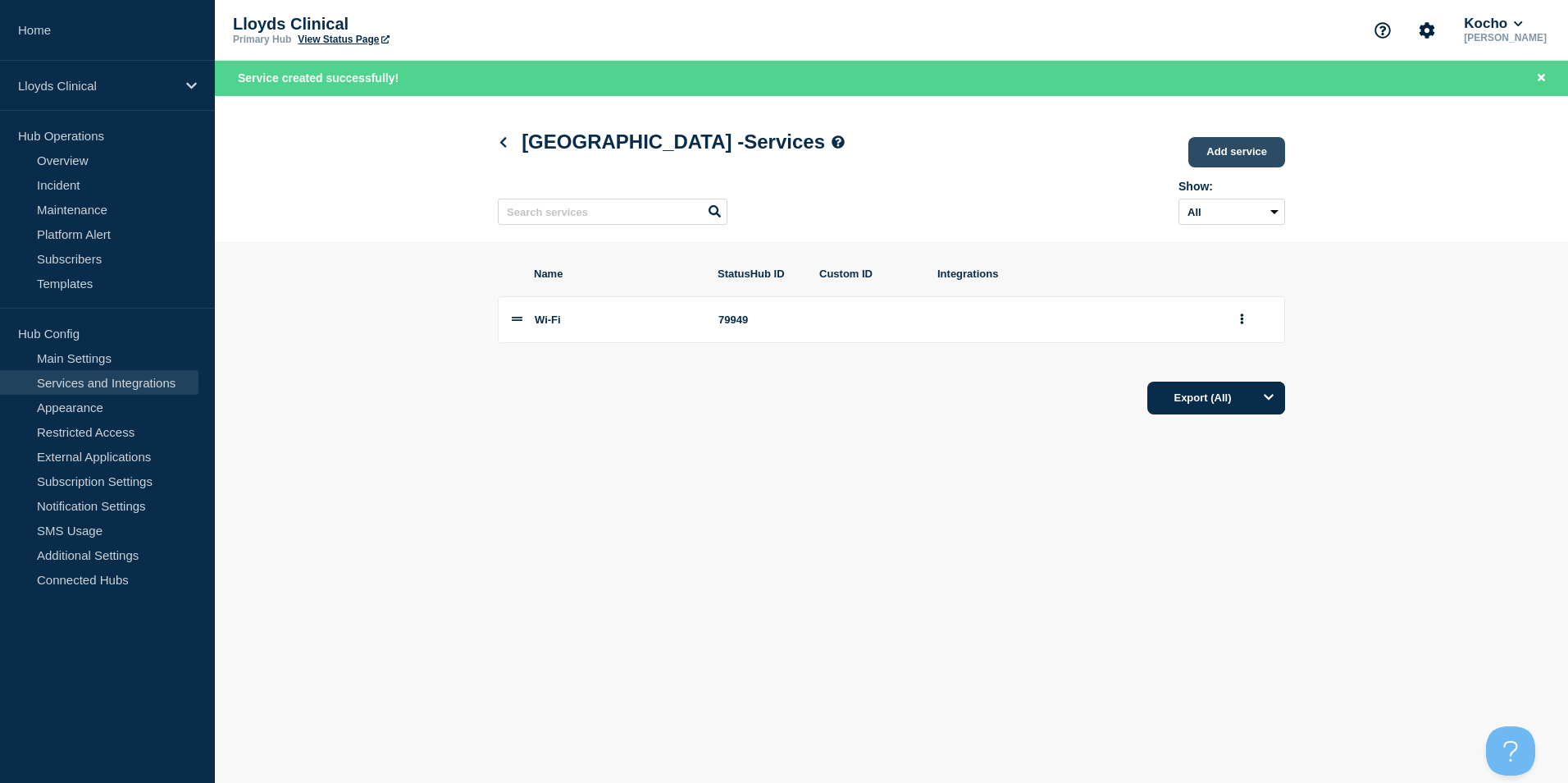
click at [1216, 152] on link "Add service" at bounding box center [1237, 152] width 97 height 31
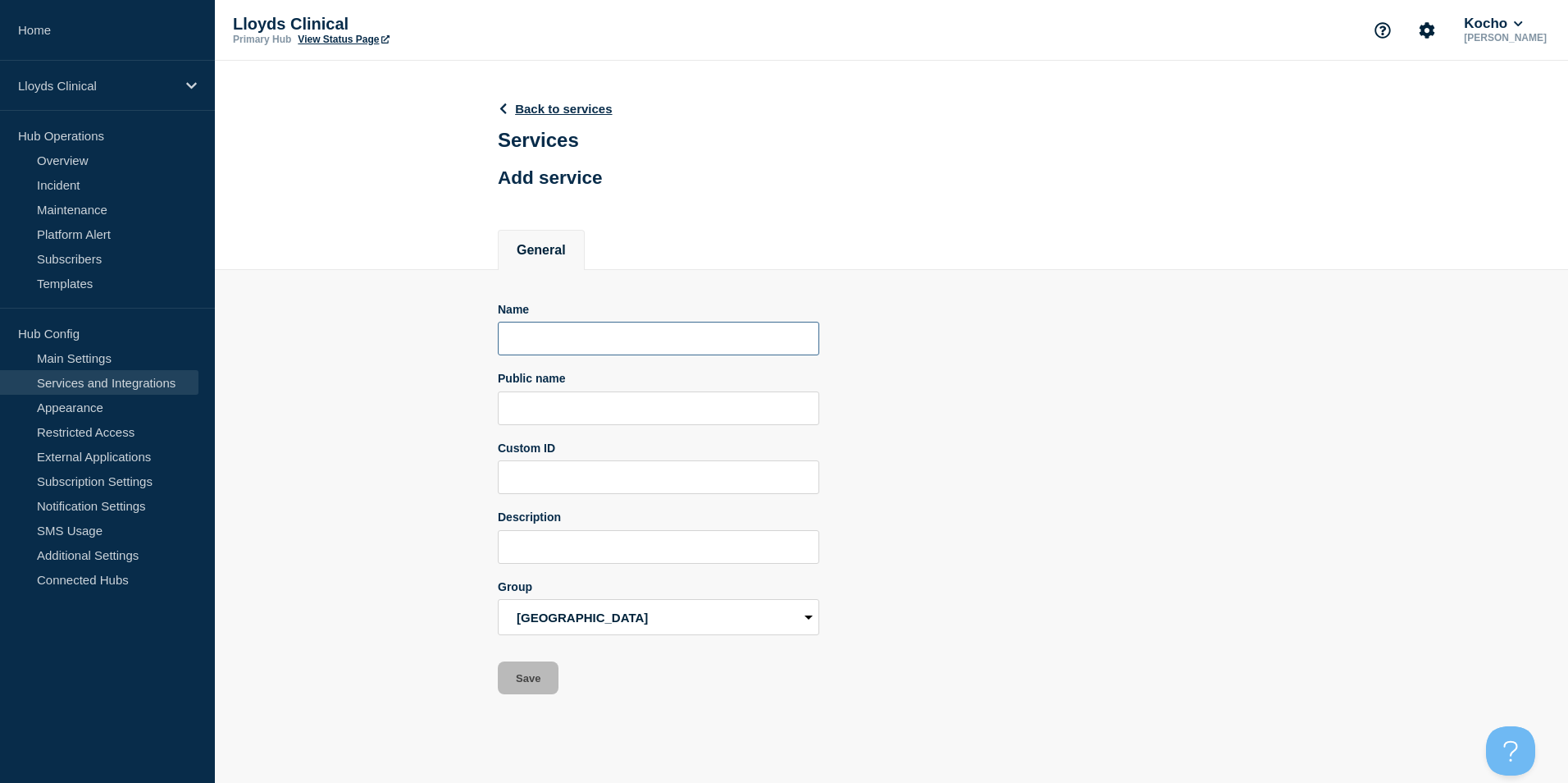
click at [735, 352] on input "Name" at bounding box center [658, 338] width 321 height 34
type input "N"
click at [533, 344] on input "Network" at bounding box center [658, 338] width 321 height 34
click at [569, 336] on input "Network" at bounding box center [658, 338] width 321 height 34
drag, startPoint x: 566, startPoint y: 336, endPoint x: 475, endPoint y: 328, distance: 91.4
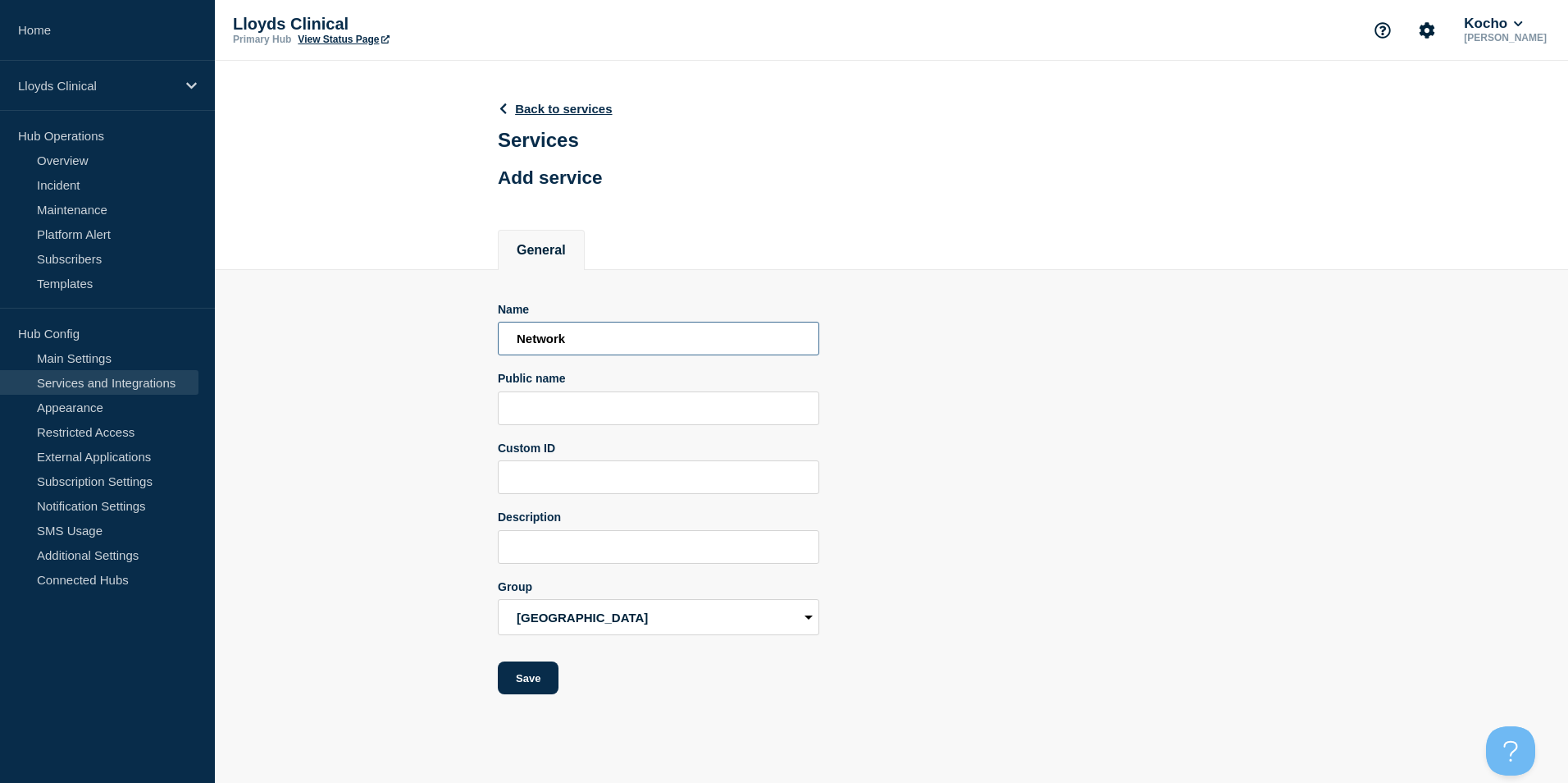
click at [475, 328] on section "Name Network Public name Custom ID Description Group Central Services [GEOGRAPH…" at bounding box center [891, 482] width 1353 height 425
click at [583, 336] on input "Network" at bounding box center [658, 338] width 321 height 34
drag, startPoint x: 581, startPoint y: 337, endPoint x: 513, endPoint y: 338, distance: 68.0
click at [513, 338] on input "Network" at bounding box center [658, 338] width 321 height 34
drag, startPoint x: 545, startPoint y: 680, endPoint x: 622, endPoint y: 359, distance: 330.1
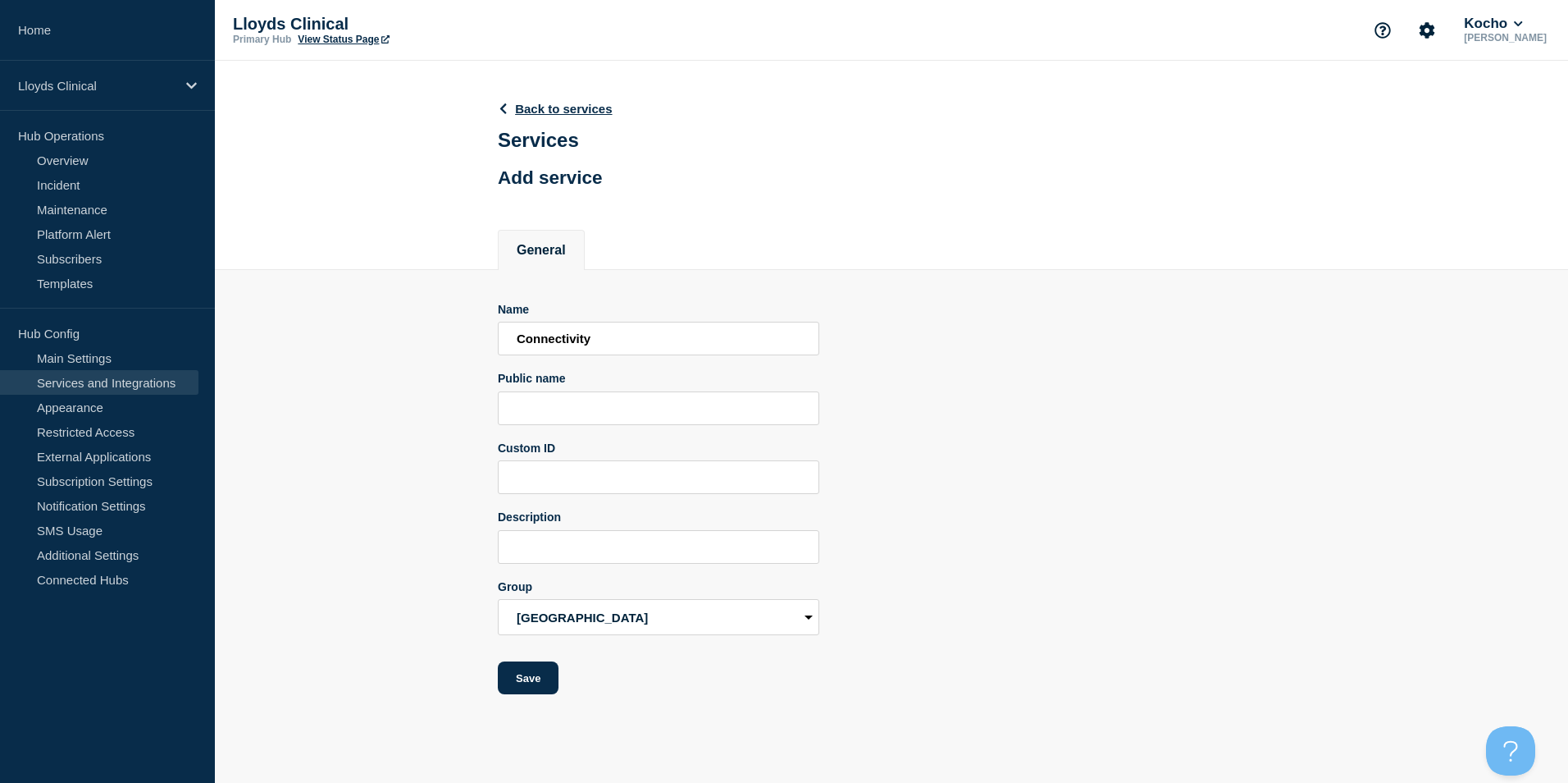
click at [627, 360] on form "Name Connectivity Public name Custom ID Description Group Central Services [GEO…" at bounding box center [658, 498] width 321 height 392
click at [616, 339] on input "Connectivity" at bounding box center [658, 338] width 321 height 34
drag, startPoint x: 616, startPoint y: 339, endPoint x: 458, endPoint y: 338, distance: 158.0
click at [458, 338] on section "Name Connectivity Public name Custom ID Description Group Central Services [GEO…" at bounding box center [891, 482] width 1353 height 425
click at [547, 342] on input "Ifrastructure" at bounding box center [658, 338] width 321 height 34
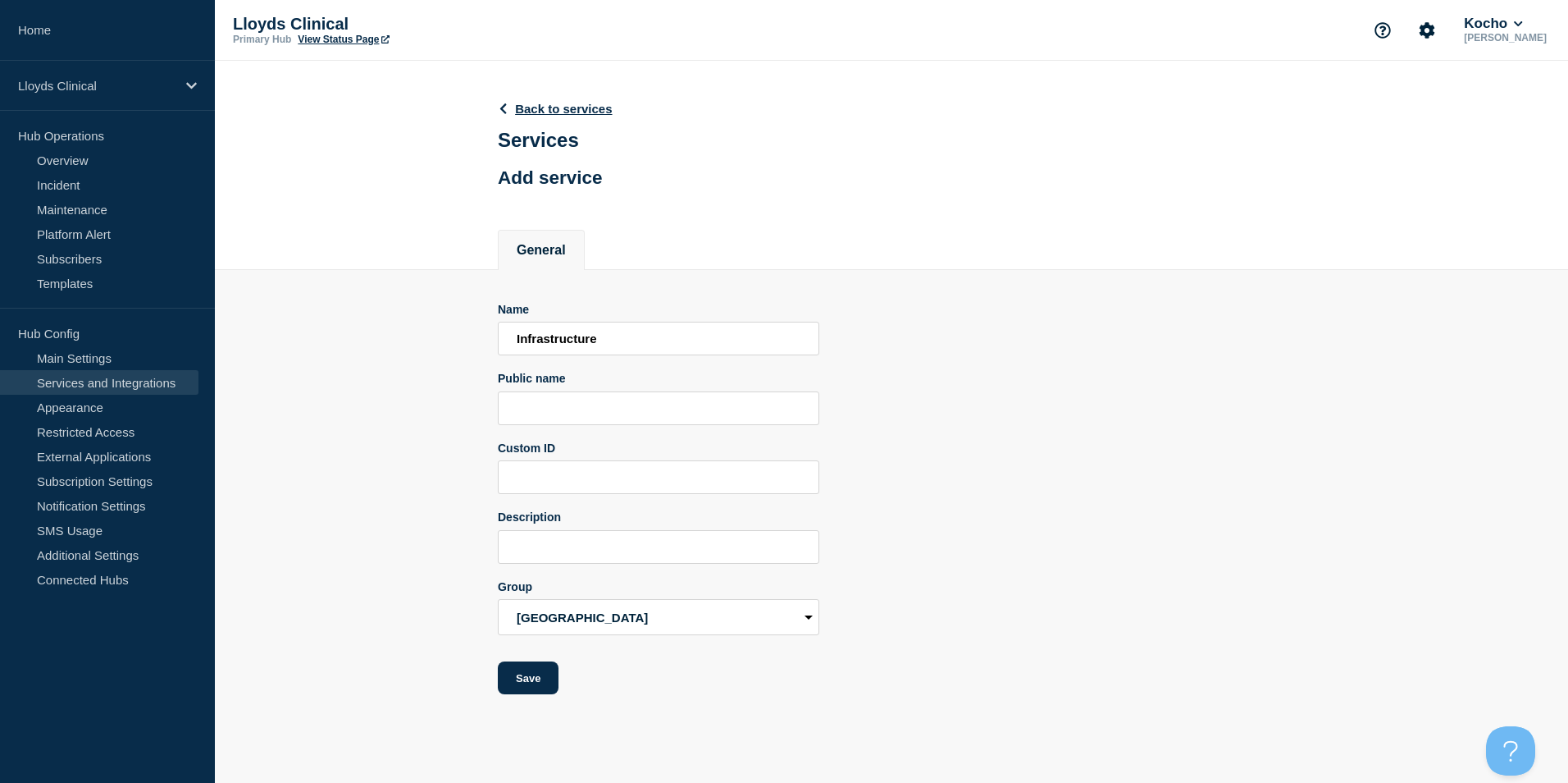
click at [947, 366] on div "Name Infrastructure Public name Custom ID Description Group Central Services As…" at bounding box center [891, 498] width 787 height 392
click at [554, 346] on input "Infrastructure" at bounding box center [658, 338] width 321 height 34
type input "Network/Infrastructure"
click at [529, 668] on button "Save" at bounding box center [527, 678] width 61 height 33
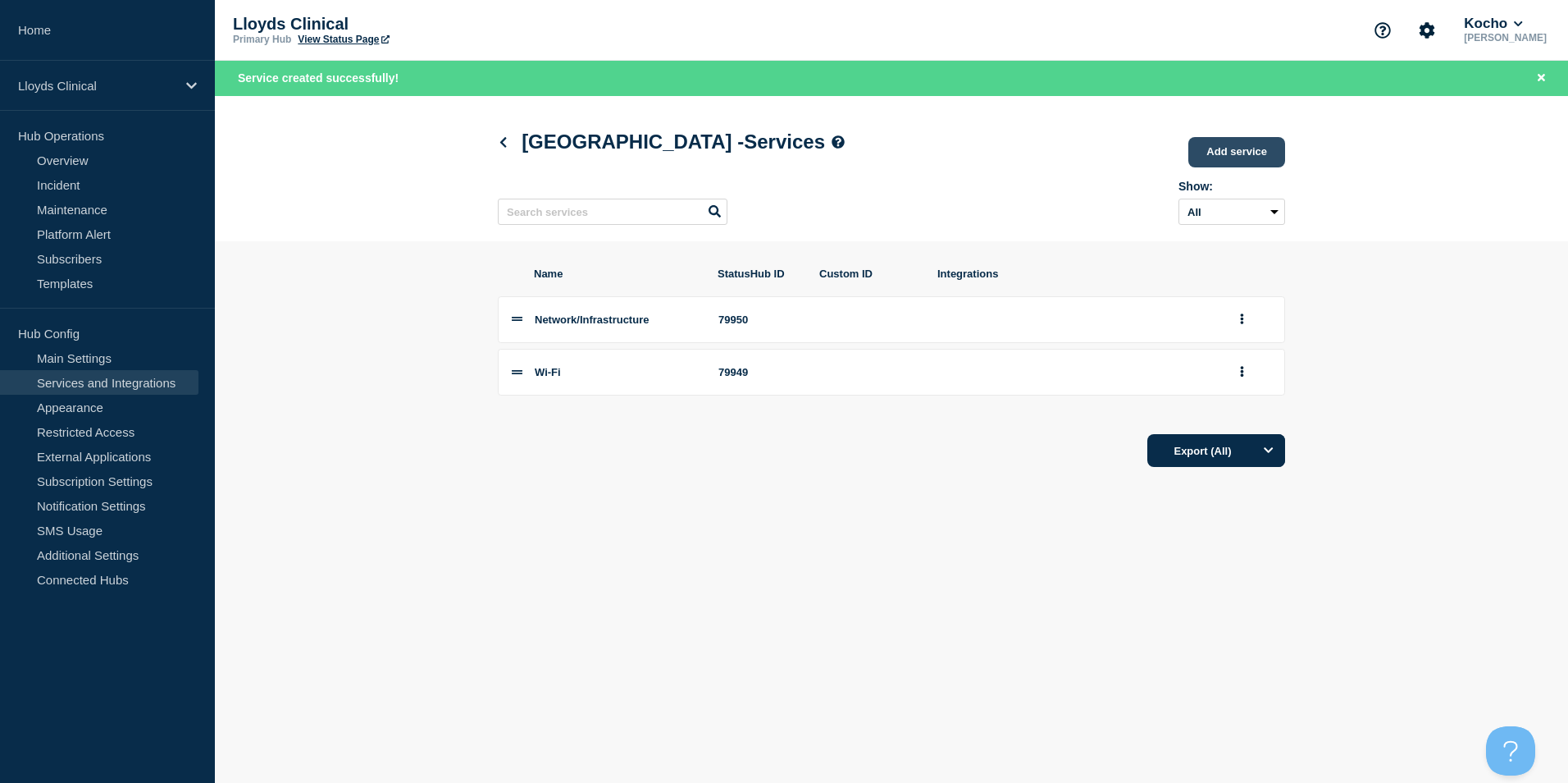
click at [1272, 152] on link "Add service" at bounding box center [1237, 152] width 97 height 31
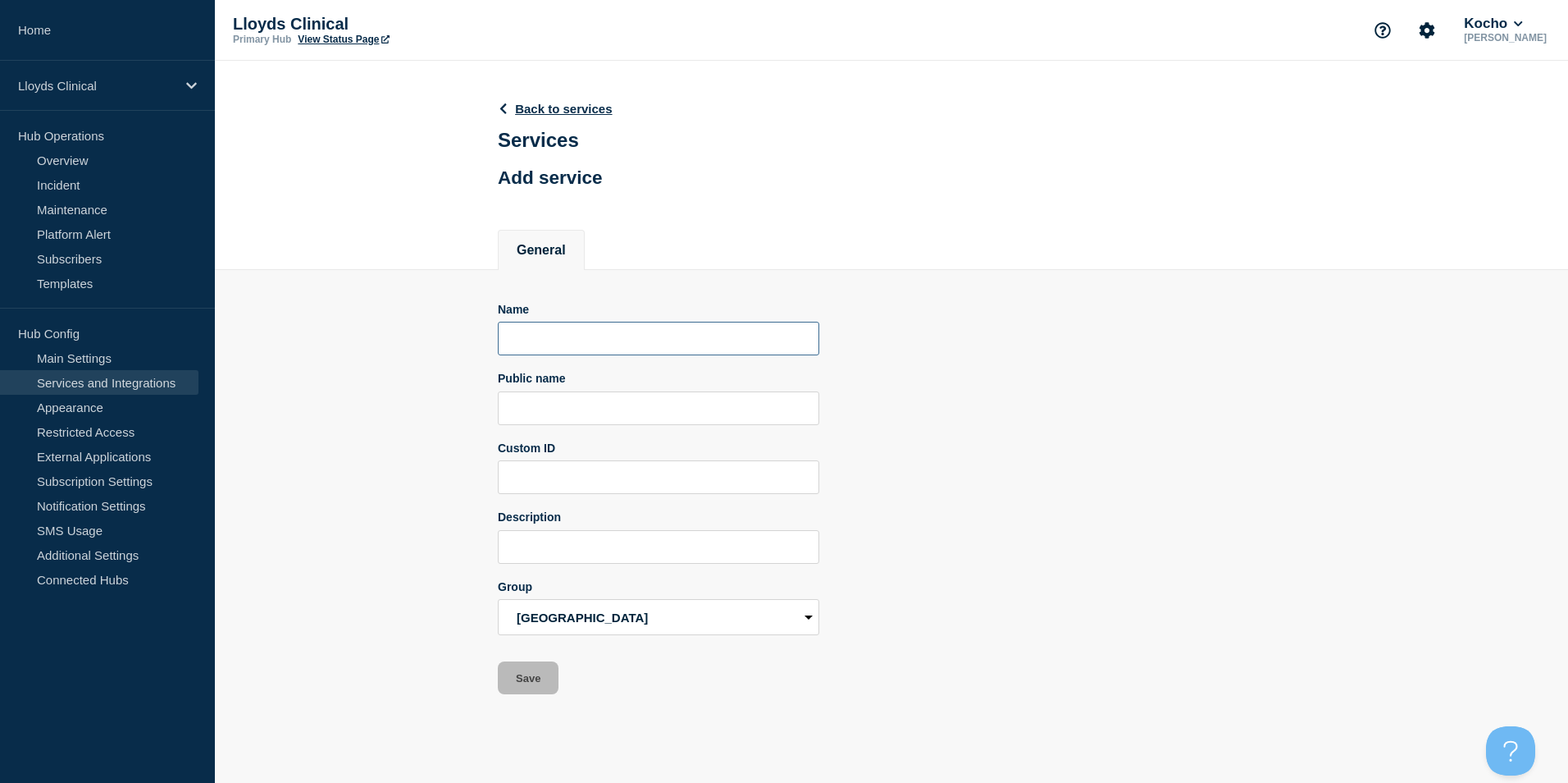
click at [645, 336] on input "Name" at bounding box center [658, 338] width 321 height 34
type input "Printing"
click at [535, 688] on button "Save" at bounding box center [527, 678] width 61 height 33
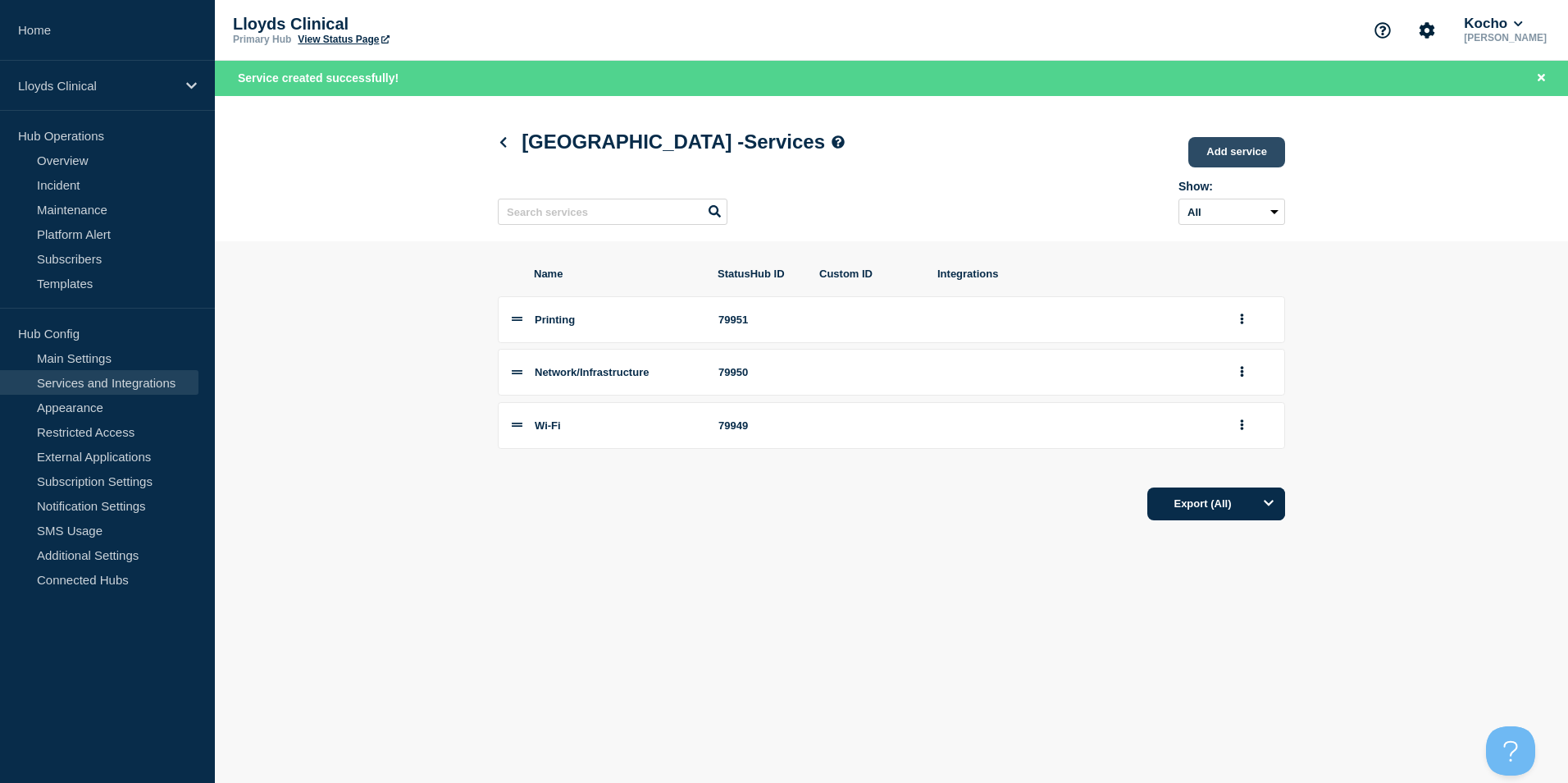
click at [1207, 163] on link "Add service" at bounding box center [1237, 152] width 97 height 31
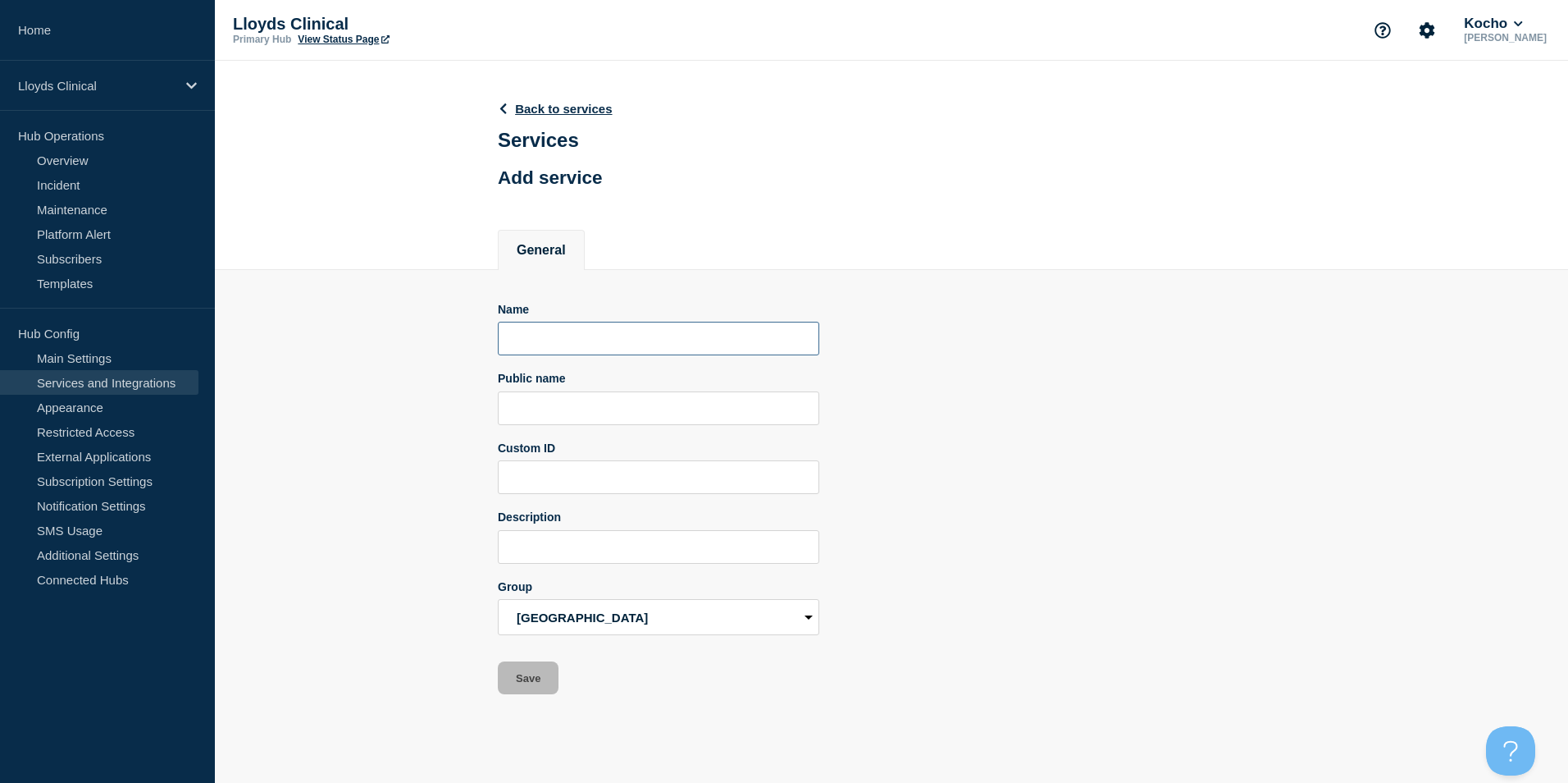
click at [577, 339] on input "Name" at bounding box center [658, 338] width 321 height 34
click at [52, 425] on link "Restricted Access" at bounding box center [99, 431] width 198 height 25
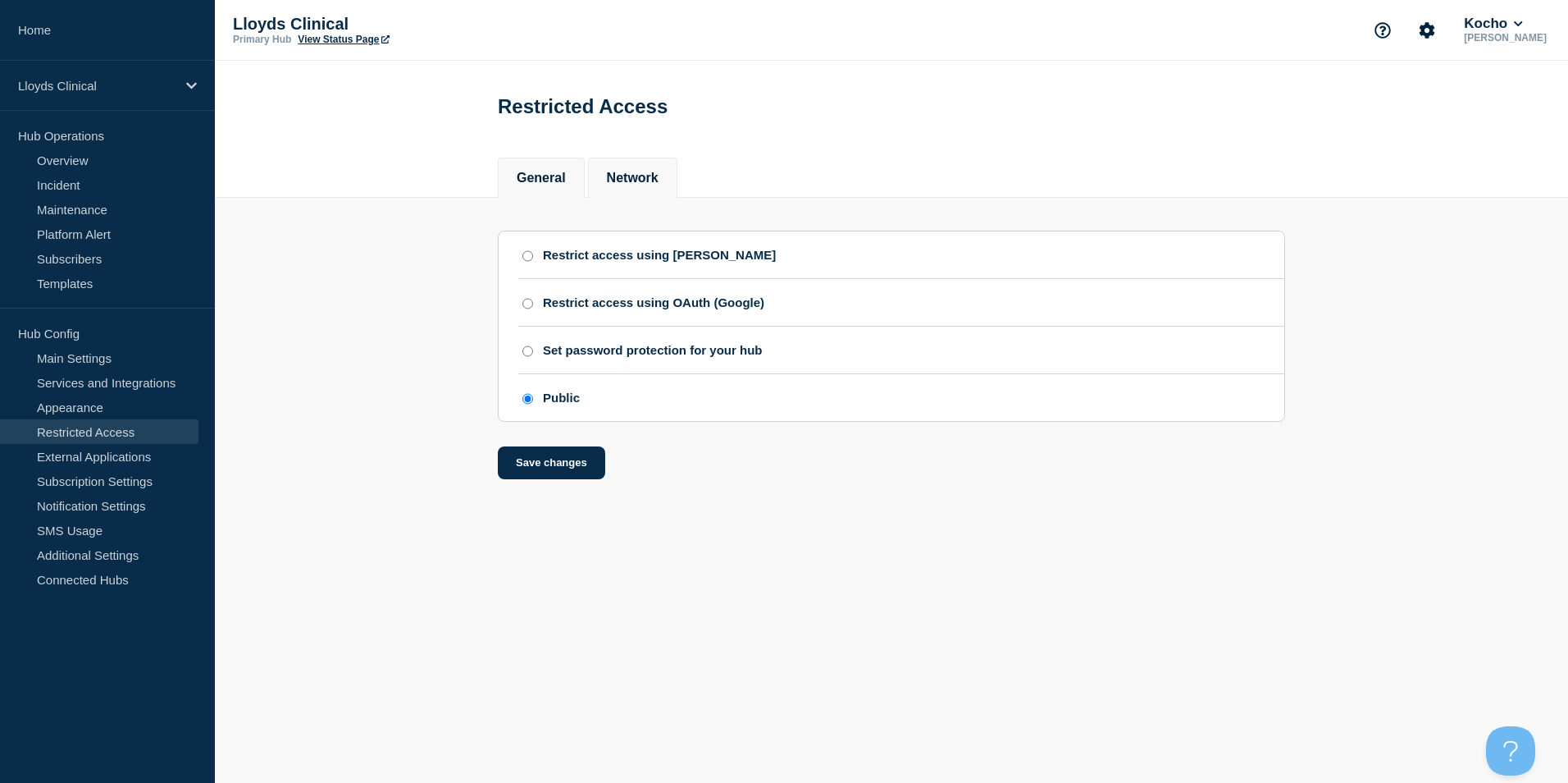
click at [649, 191] on li "Network" at bounding box center [632, 178] width 90 height 40
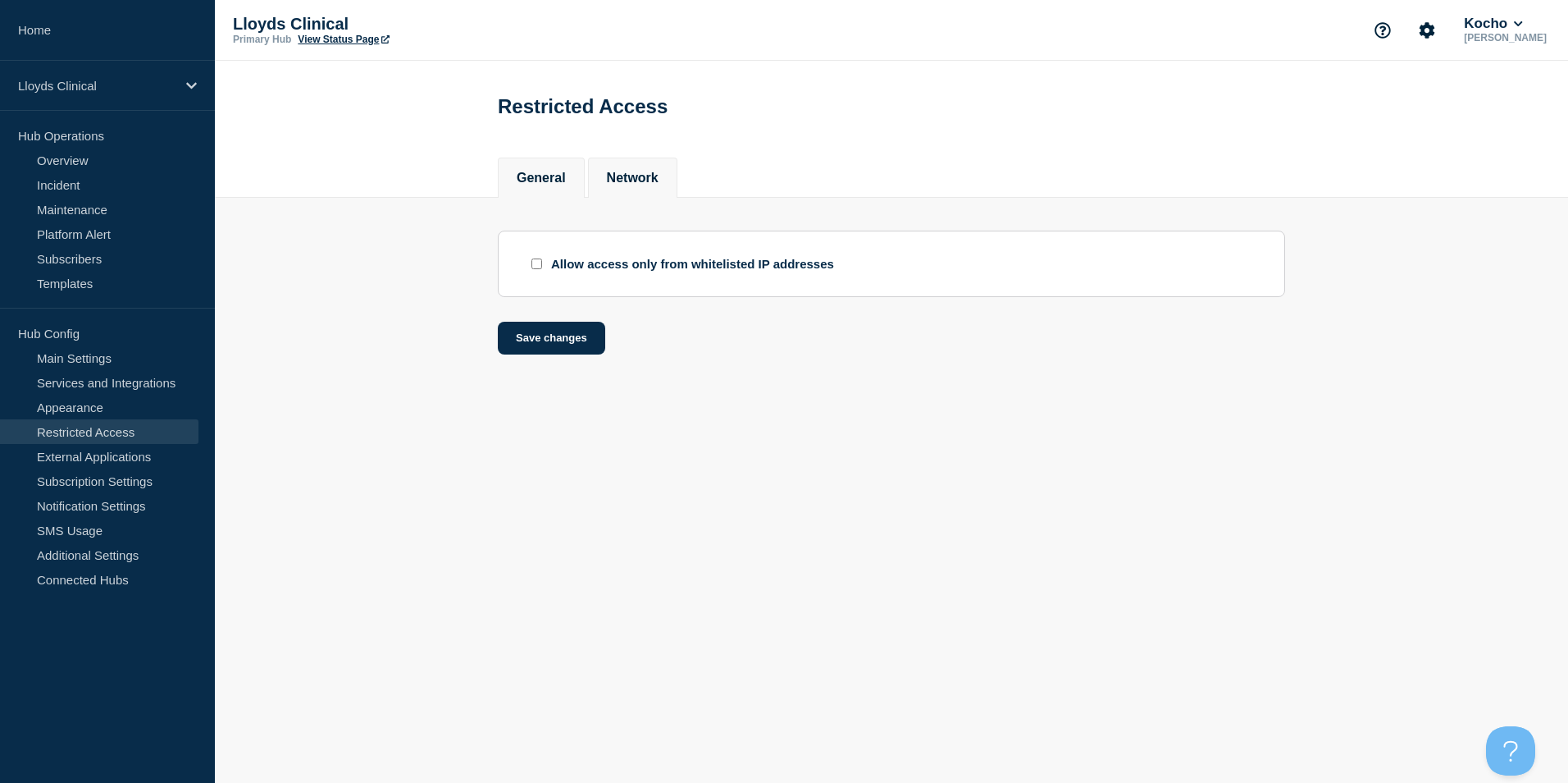
click at [530, 179] on button "General" at bounding box center [541, 177] width 49 height 14
